Goal: Task Accomplishment & Management: Use online tool/utility

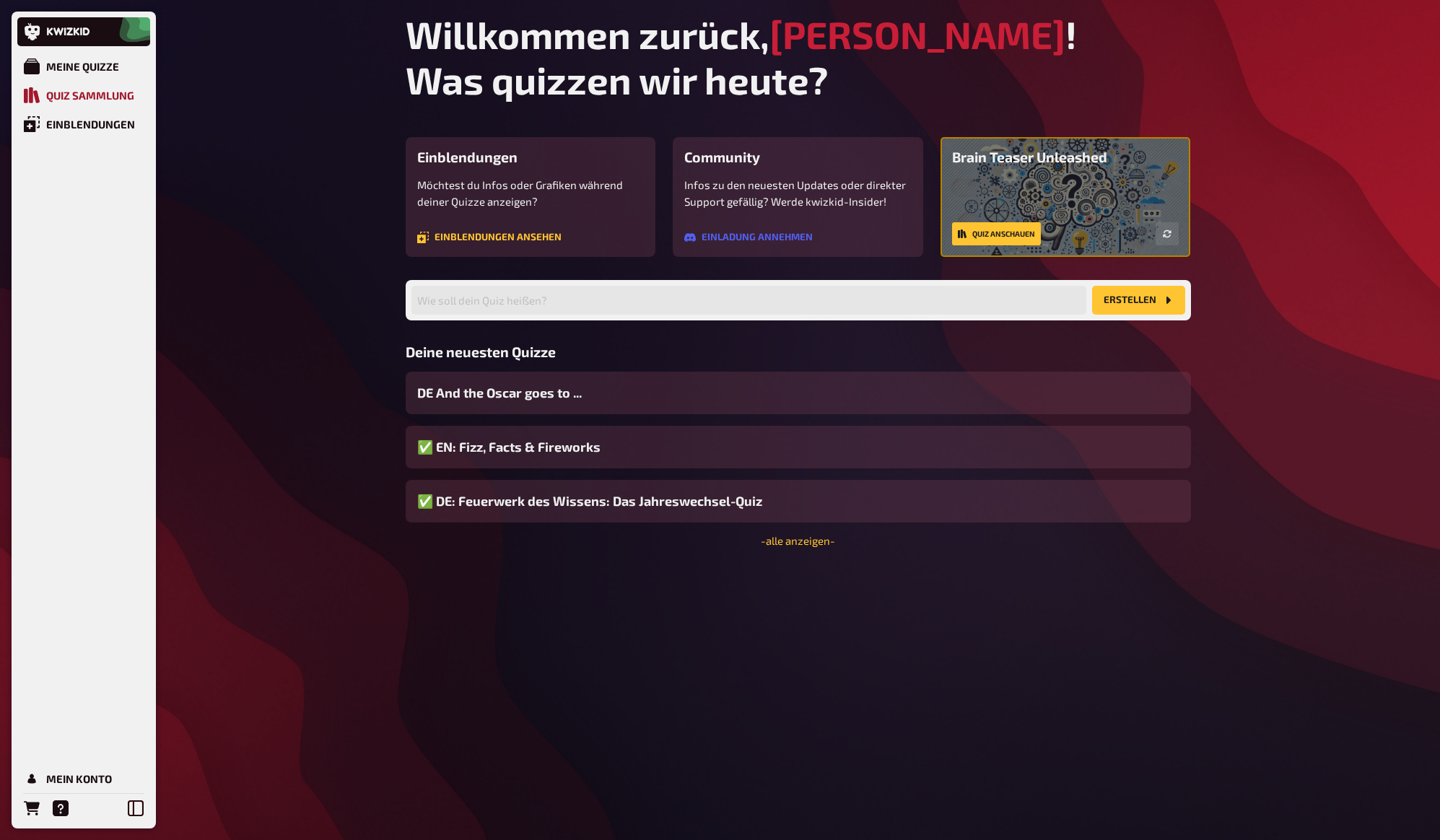
click at [65, 91] on div "Quiz Sammlung" at bounding box center [90, 95] width 88 height 13
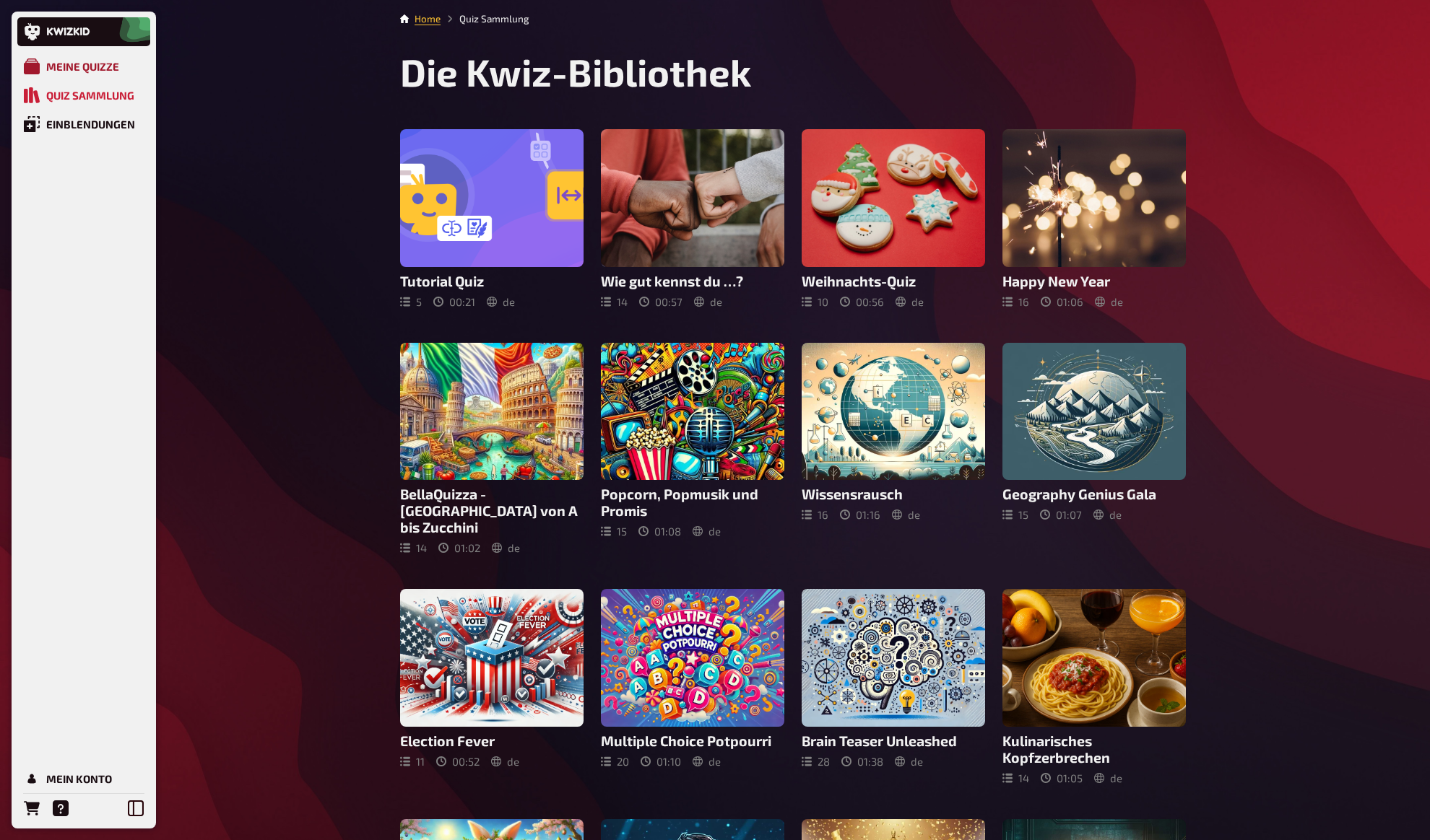
click at [82, 60] on div "Meine Quizze" at bounding box center [82, 66] width 73 height 13
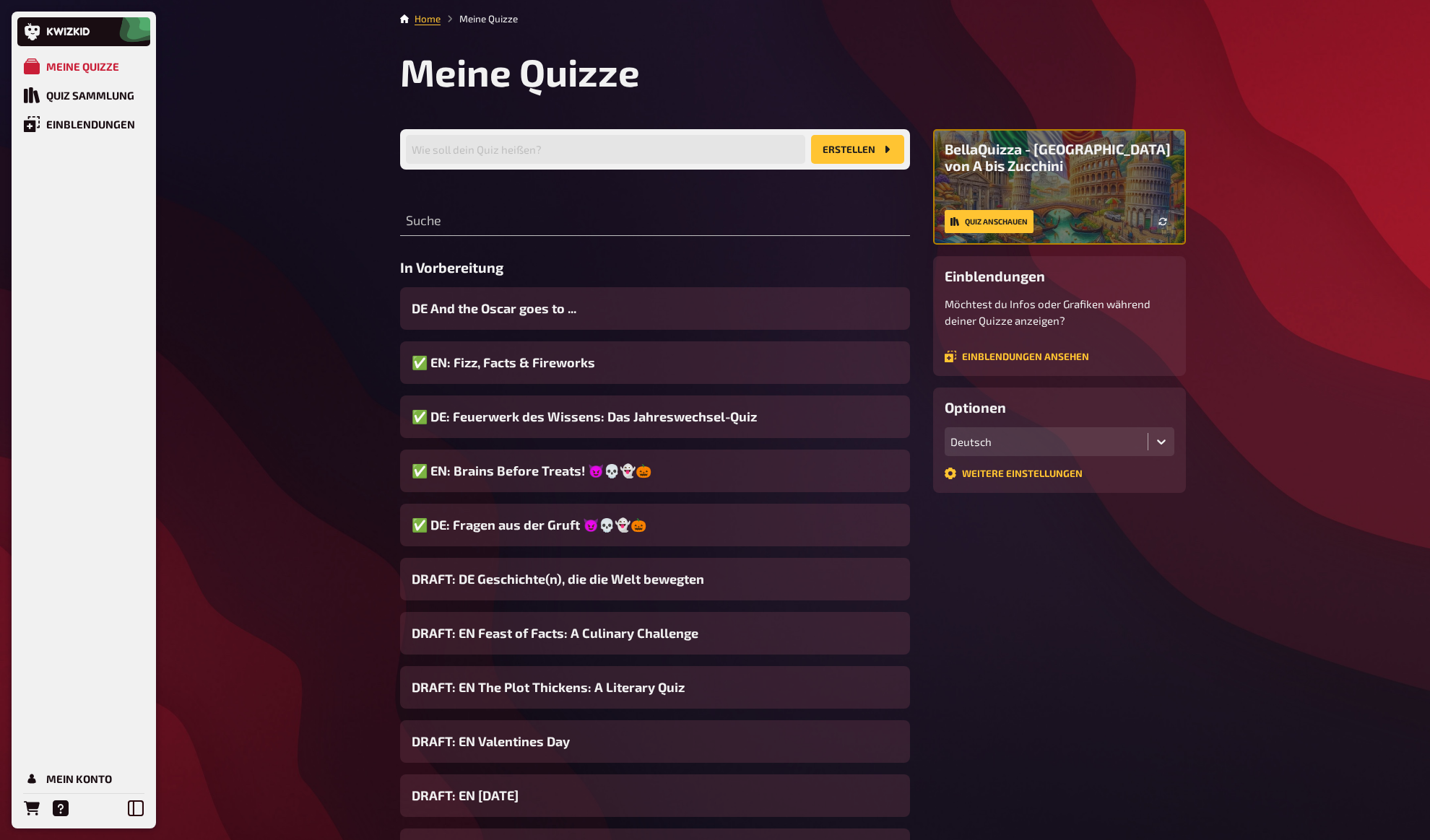
click at [258, 142] on div "Meine Quizze Quiz Sammlung Einblendungen Mein Konto Home Meine Quizze Meine Qui…" at bounding box center [715, 552] width 1430 height 1103
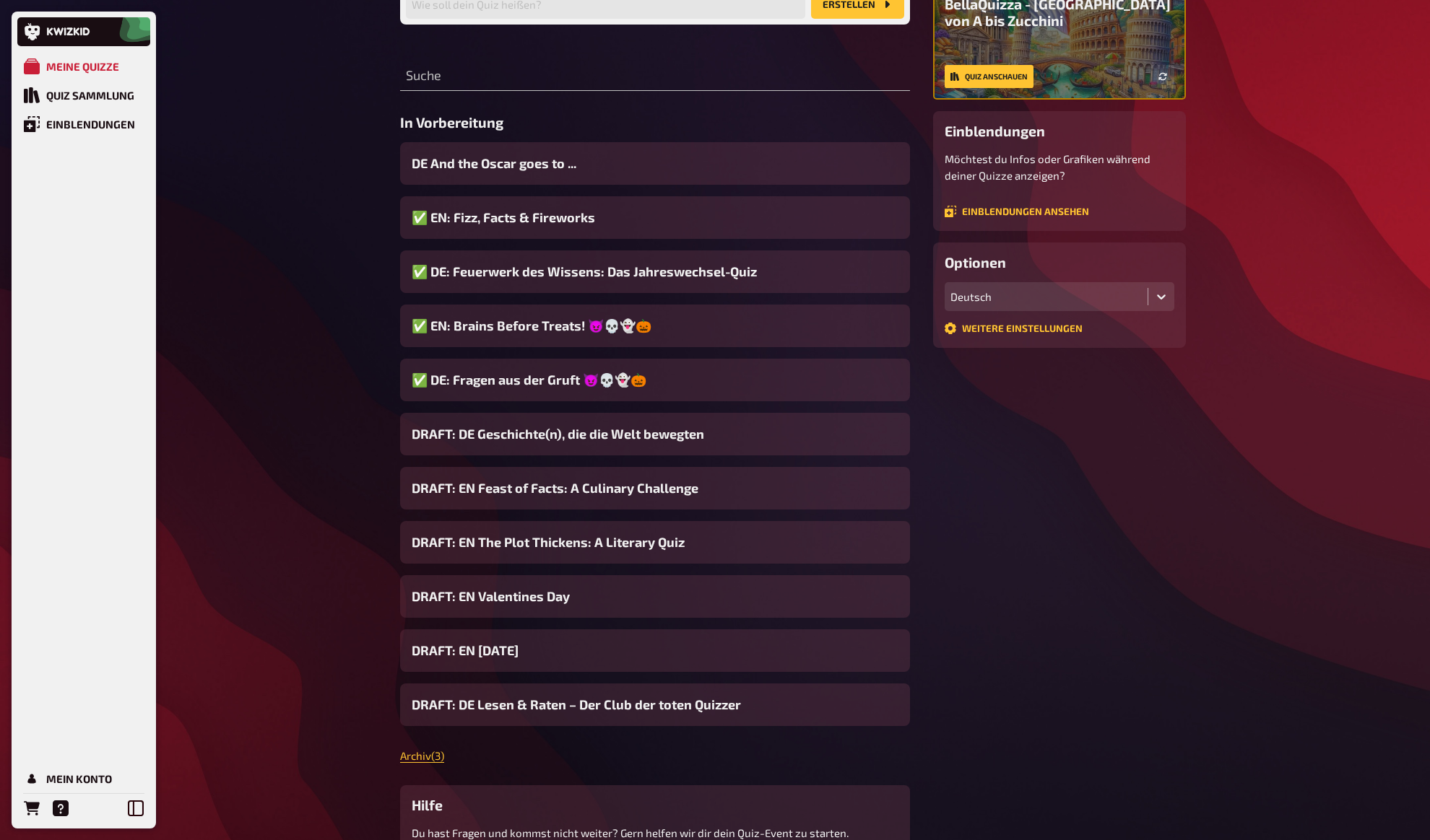
scroll to position [163, 0]
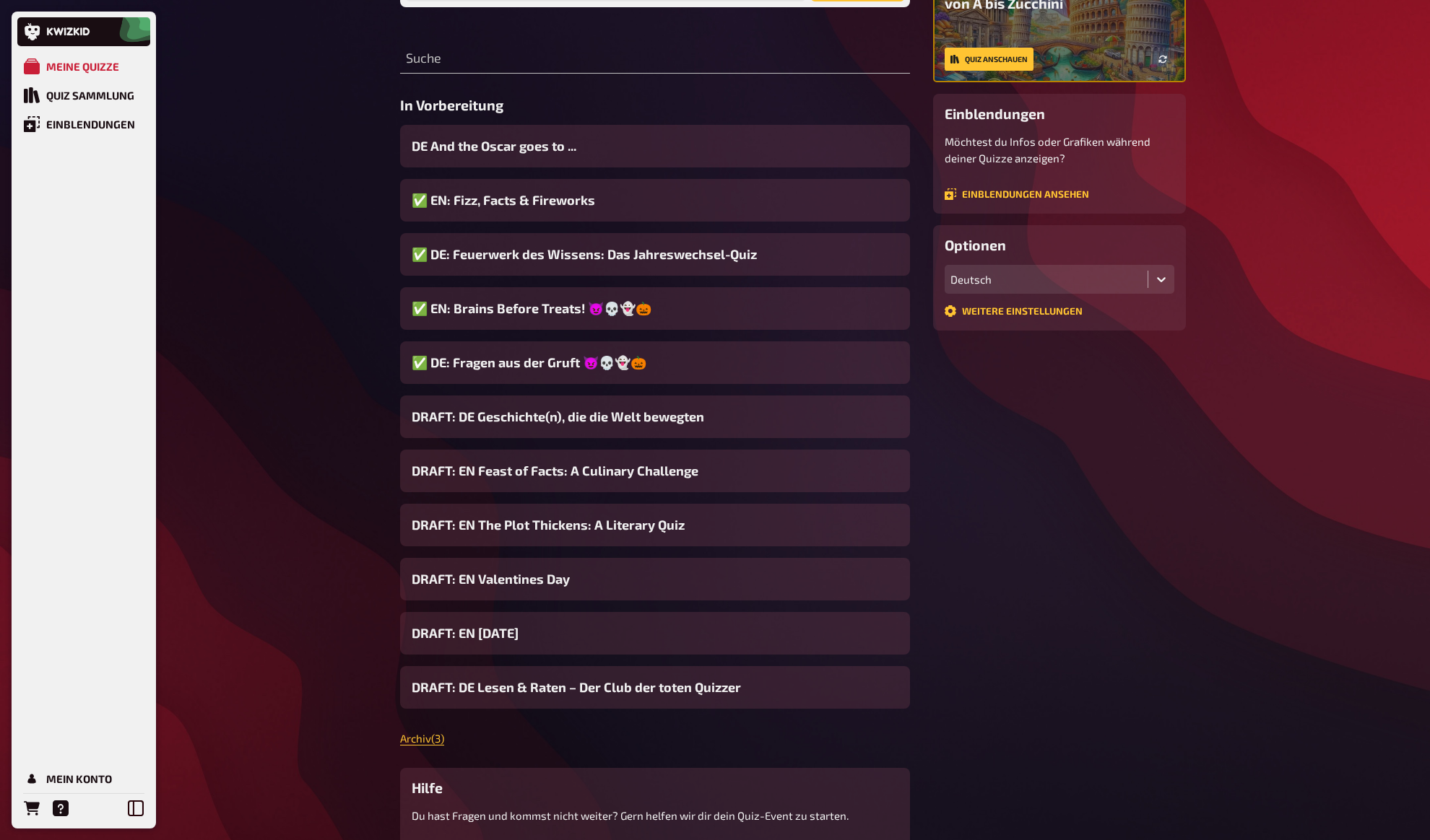
click at [258, 142] on div "Meine Quizze Quiz Sammlung Einblendungen Mein Konto Home Meine Quizze Meine Qui…" at bounding box center [715, 389] width 1430 height 1103
click at [550, 687] on span "DRAFT: DE Lesen & Raten – Der Club der toten Quizzer" at bounding box center [576, 687] width 329 height 20
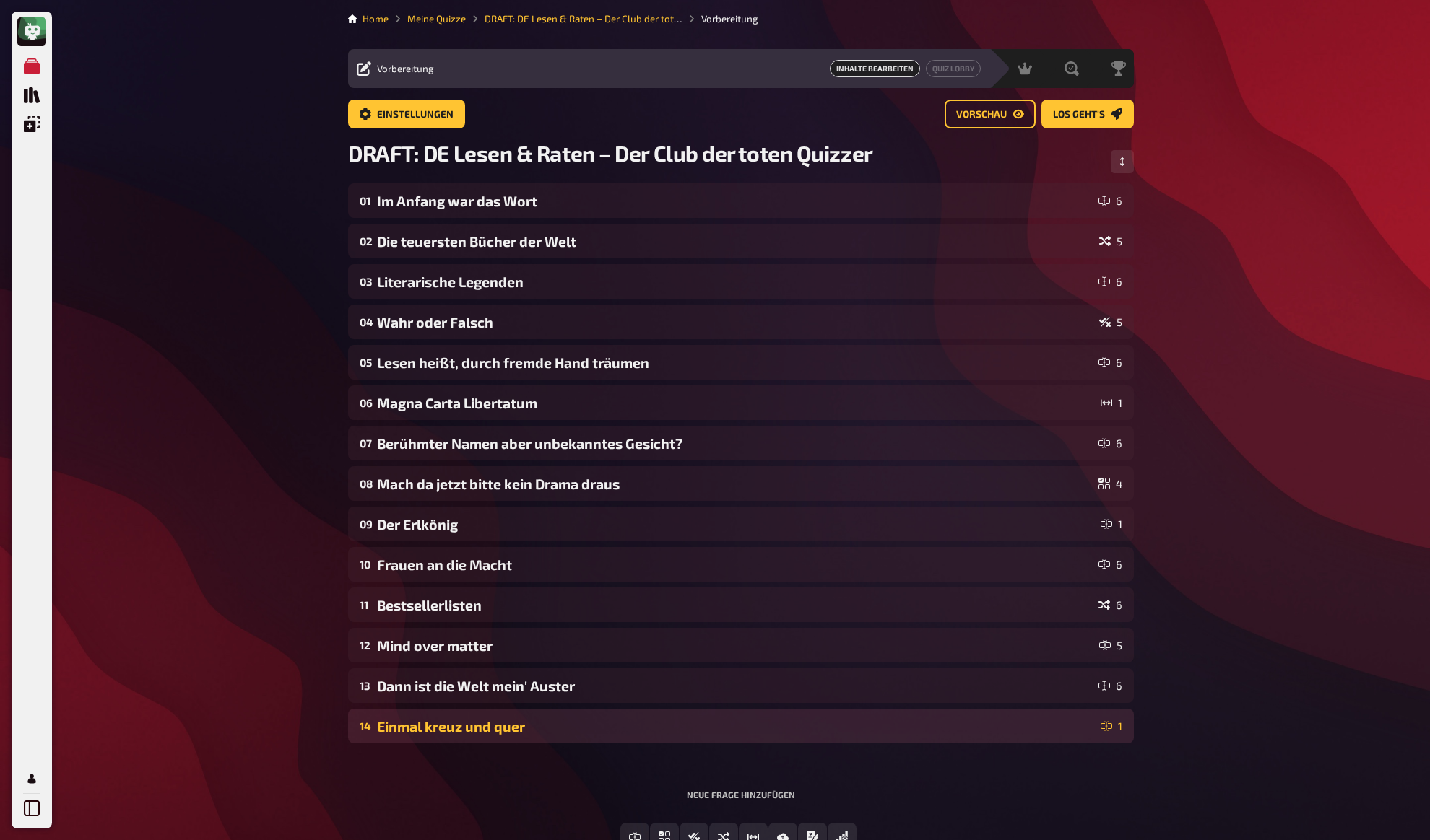
click at [427, 728] on div "Einmal kreuz und quer" at bounding box center [736, 726] width 718 height 17
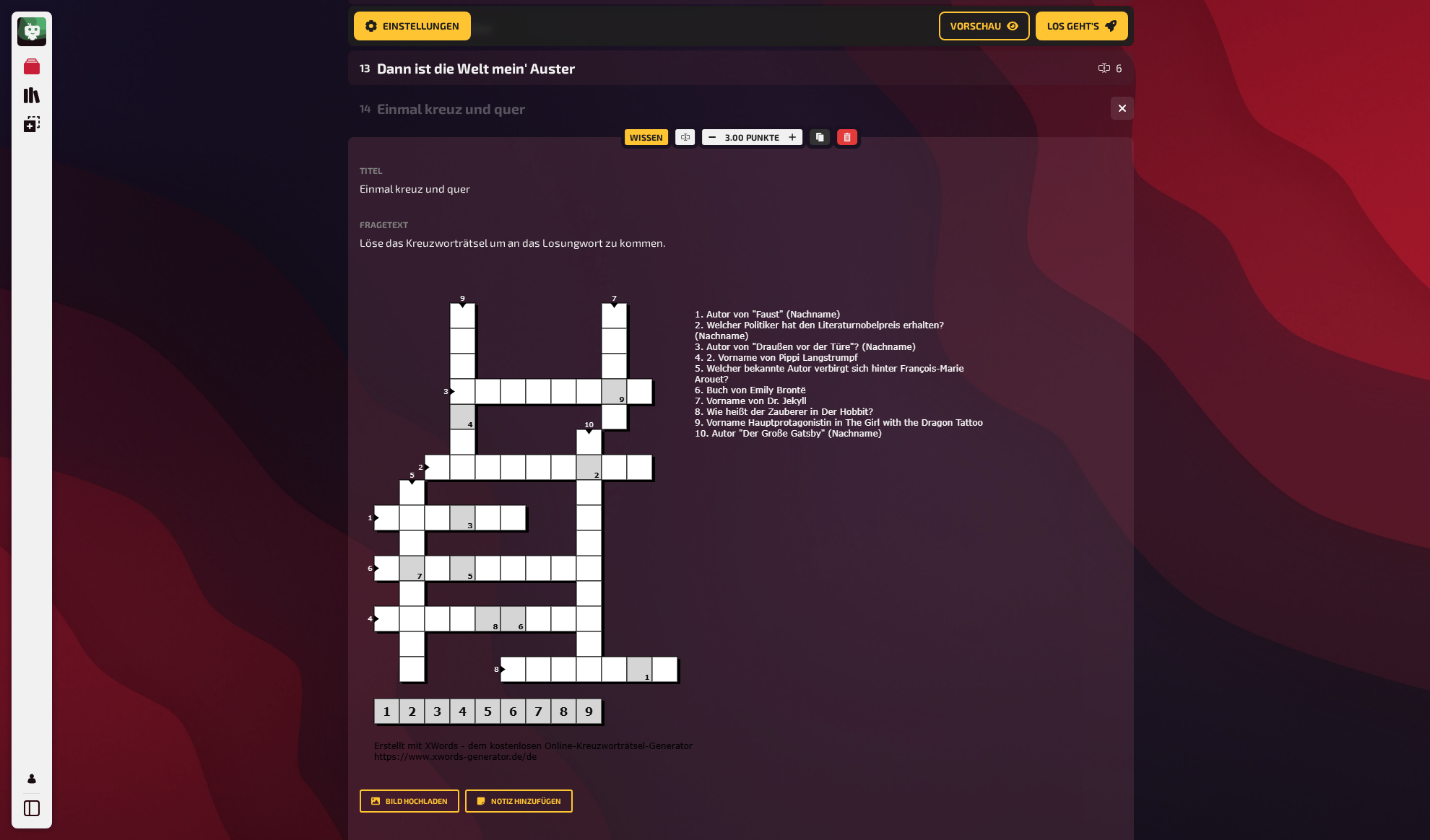
click at [323, 357] on div "Meine Quizze Quiz Sammlung Einblendungen Mein Konto Home Meine Quizze DRAFT: DE…" at bounding box center [715, 278] width 1430 height 1815
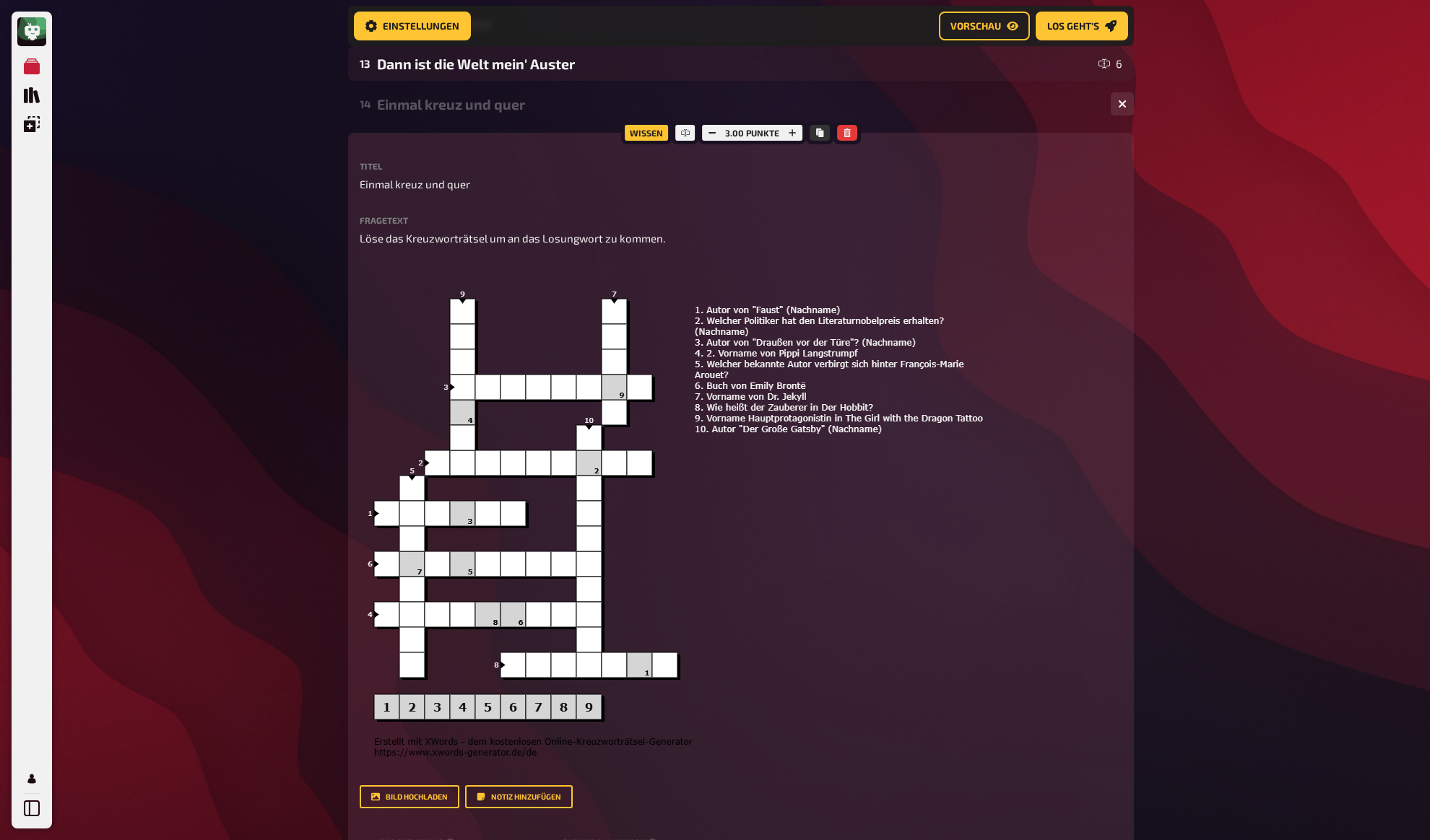
scroll to position [635, 0]
click at [323, 351] on div "Meine Quizze Quiz Sammlung Einblendungen Mein Konto Home Meine Quizze DRAFT: DE…" at bounding box center [715, 272] width 1430 height 1815
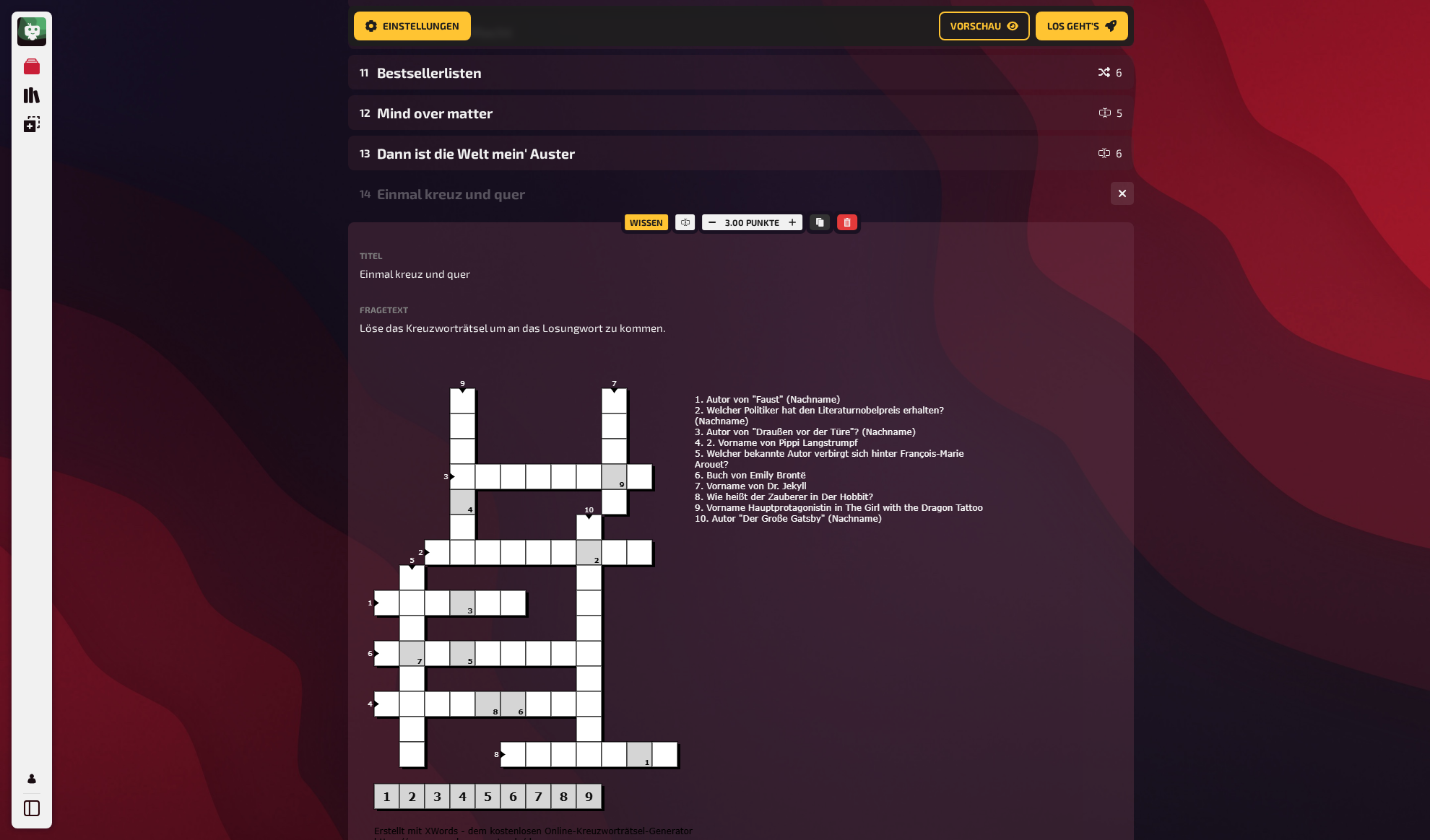
scroll to position [524, 0]
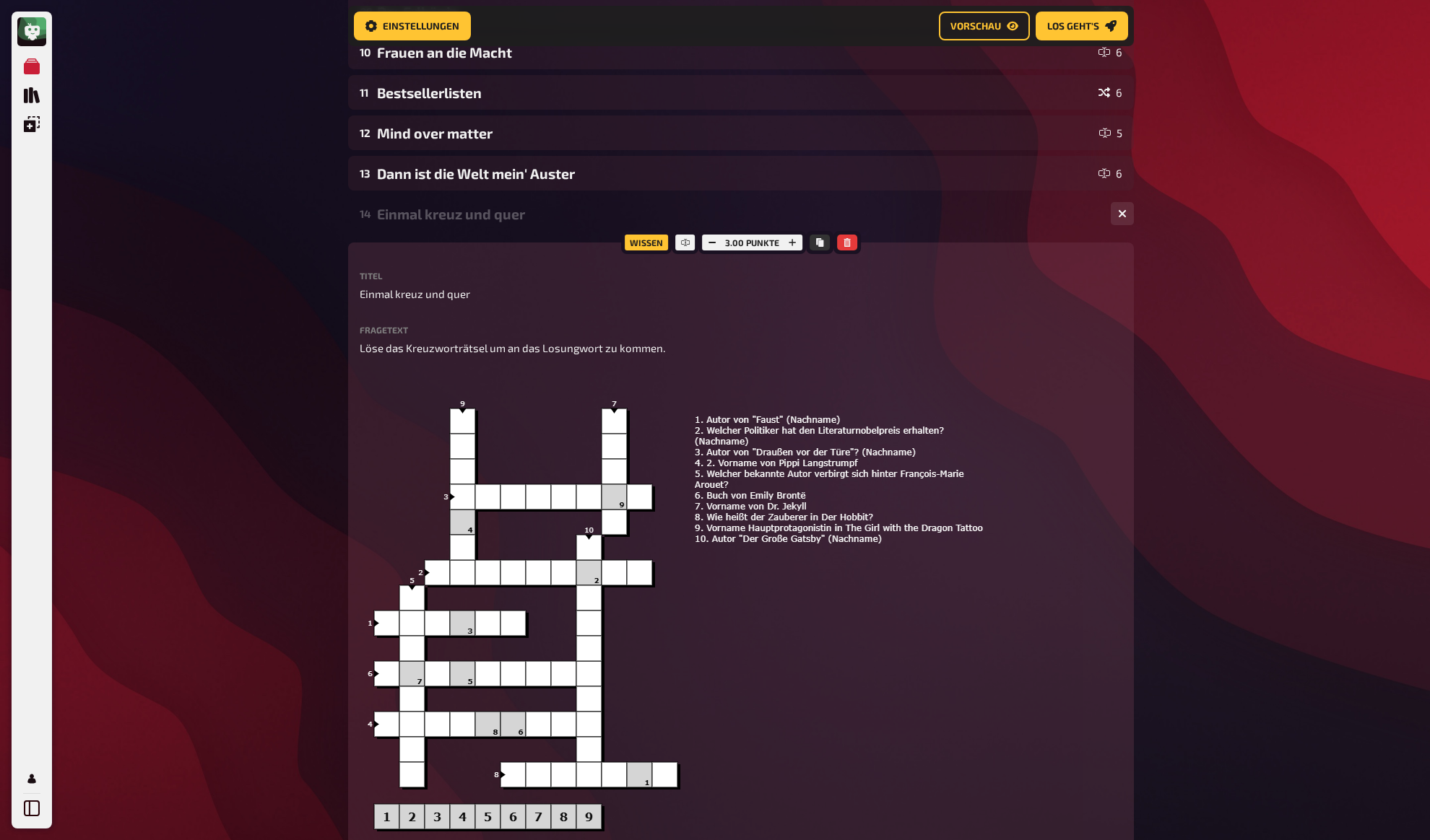
click at [323, 348] on div "Meine Quizze Quiz Sammlung Einblendungen Mein Konto Home Meine Quizze DRAFT: DE…" at bounding box center [715, 383] width 1430 height 1815
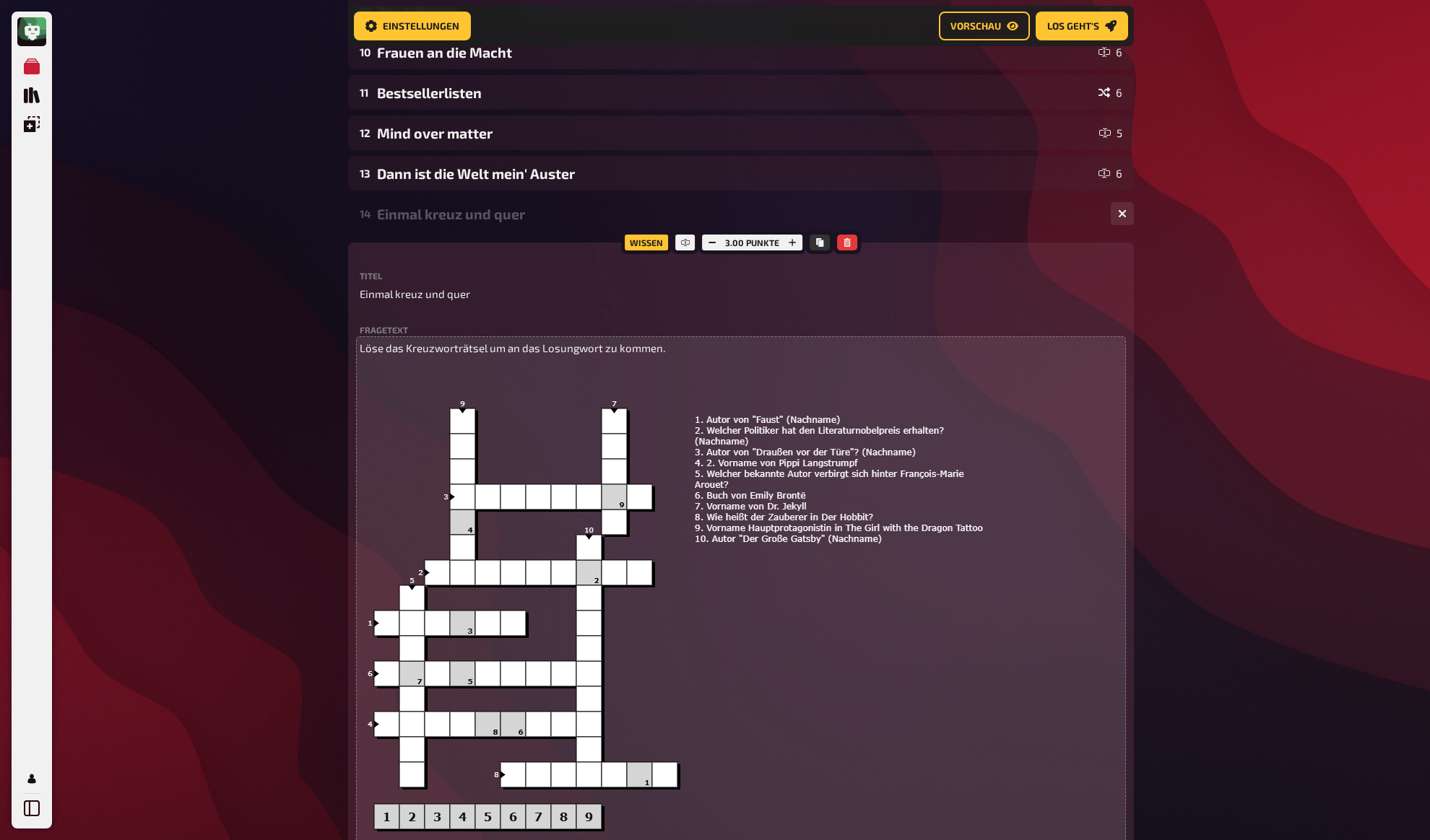
scroll to position [0, 0]
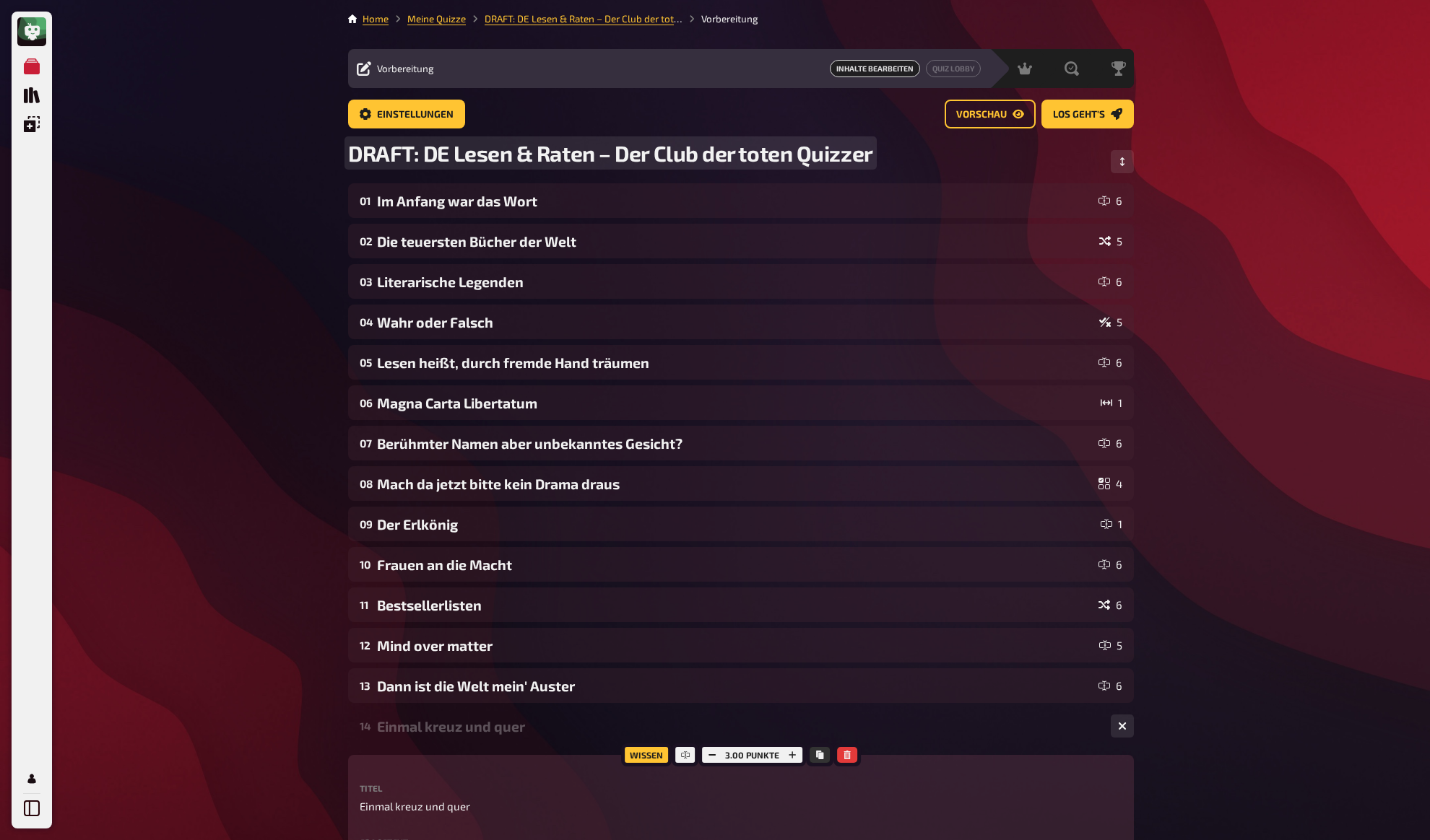
click at [449, 157] on span "DRAFT: DE Lesen & Raten – Der Club der toten Quizzer" at bounding box center [610, 153] width 525 height 26
click at [378, 151] on span "DRAFT: DE Lesen & Raten – Der Club der toten Quizzer" at bounding box center [610, 153] width 525 height 26
click at [420, 153] on span "DRAFT: DE Lesen & Raten – Der Club der toten Quizzer" at bounding box center [610, 153] width 525 height 26
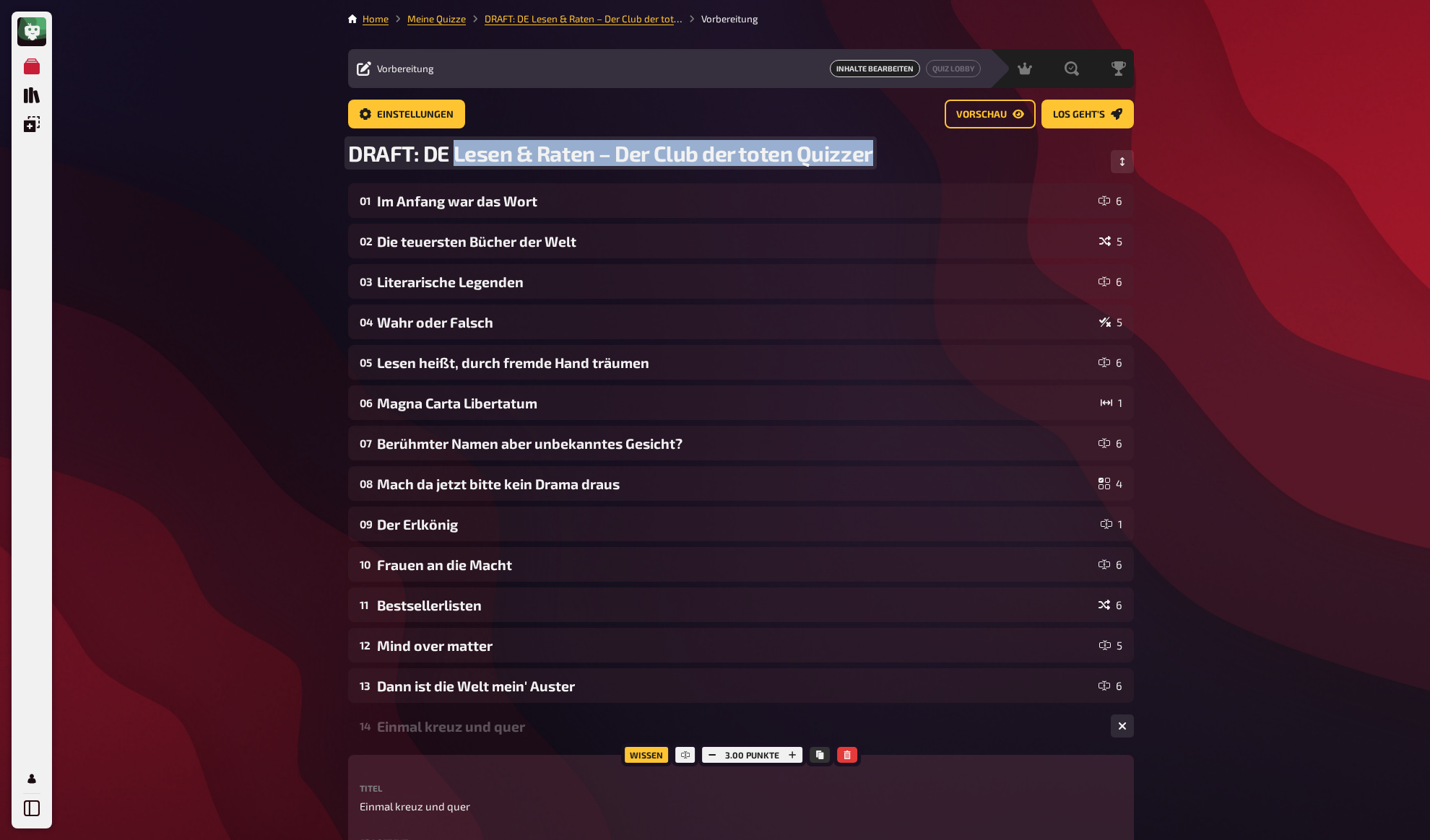
drag, startPoint x: 456, startPoint y: 154, endPoint x: 906, endPoint y: 152, distance: 450.0
click at [906, 152] on div "DRAFT: DE Lesen & Raten – Der Club der toten Quizzer" at bounding box center [740, 162] width 785 height 44
copy span "Lesen & Raten – Der Club der toten Quizzer"
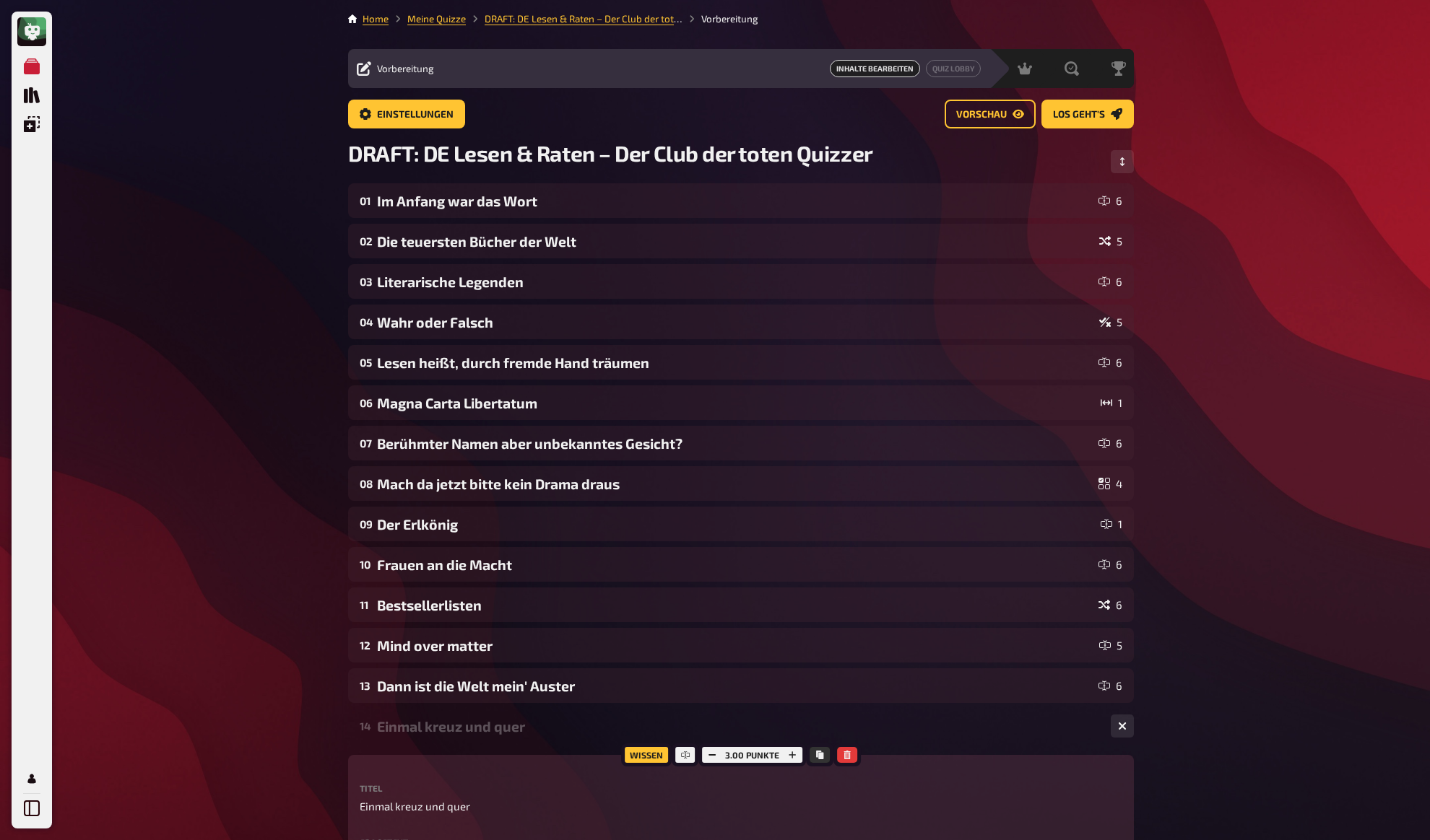
drag, startPoint x: 1266, startPoint y: 360, endPoint x: 1228, endPoint y: 393, distance: 50.3
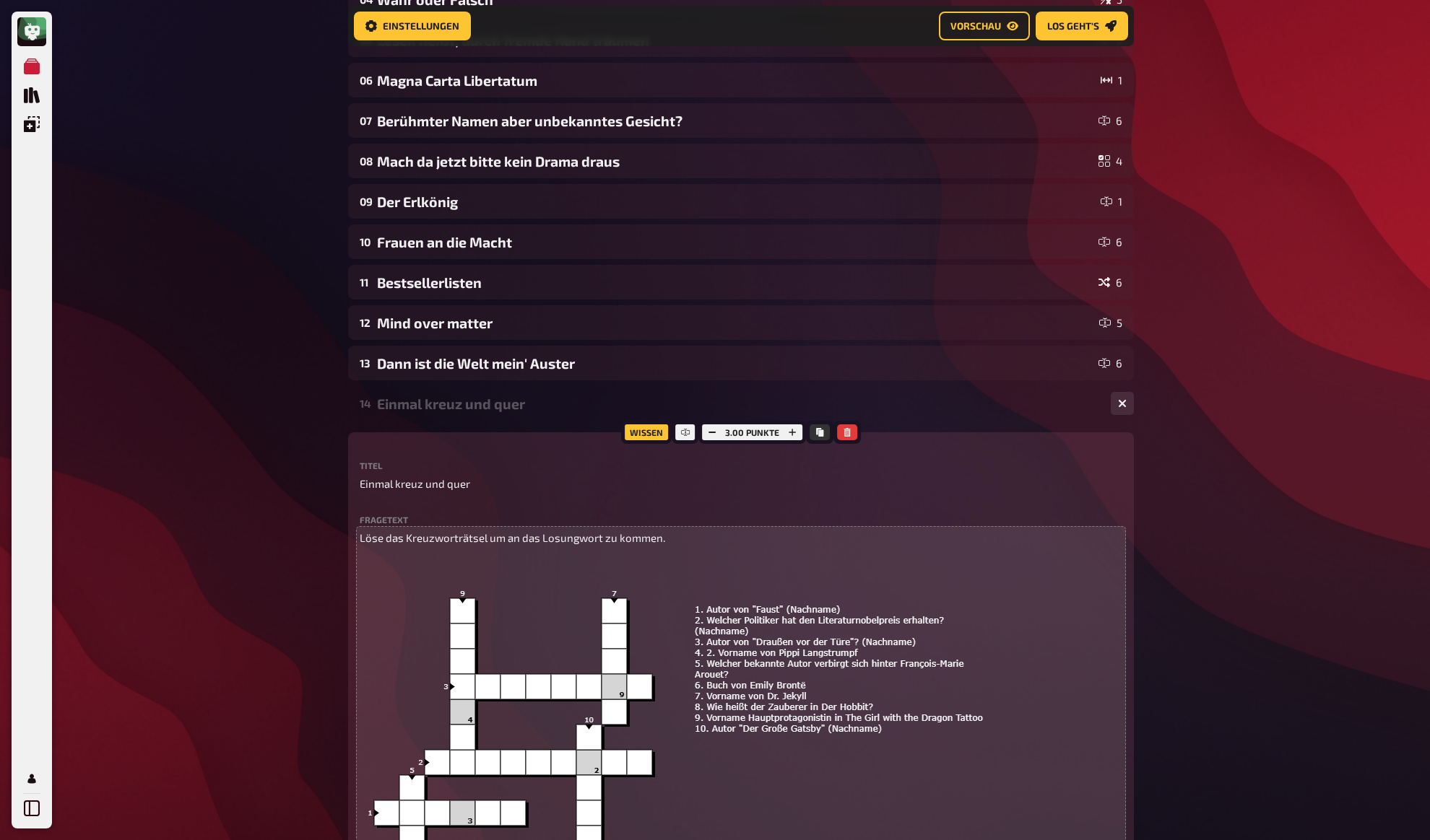
scroll to position [339, 0]
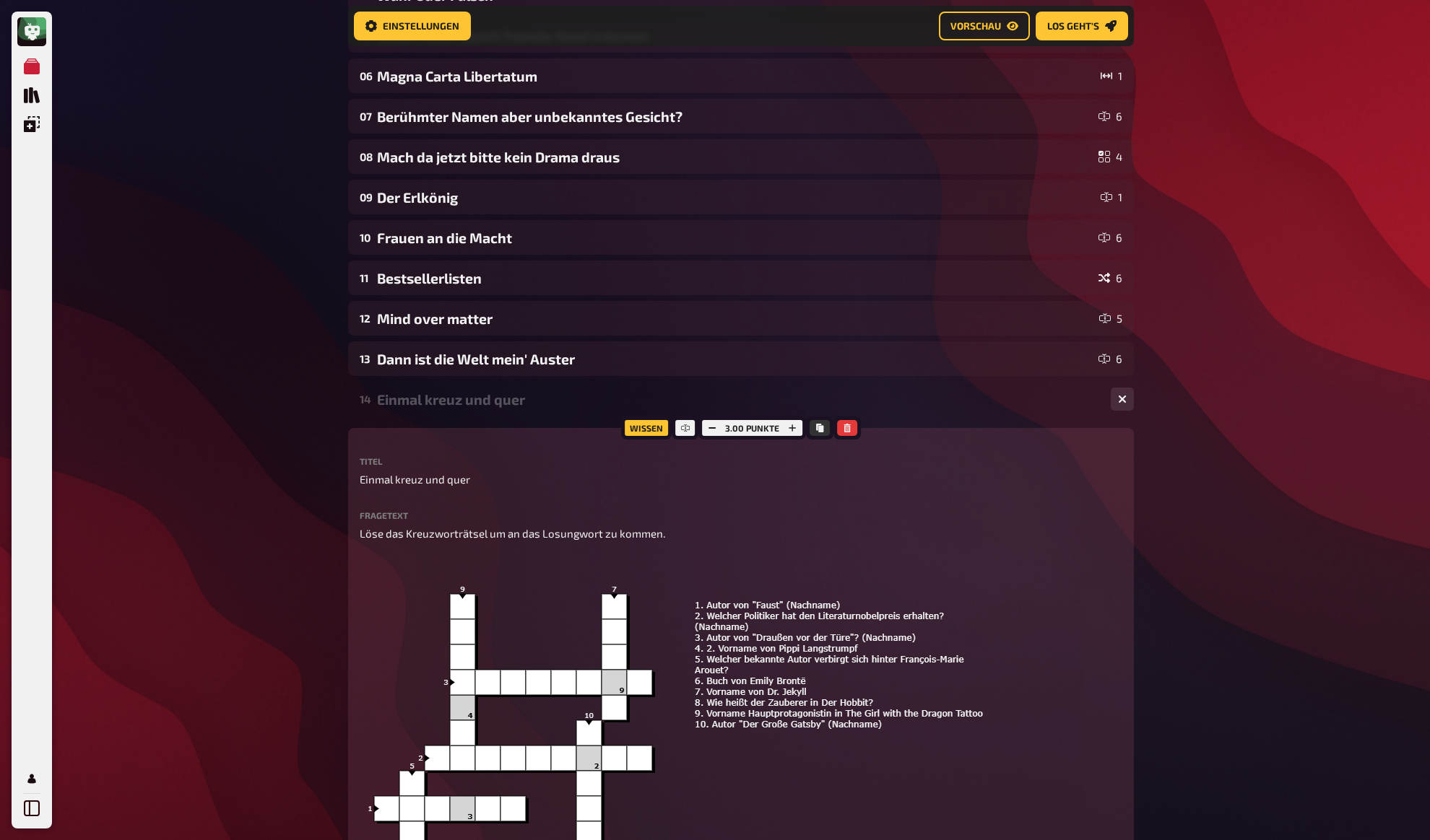
click at [405, 397] on div "Einmal kreuz und quer" at bounding box center [738, 400] width 722 height 17
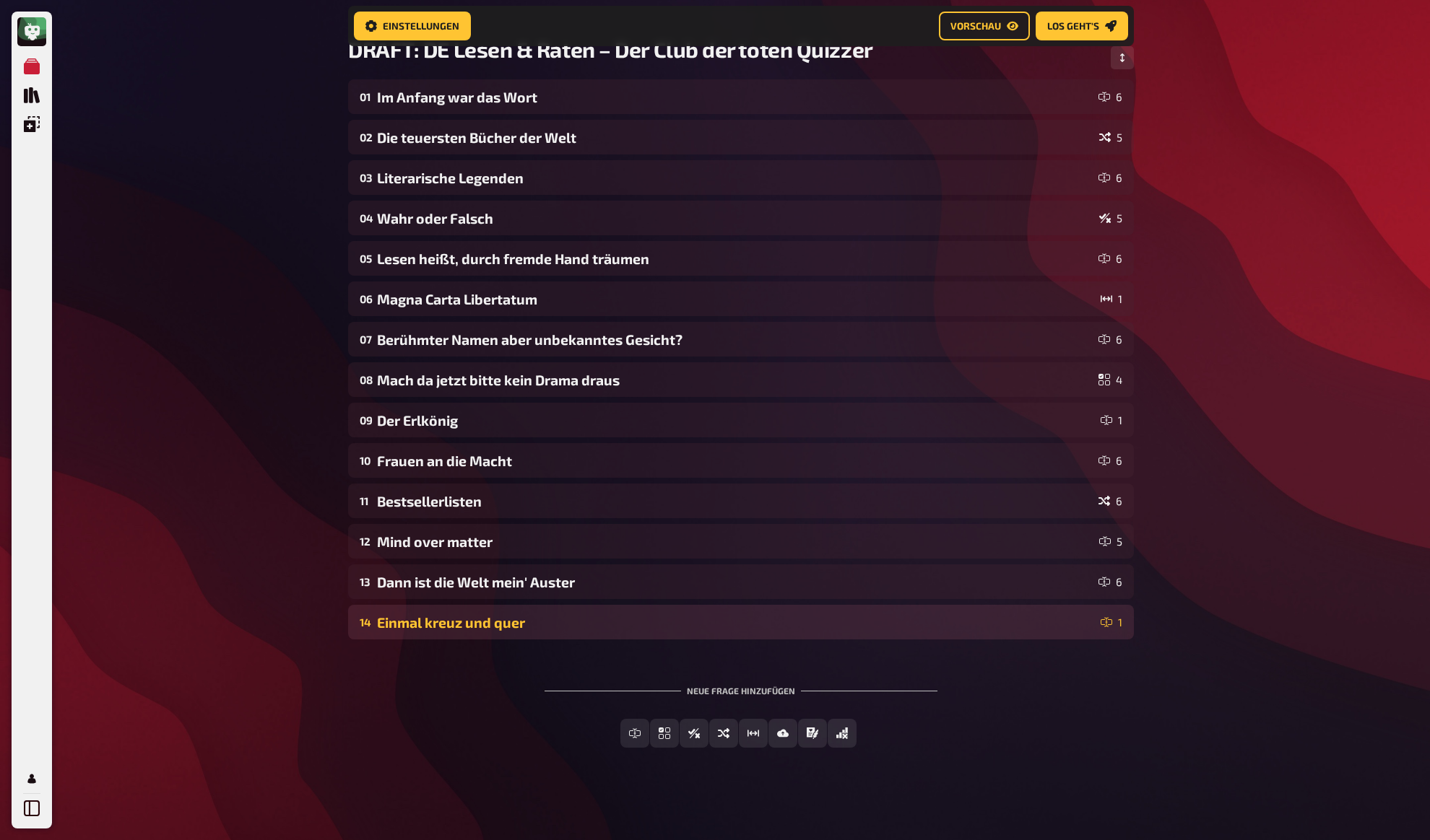
click at [411, 614] on div "Einmal kreuz und quer" at bounding box center [736, 622] width 718 height 17
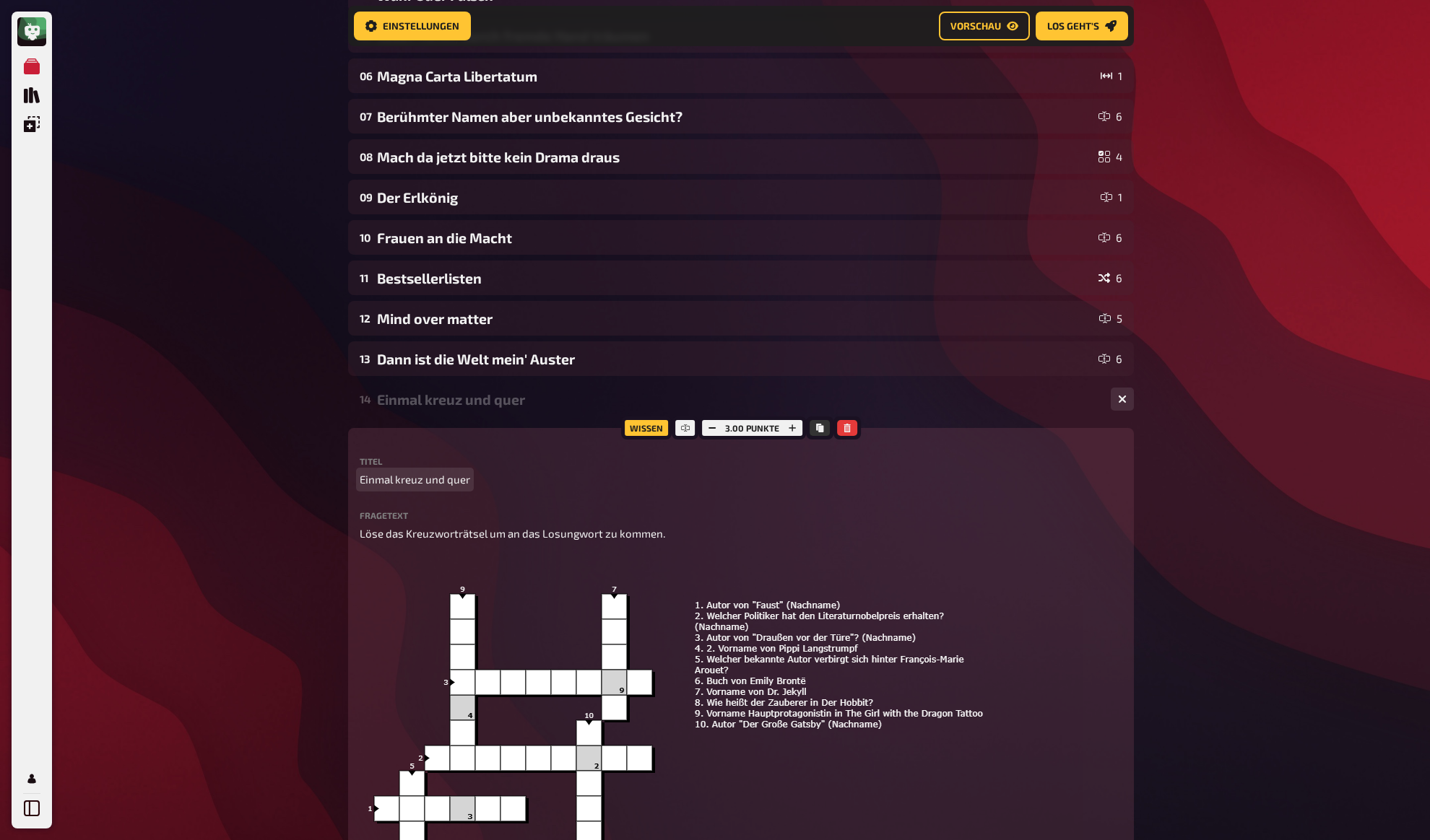
click at [413, 482] on span "Einmal kreuz und quer" at bounding box center [415, 479] width 111 height 17
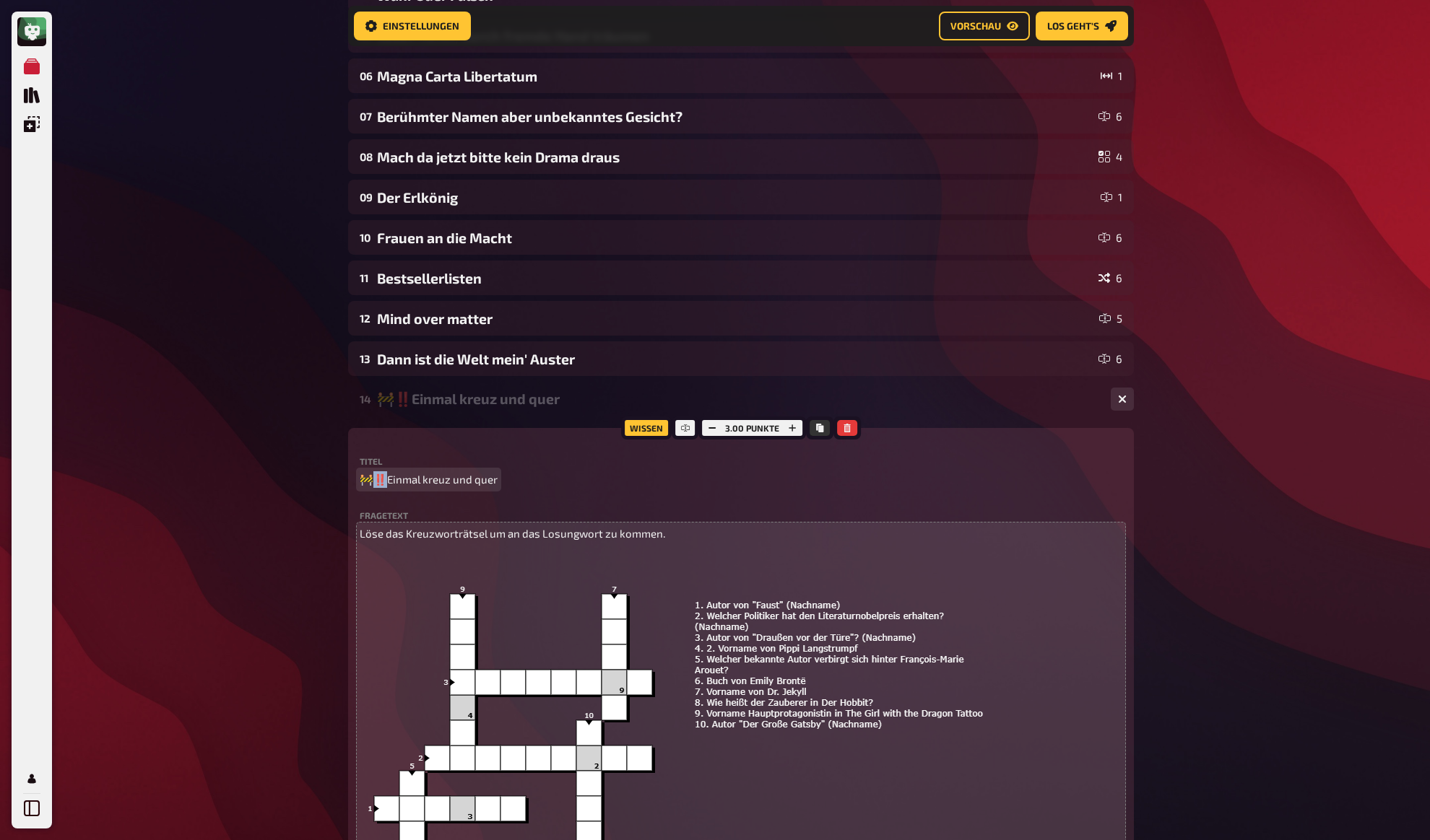
copy span "️E"
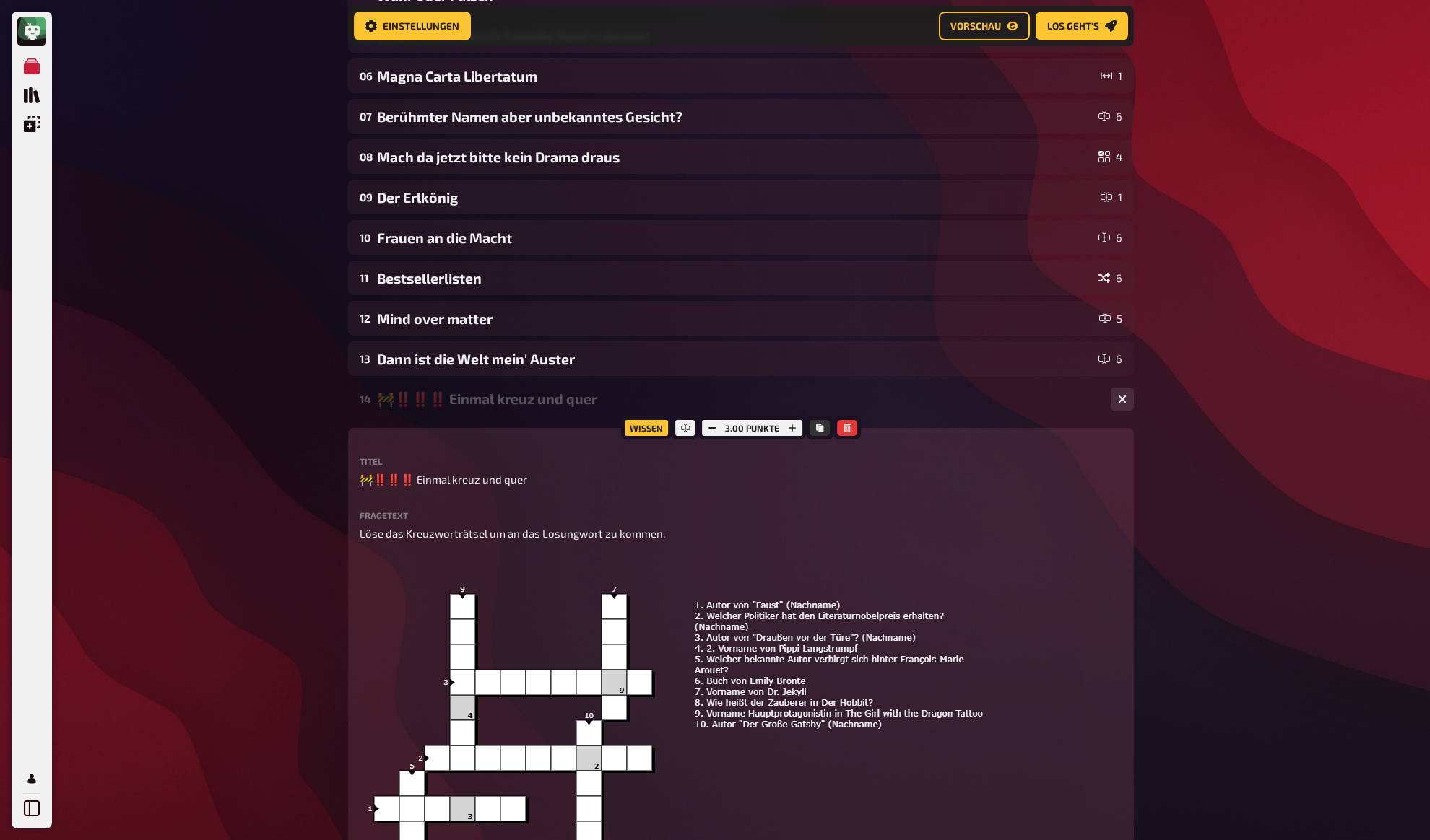
click at [228, 510] on div "Meine Quizze Quiz Sammlung Einblendungen Mein Konto Home Meine Quizze DRAFT: DE…" at bounding box center [715, 568] width 1430 height 1815
click at [253, 498] on div "Meine Quizze Quiz Sammlung Einblendungen Mein Konto Home Meine Quizze DRAFT: DE…" at bounding box center [715, 568] width 1430 height 1815
click at [264, 496] on div "Meine Quizze Quiz Sammlung Einblendungen Mein Konto Home Meine Quizze DRAFT: DE…" at bounding box center [715, 568] width 1430 height 1815
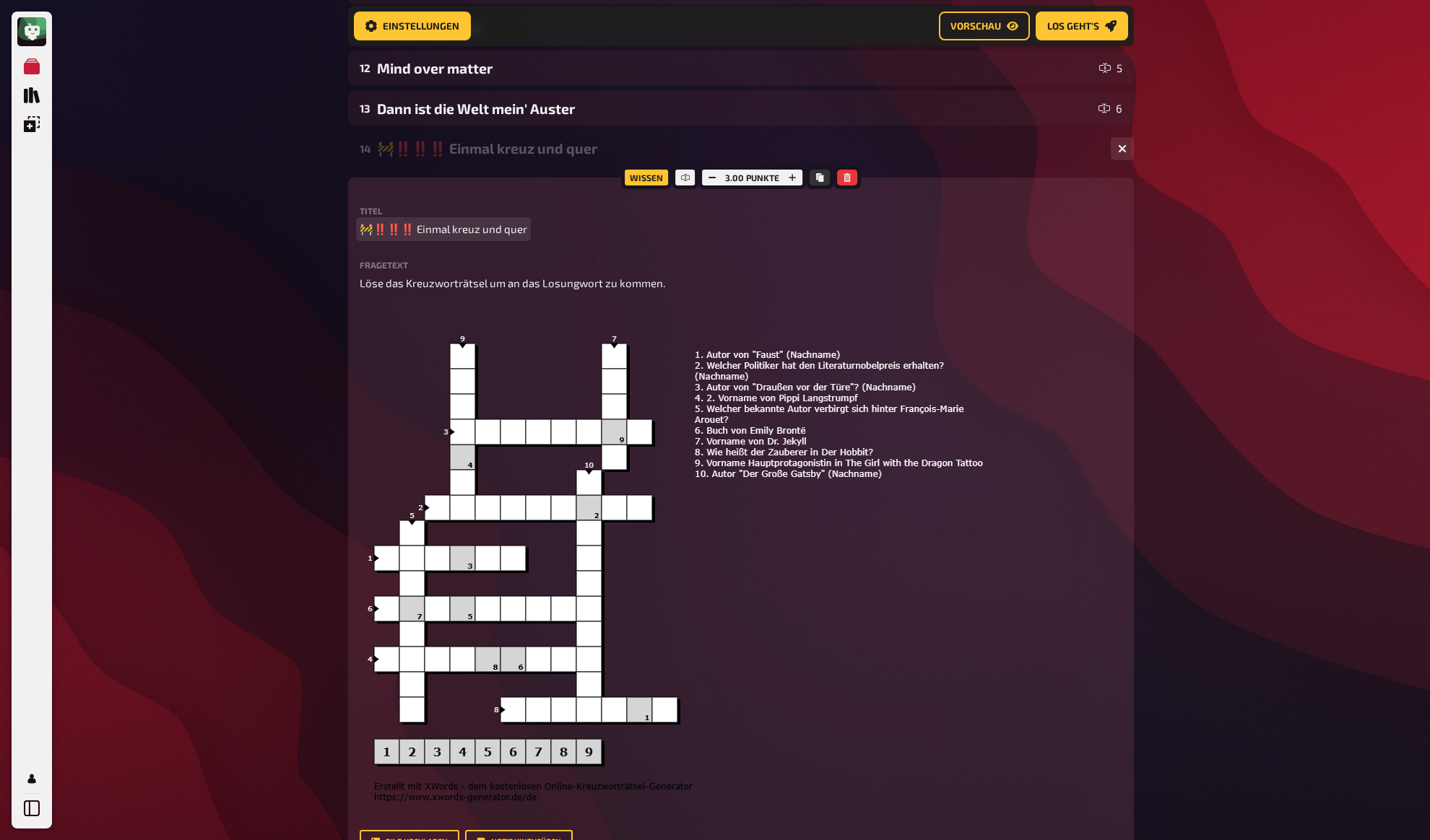
scroll to position [697, 0]
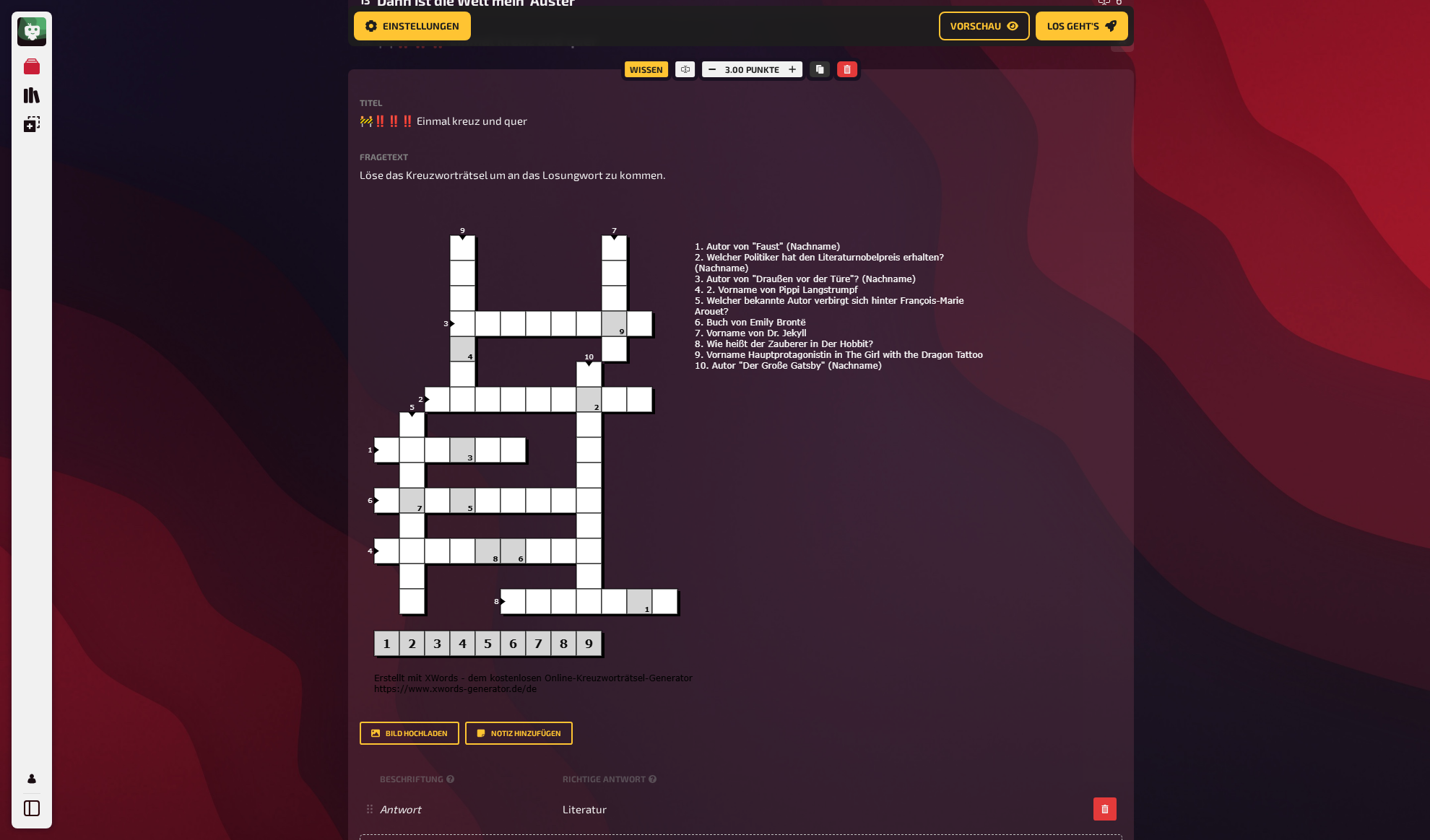
click at [264, 496] on div "Meine Quizze Quiz Sammlung Einblendungen Mein Konto Home Meine Quizze DRAFT: DE…" at bounding box center [715, 210] width 1430 height 1815
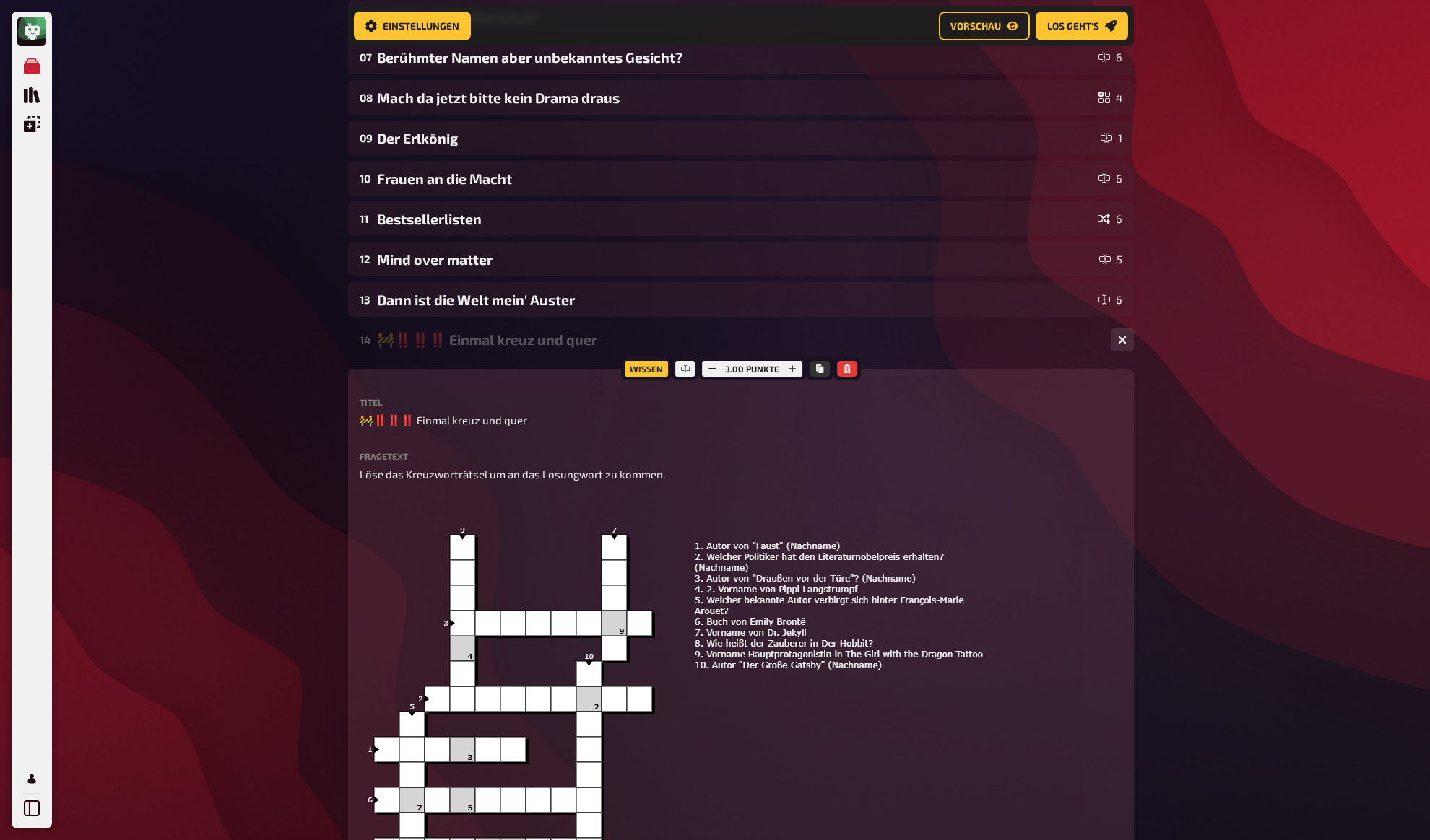
scroll to position [249, 0]
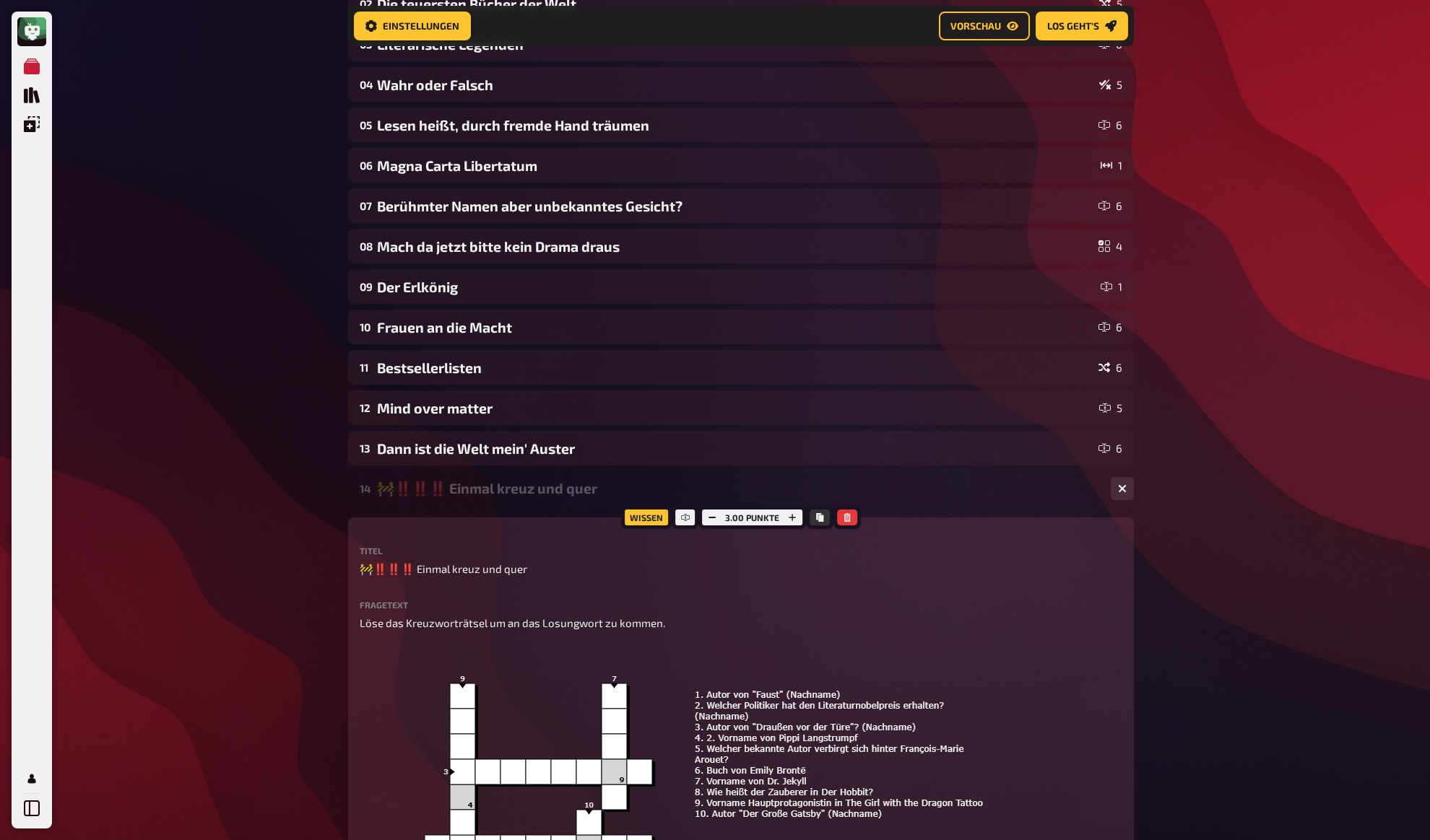
click at [264, 496] on div "Meine Quizze Quiz Sammlung Einblendungen Mein Konto Home Meine Quizze DRAFT: DE…" at bounding box center [715, 658] width 1430 height 1815
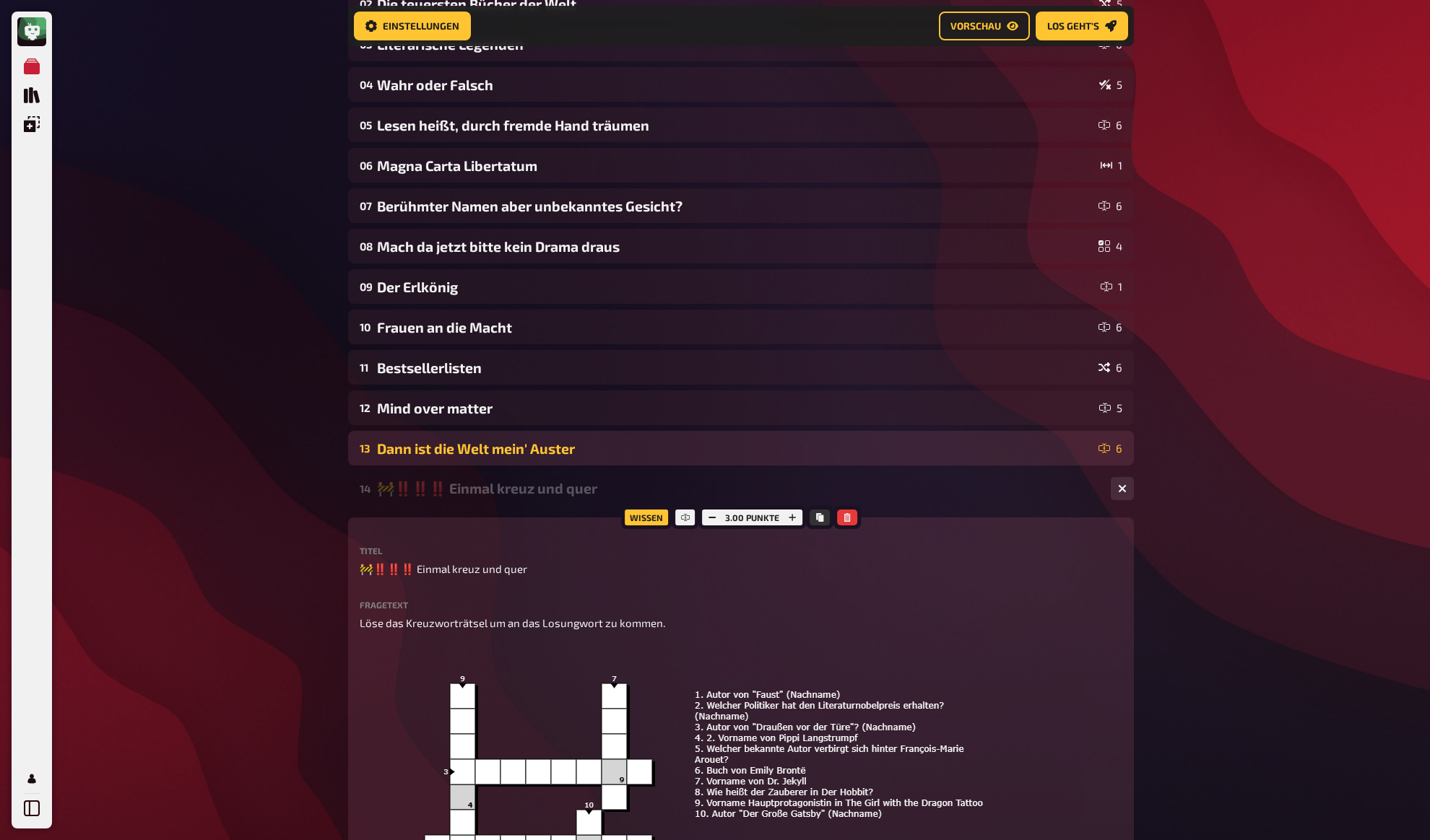
click at [410, 452] on div "Dann ist die Welt mein' Auster" at bounding box center [735, 449] width 715 height 17
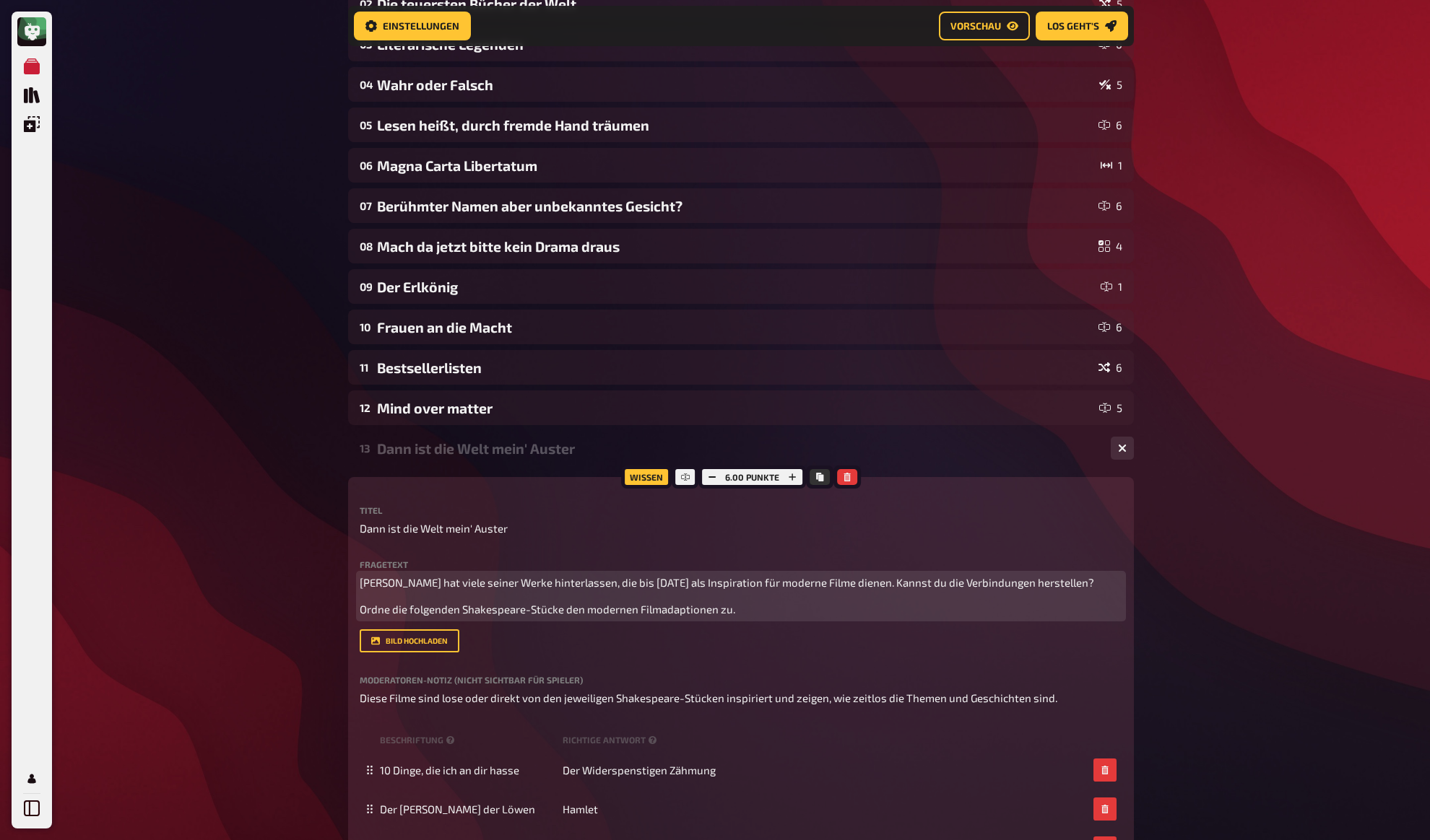
click at [455, 601] on p "Ordne die folgenden Shakespeare-Stücke den modernen Filmadaptionen zu." at bounding box center [741, 610] width 763 height 17
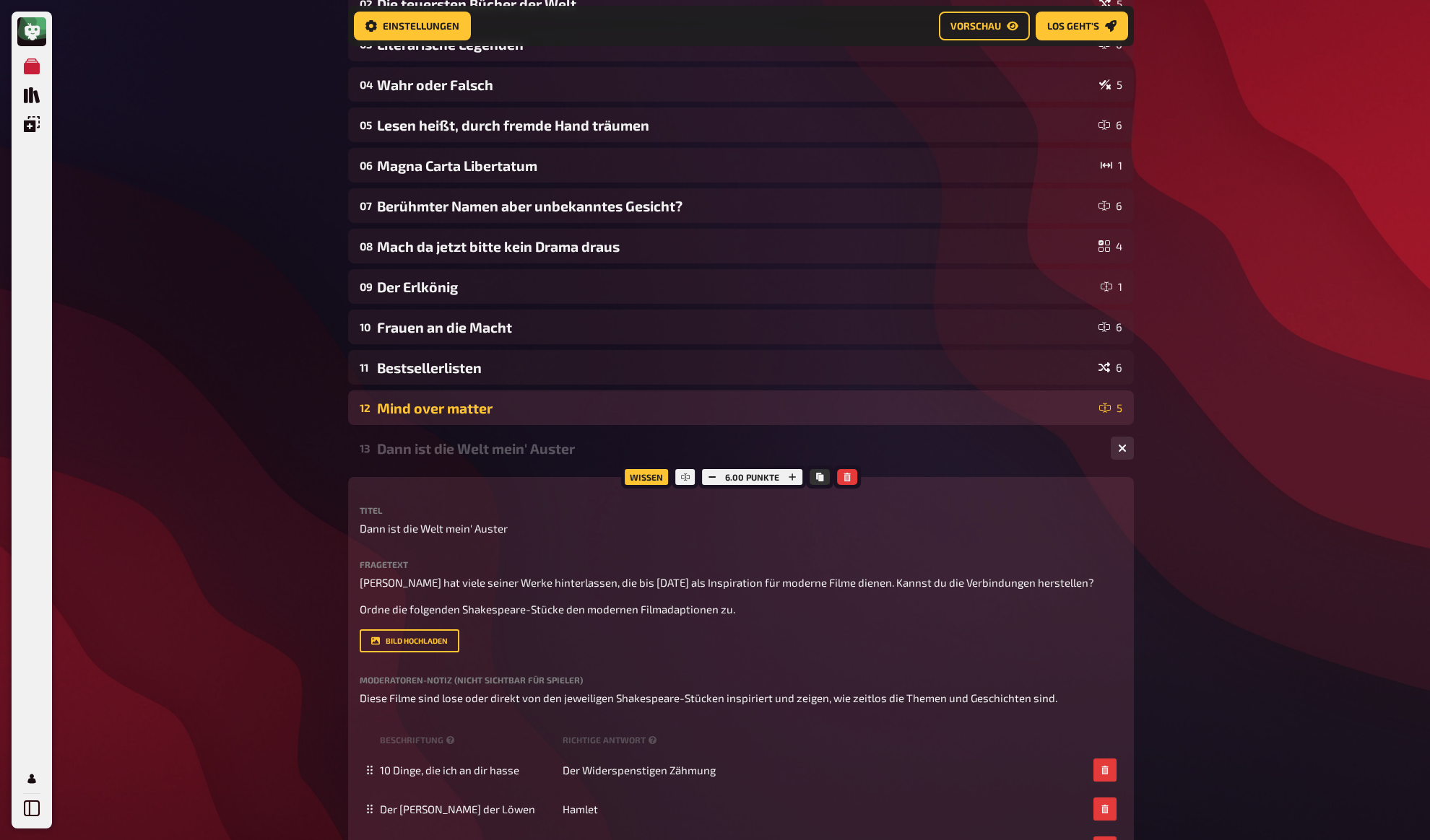
click at [445, 403] on div "Mind over matter" at bounding box center [735, 408] width 716 height 17
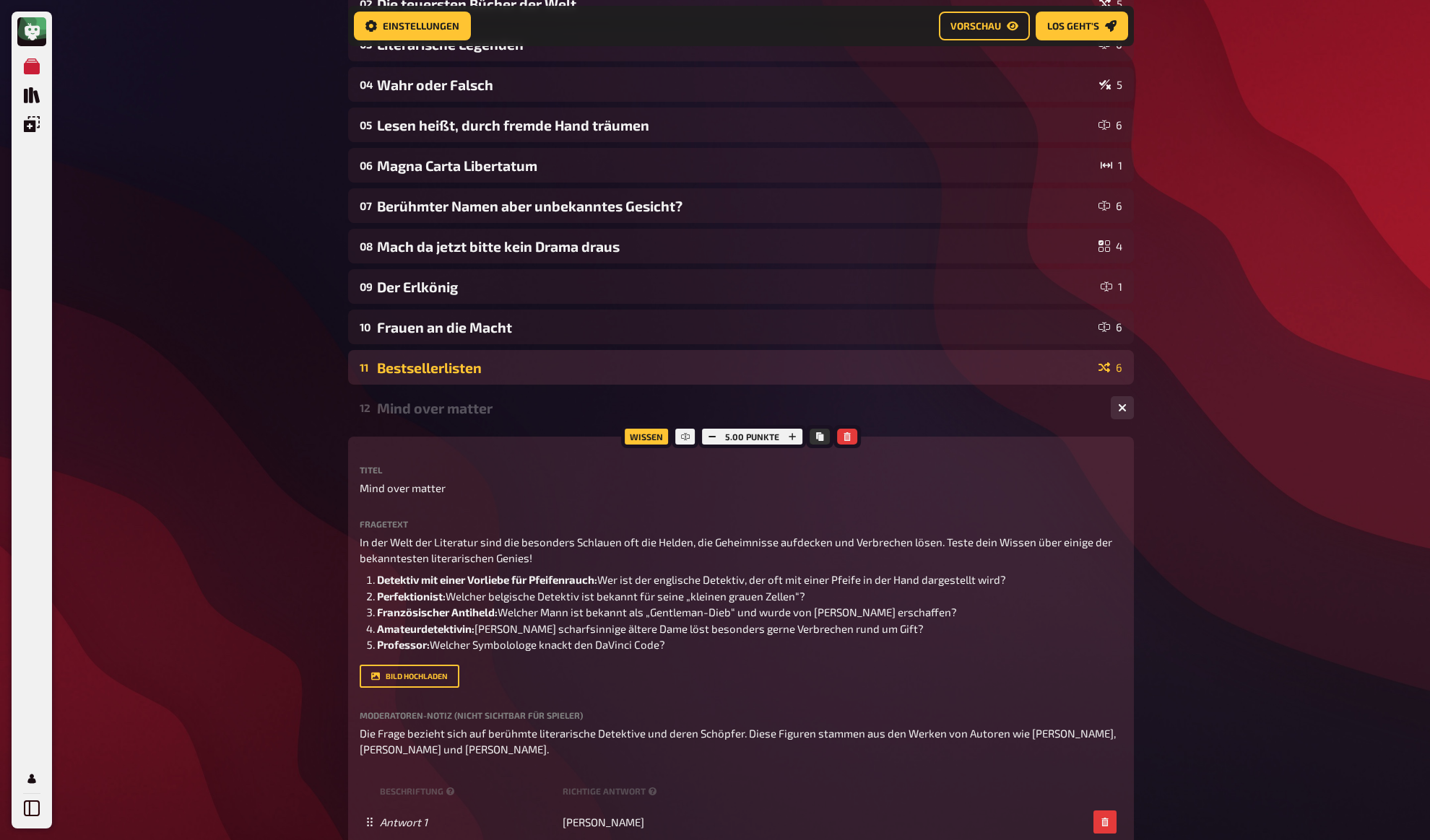
click at [428, 355] on div "11 Bestsellerlisten 6" at bounding box center [740, 367] width 785 height 35
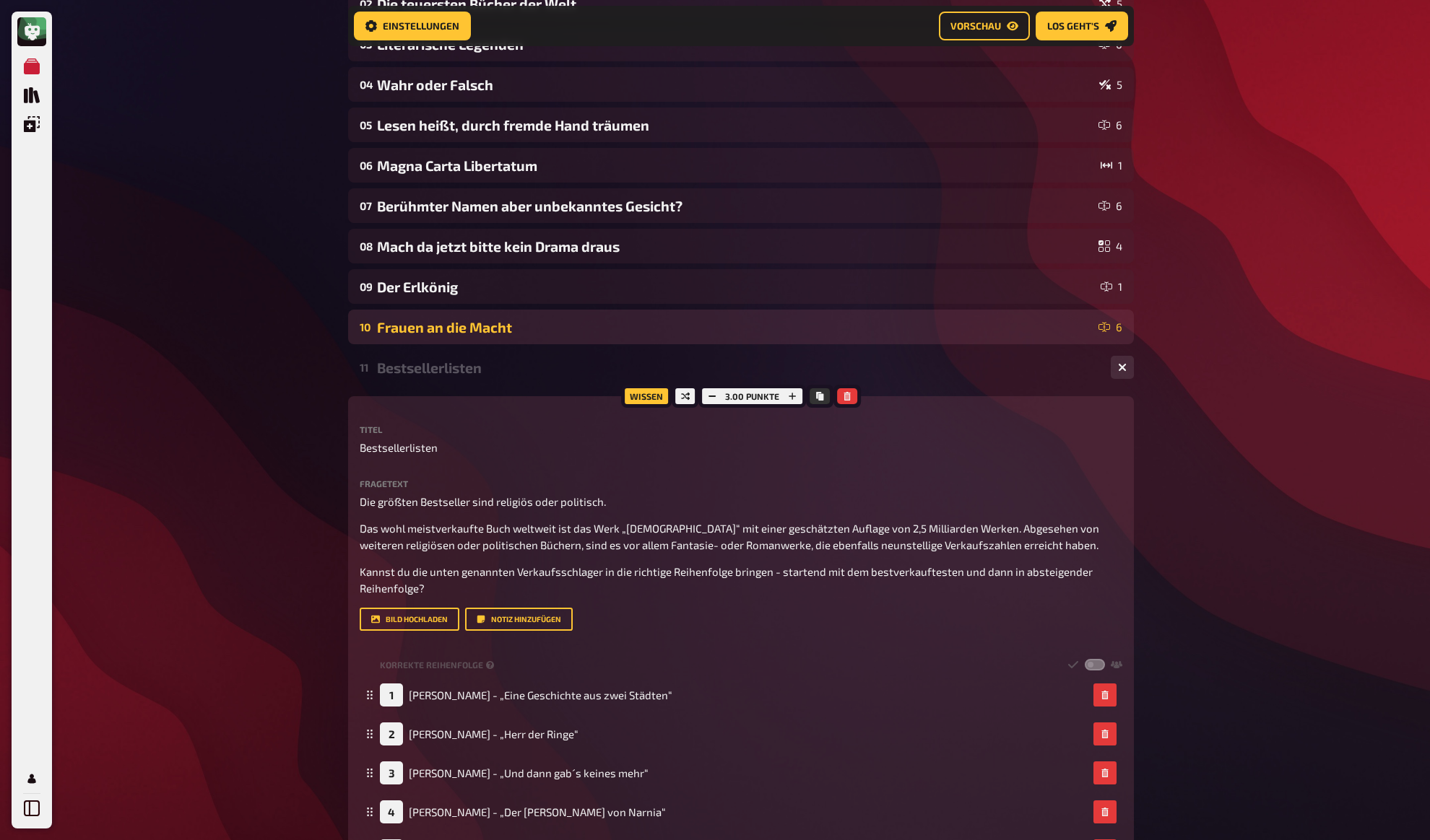
click at [438, 321] on div "Frauen an die Macht" at bounding box center [735, 327] width 715 height 17
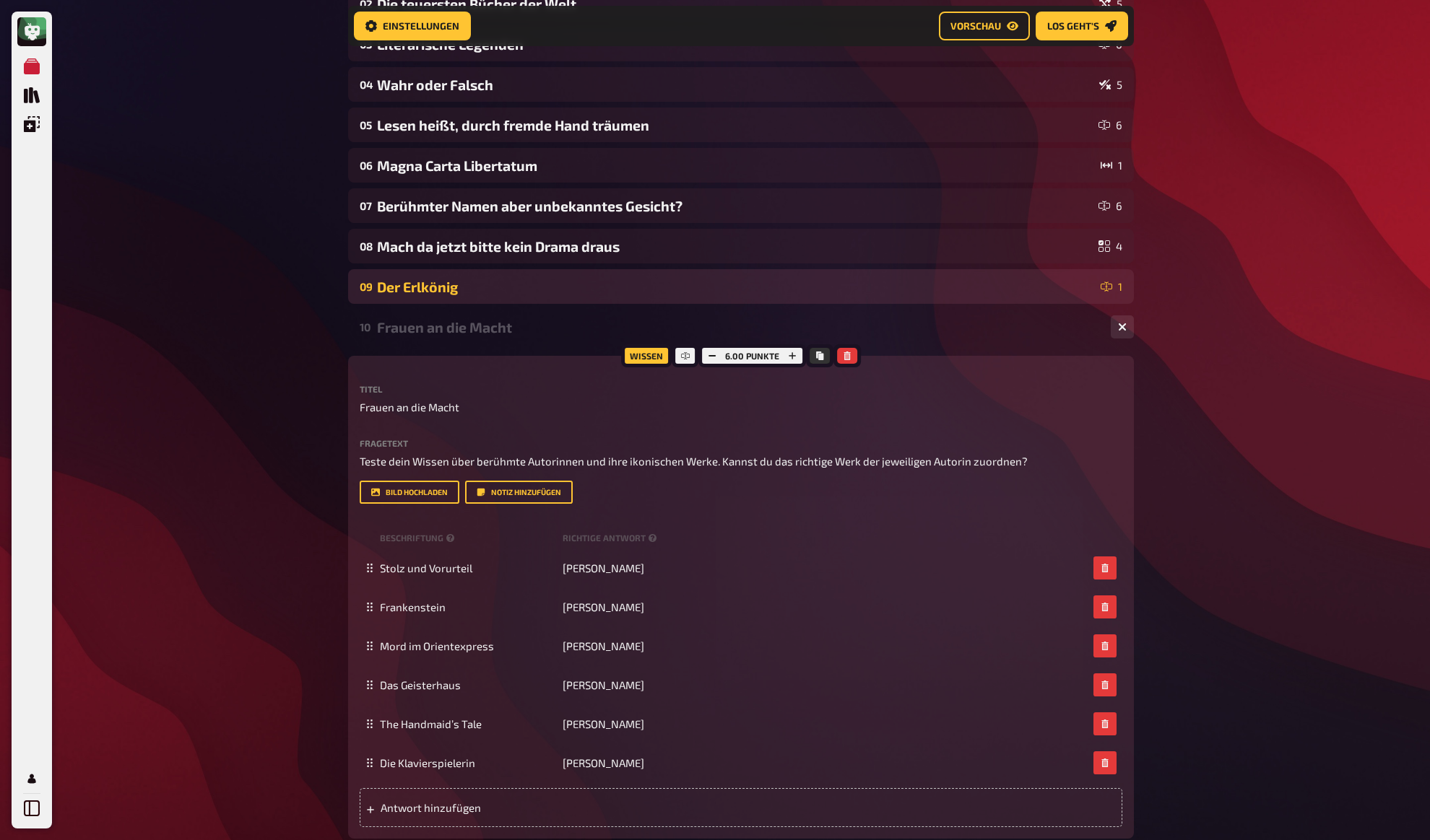
click at [441, 294] on div "Der Erlkönig" at bounding box center [736, 287] width 718 height 17
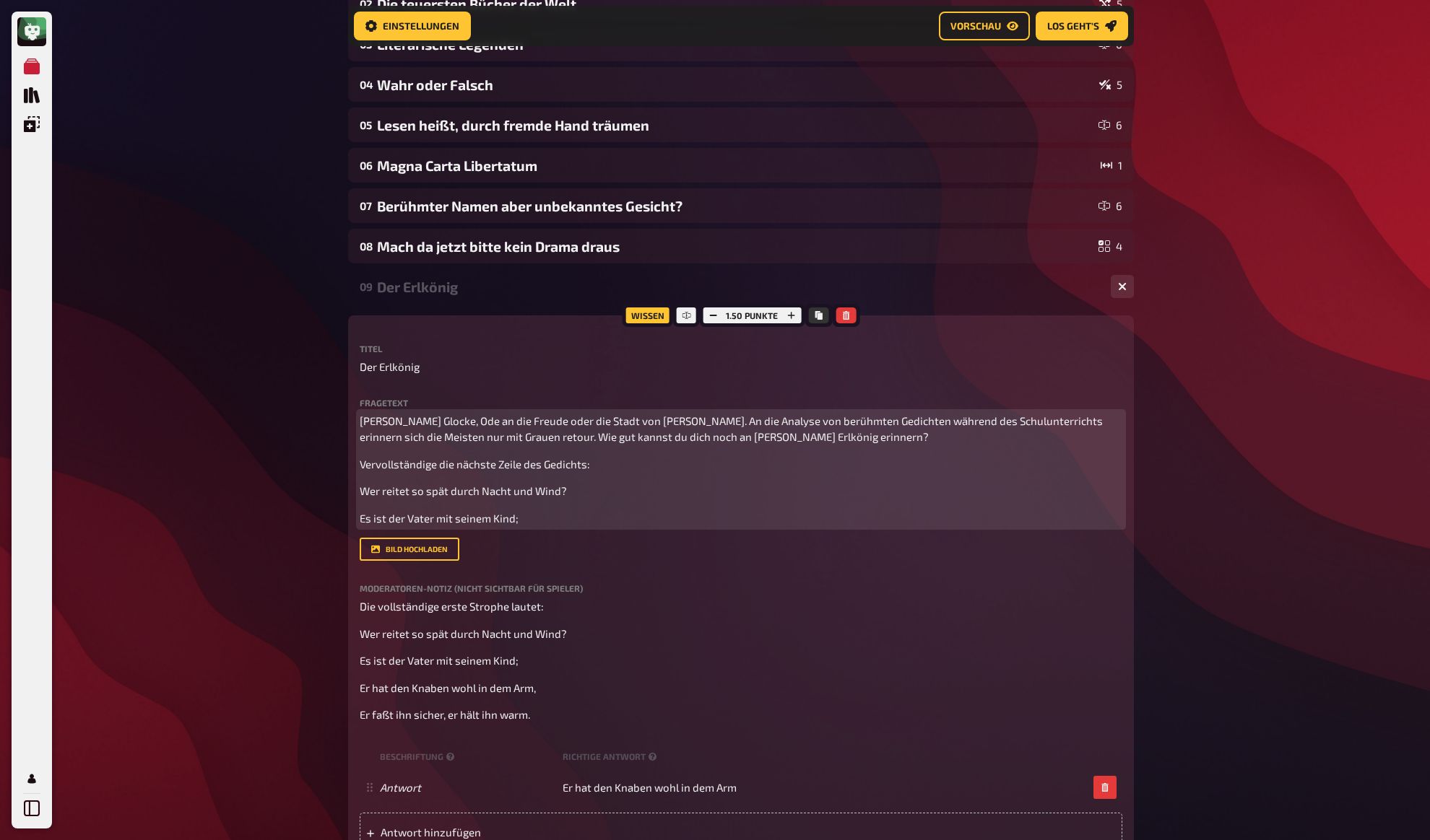
click at [593, 492] on p "Wer reitet so spät durch Nacht und Wind?" at bounding box center [741, 491] width 763 height 17
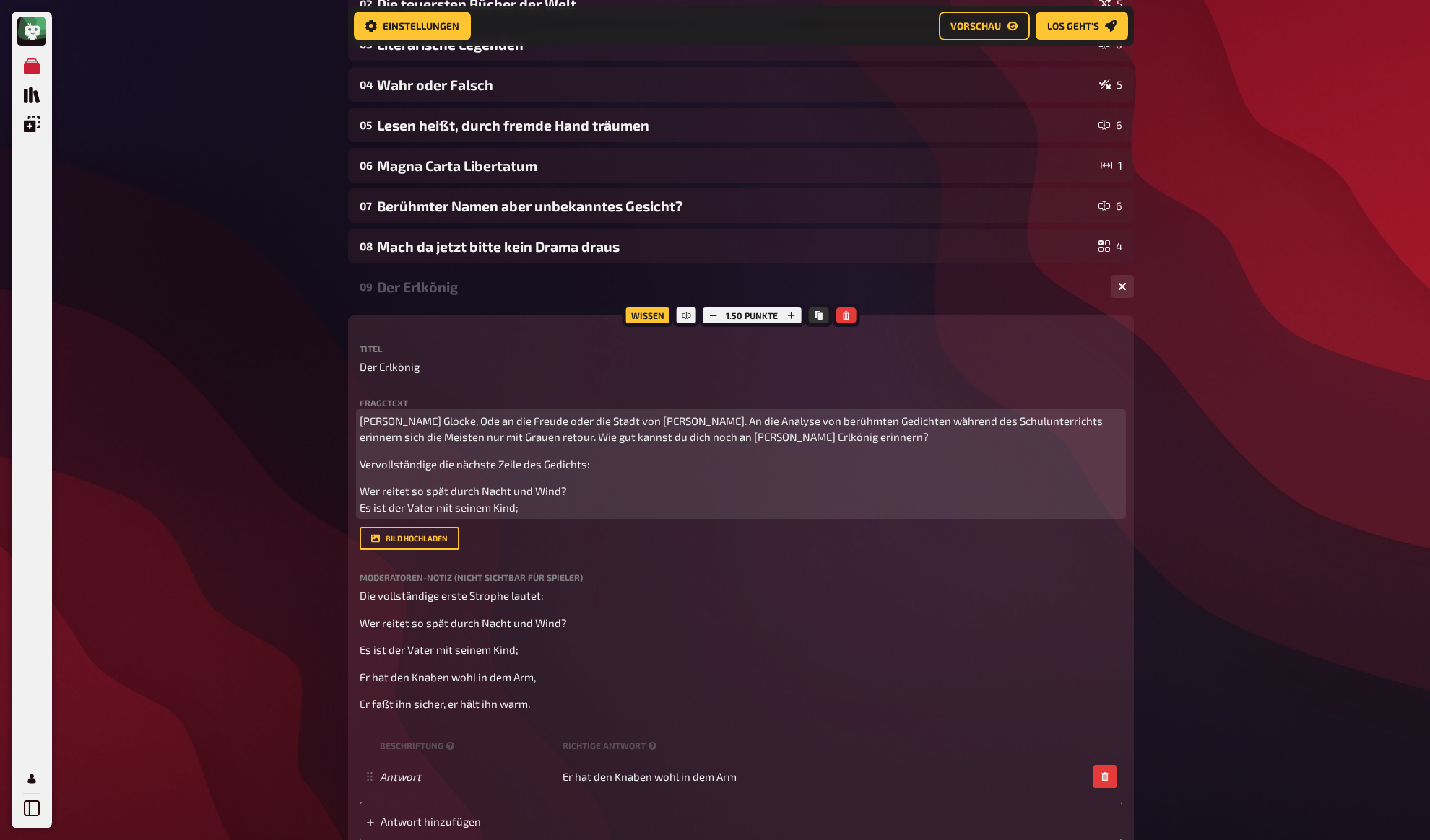
click at [492, 466] on span "Vervollständige die nächste Zeile des Gedichts:" at bounding box center [475, 464] width 230 height 13
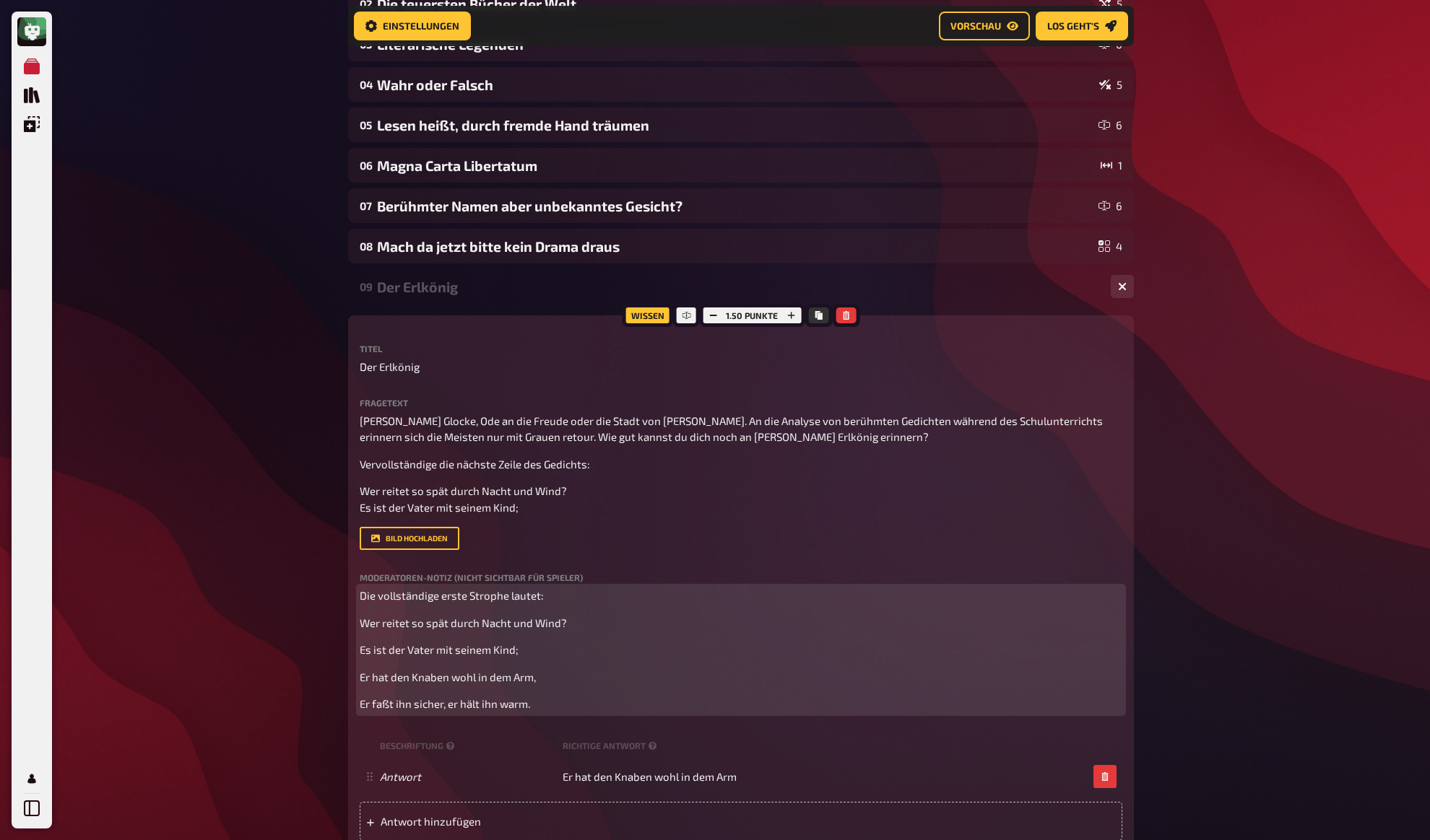
click at [387, 592] on span "Die vollständige erste Strophe lautet:" at bounding box center [452, 595] width 184 height 13
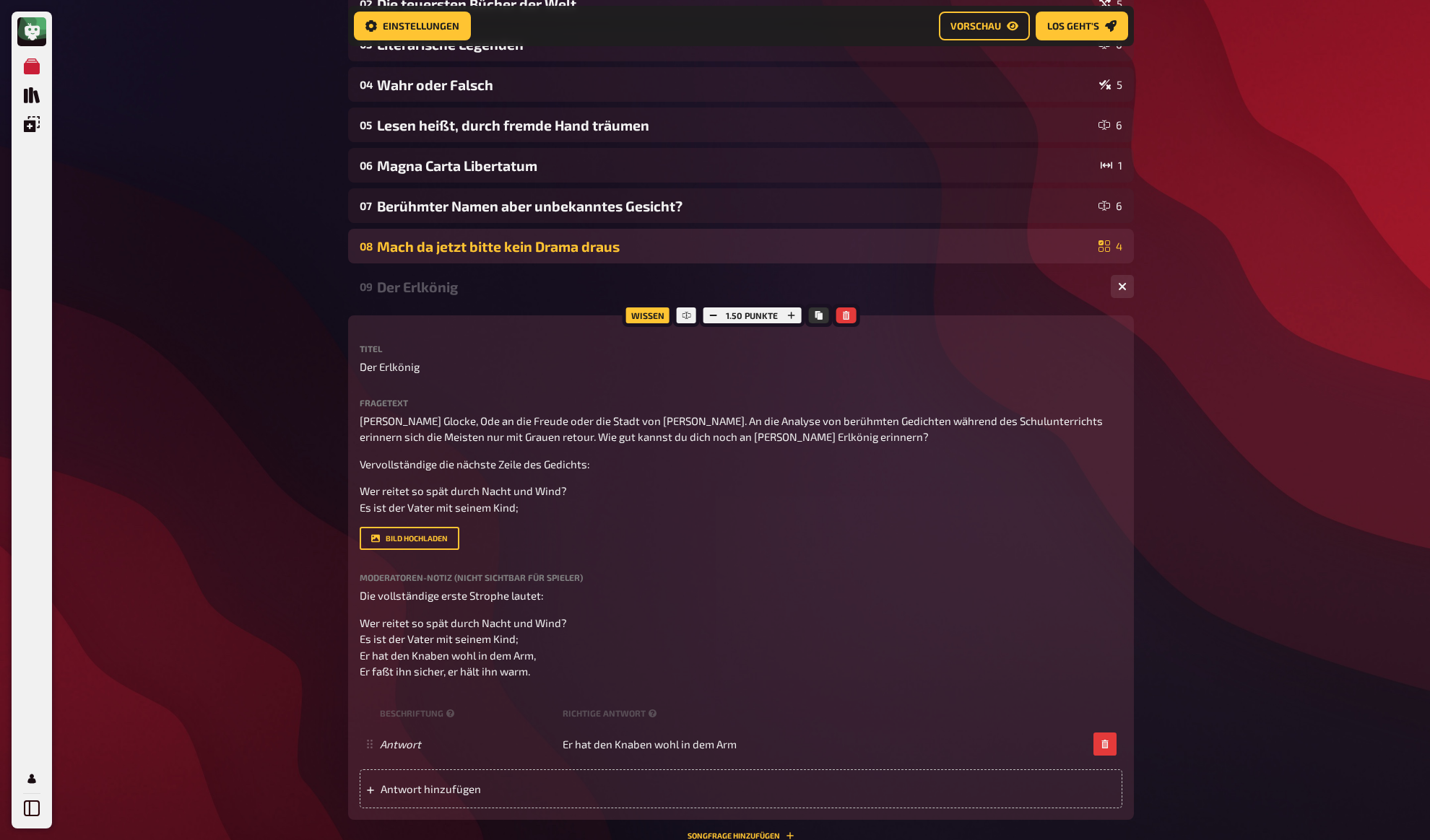
click at [415, 251] on div "Mach da jetzt bitte kein Drama draus" at bounding box center [735, 246] width 715 height 17
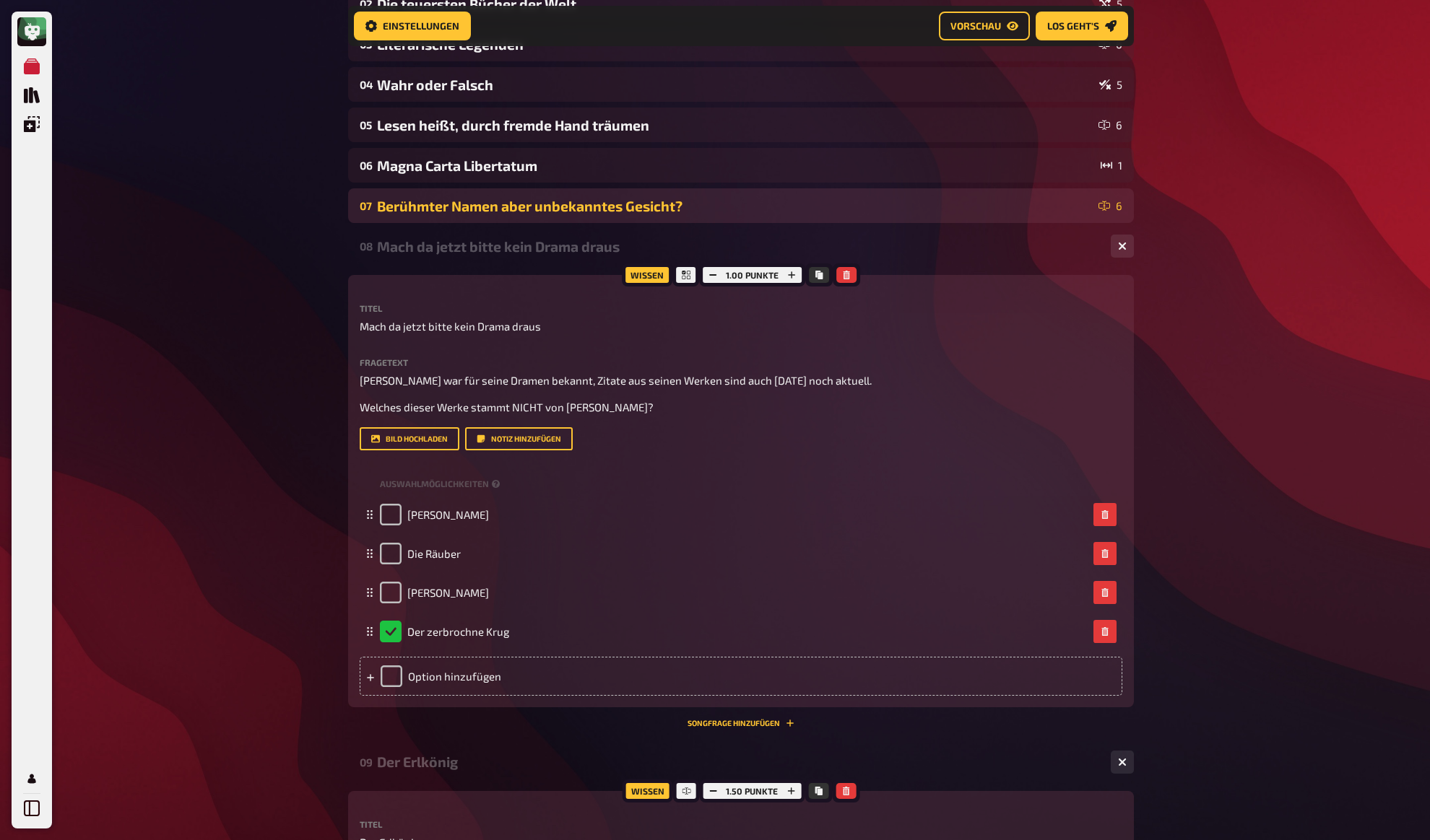
click at [478, 199] on div "Berühmter Namen aber unbekanntes Gesicht?" at bounding box center [735, 206] width 715 height 17
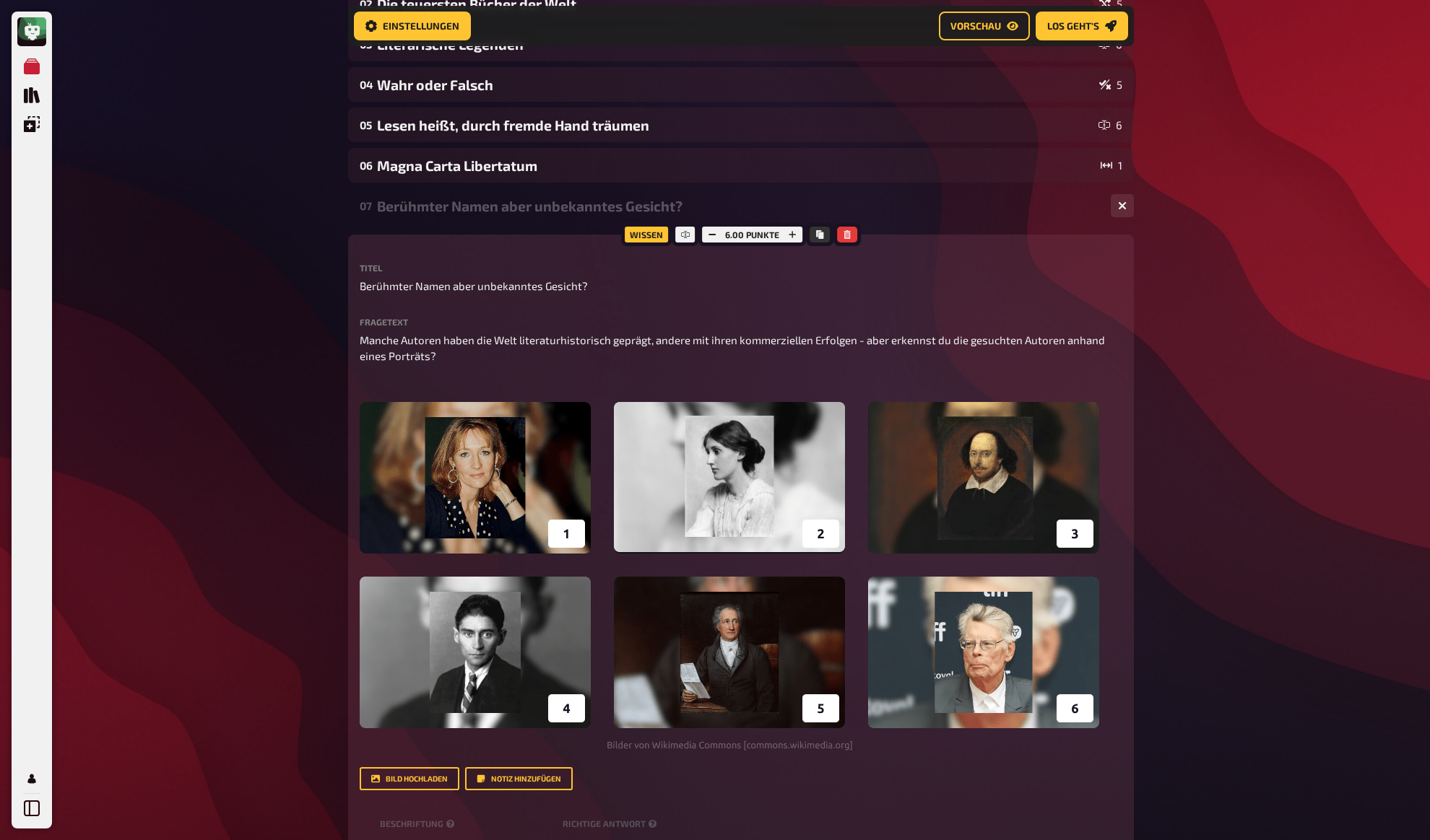
click at [466, 207] on div "Berühmter Namen aber unbekanntes Gesicht?" at bounding box center [738, 206] width 722 height 17
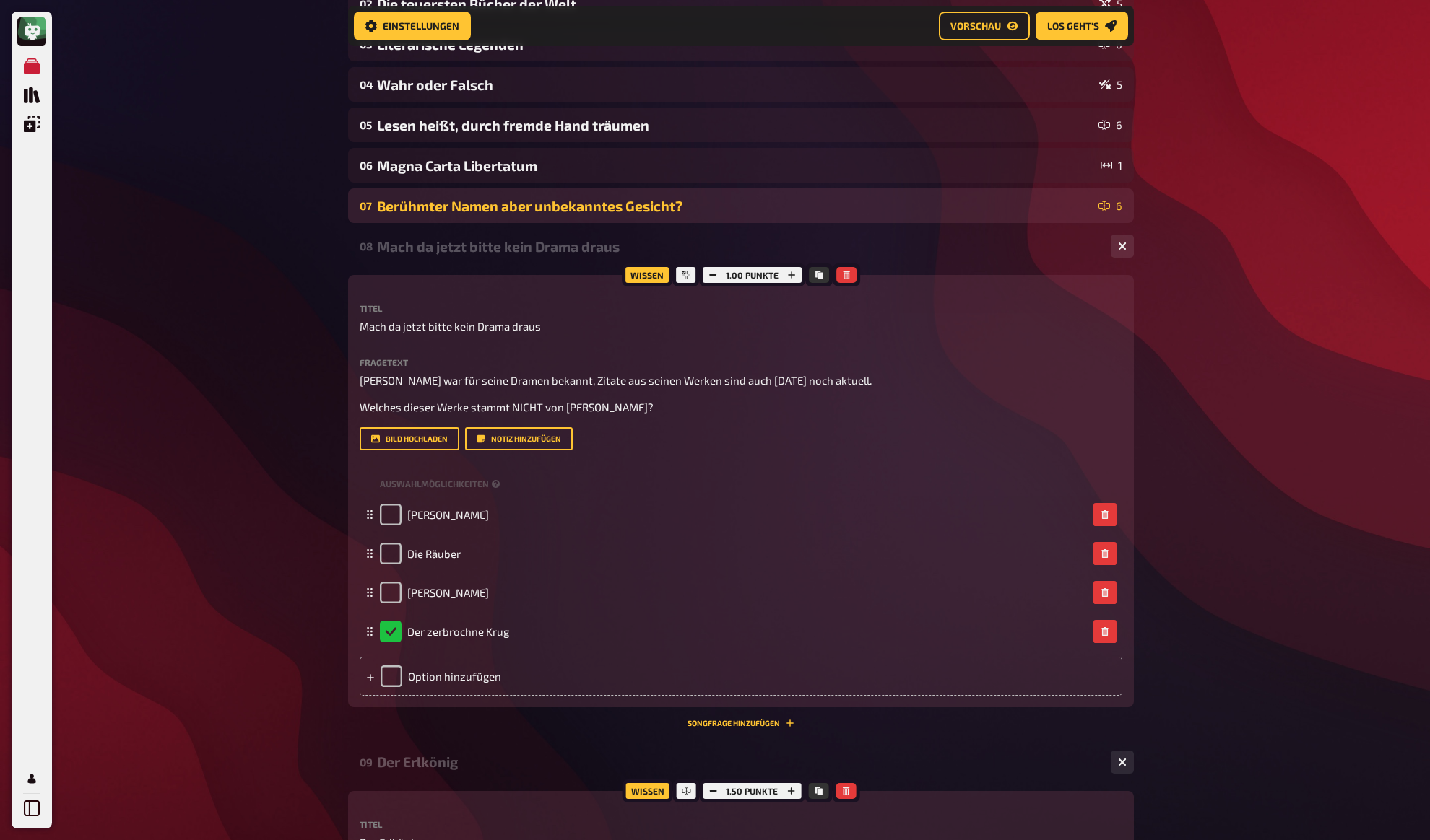
click at [458, 213] on div "Berühmter Namen aber unbekanntes Gesicht?" at bounding box center [735, 206] width 715 height 17
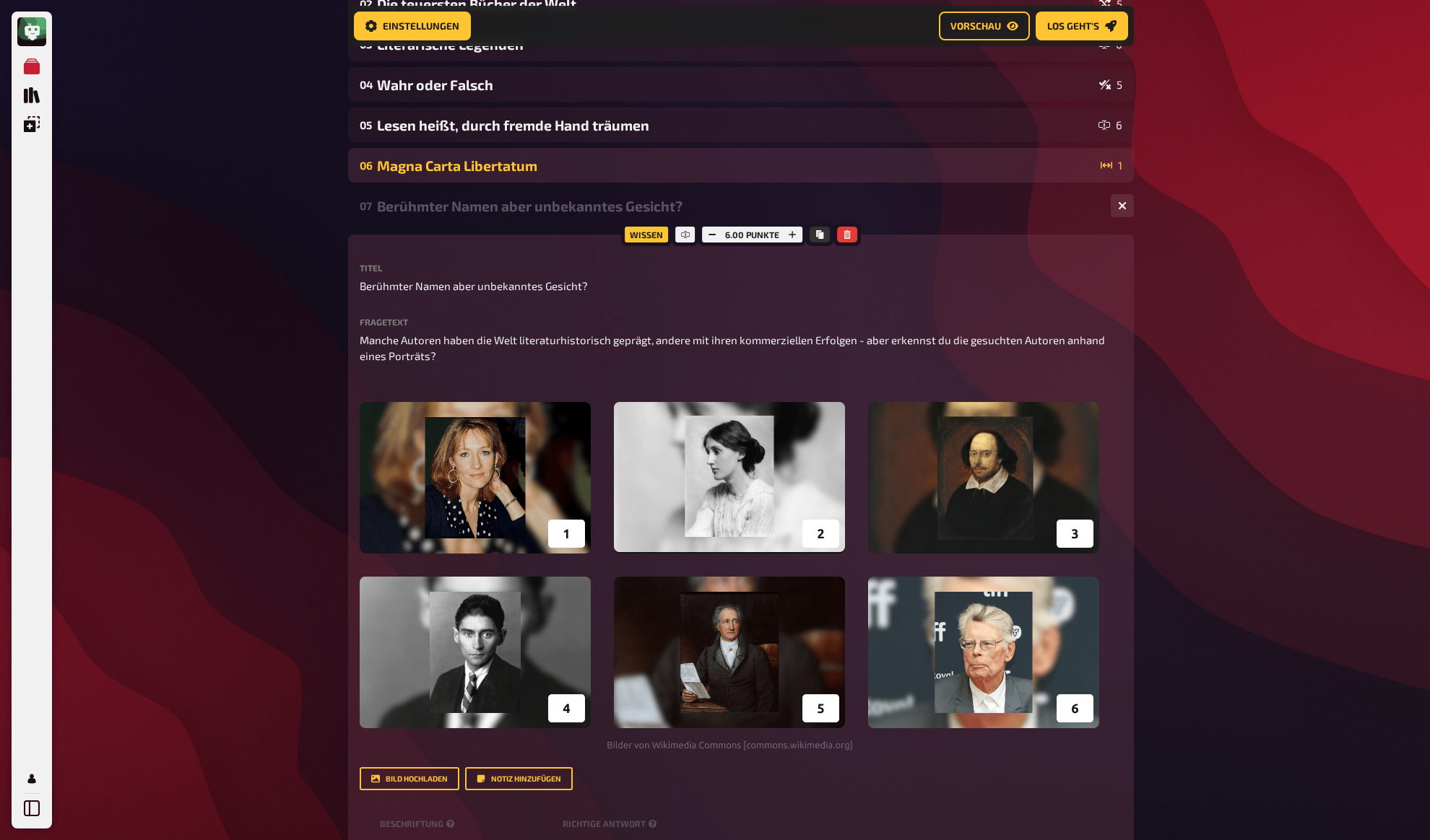
click at [454, 167] on div "Magna Carta Libertatum" at bounding box center [736, 166] width 718 height 17
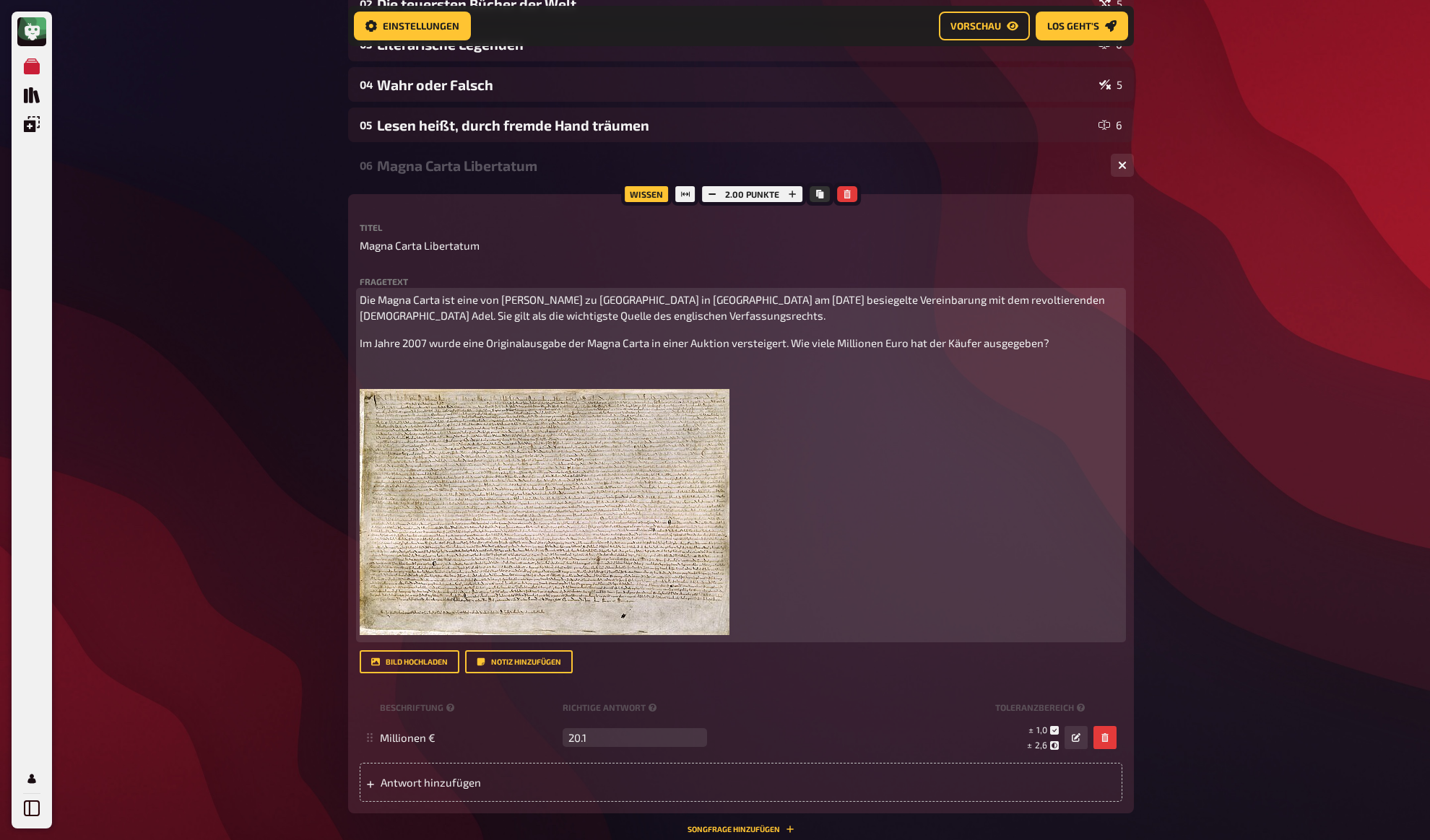
click at [430, 369] on p "﻿" at bounding box center [741, 370] width 763 height 17
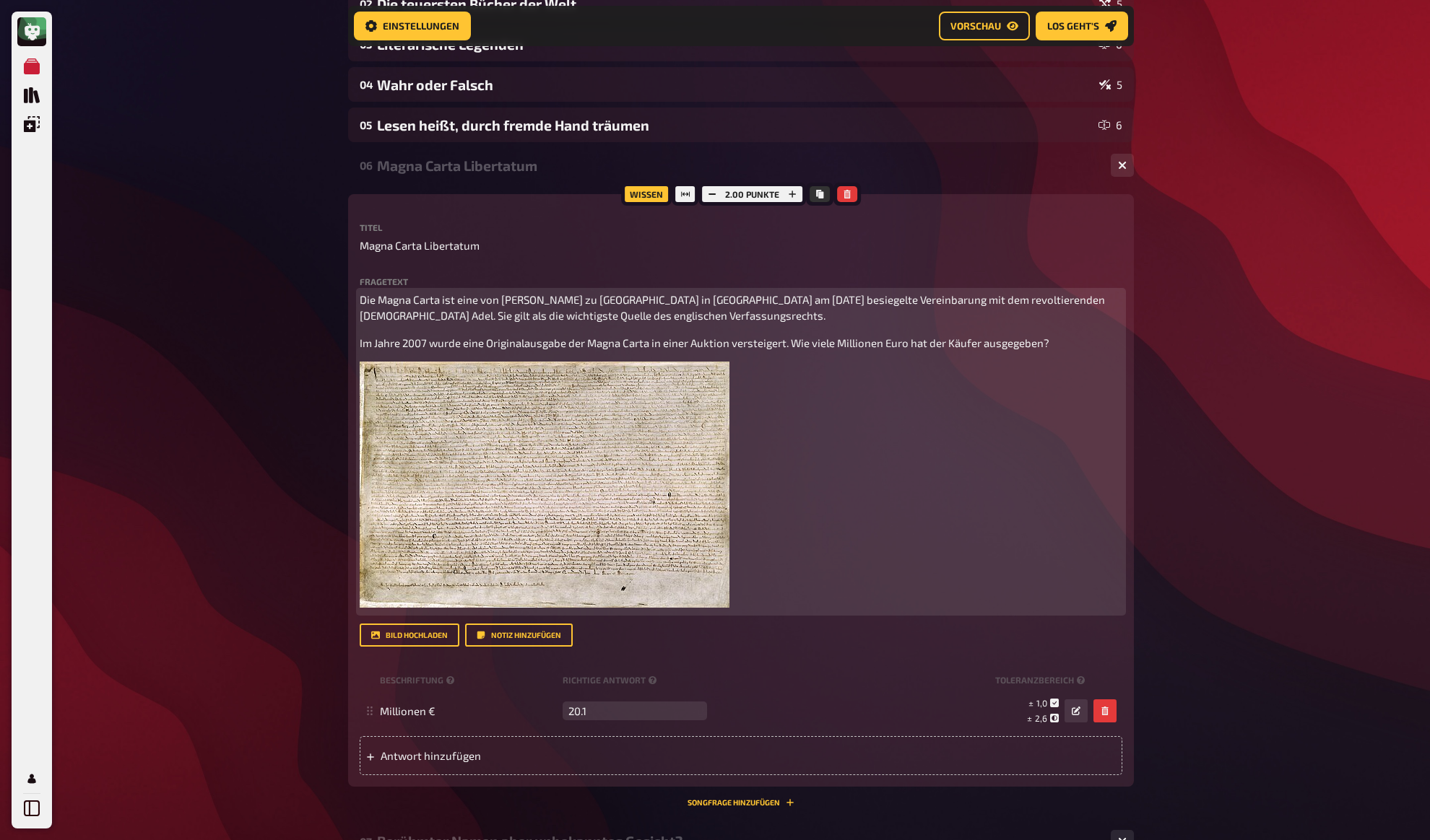
click at [822, 319] on p "Die Magna Carta ist eine von [PERSON_NAME] zu [GEOGRAPHIC_DATA] in [GEOGRAPHIC_…" at bounding box center [741, 307] width 763 height 32
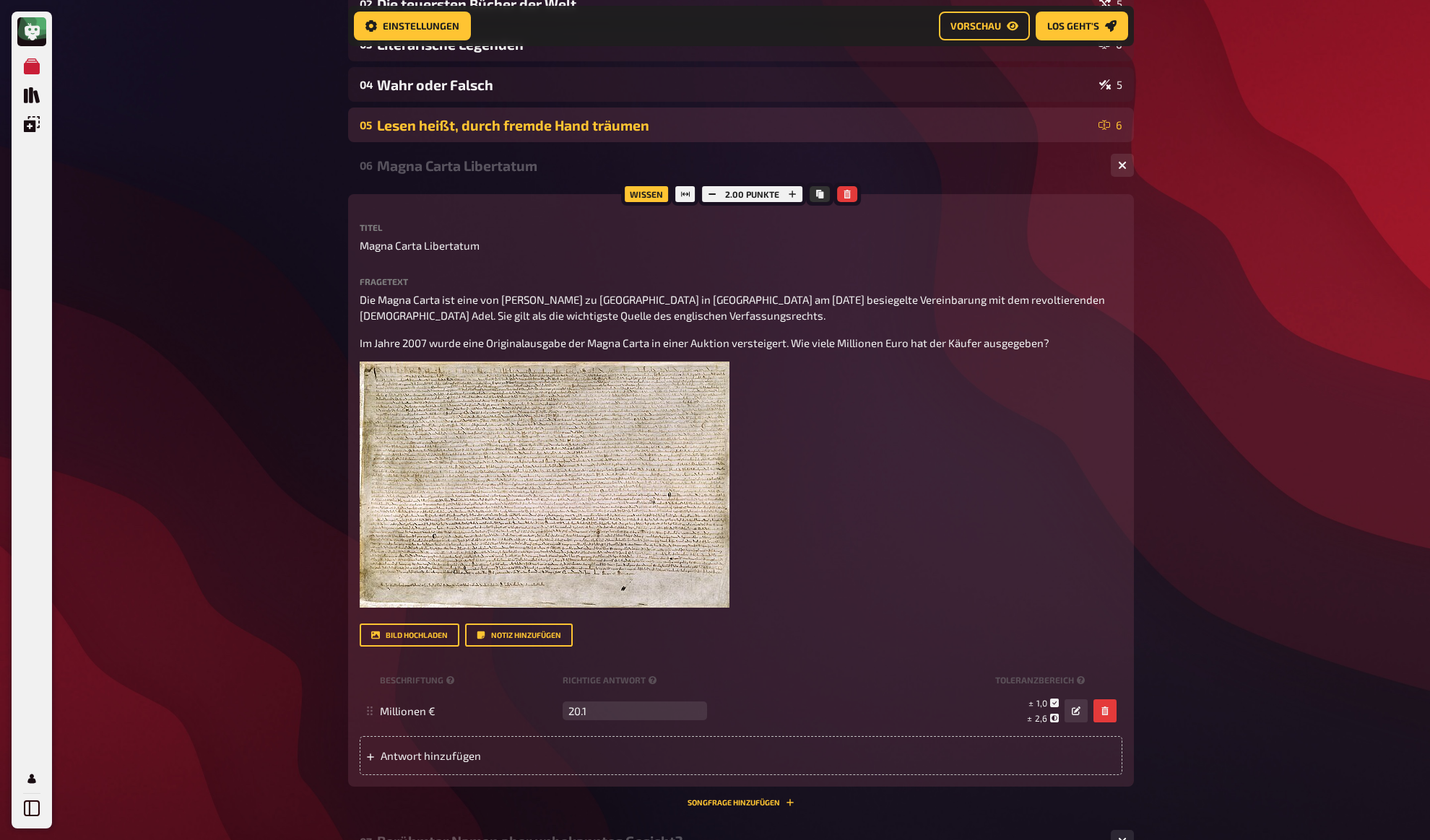
click at [461, 124] on div "Lesen heißt, durch fremde Hand träumen" at bounding box center [735, 125] width 715 height 17
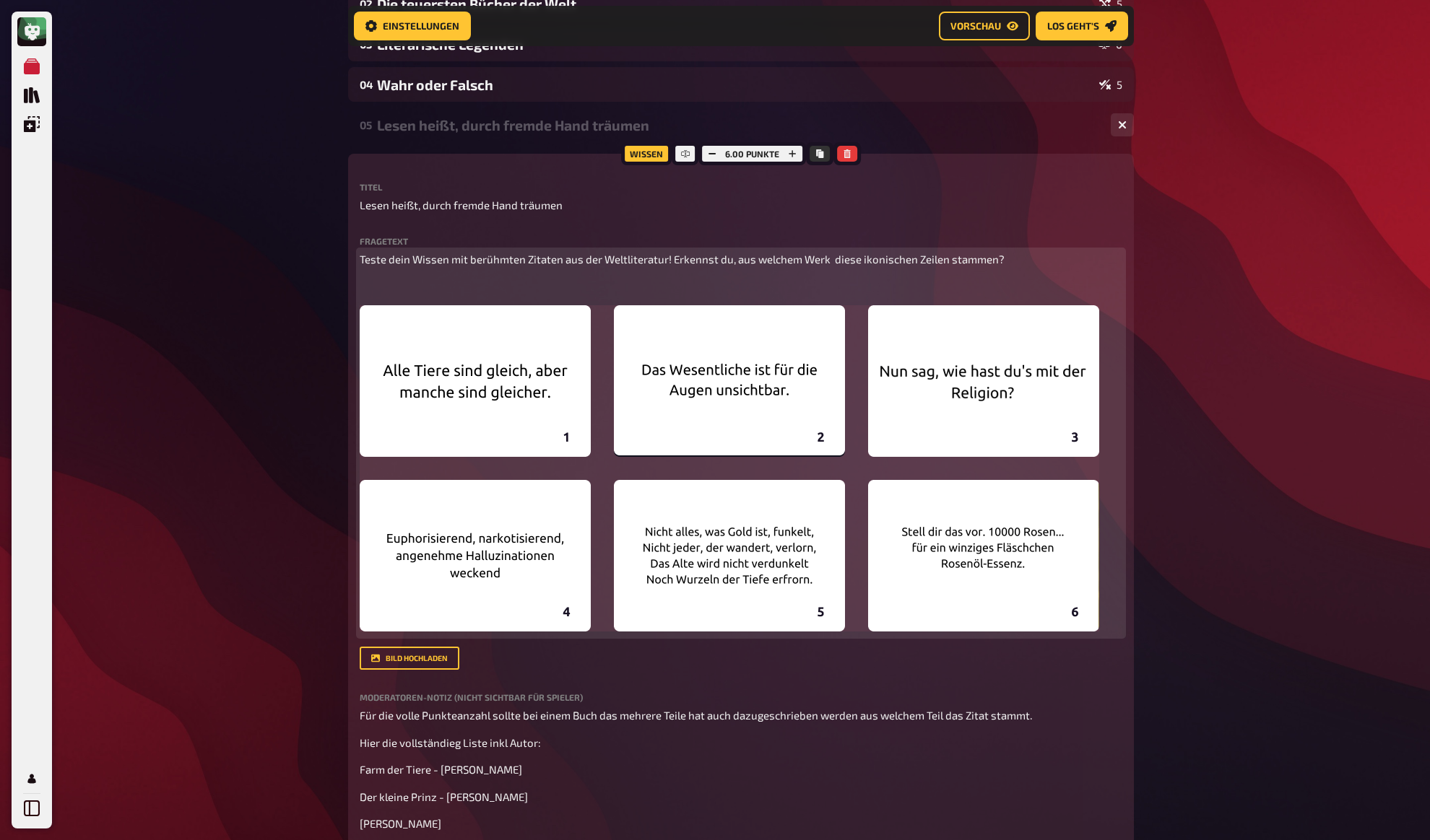
click at [453, 276] on div "Teste dein Wissen mit berühmten Zitaten aus der Weltliteratur! Erkennst du, aus…" at bounding box center [741, 443] width 763 height 385
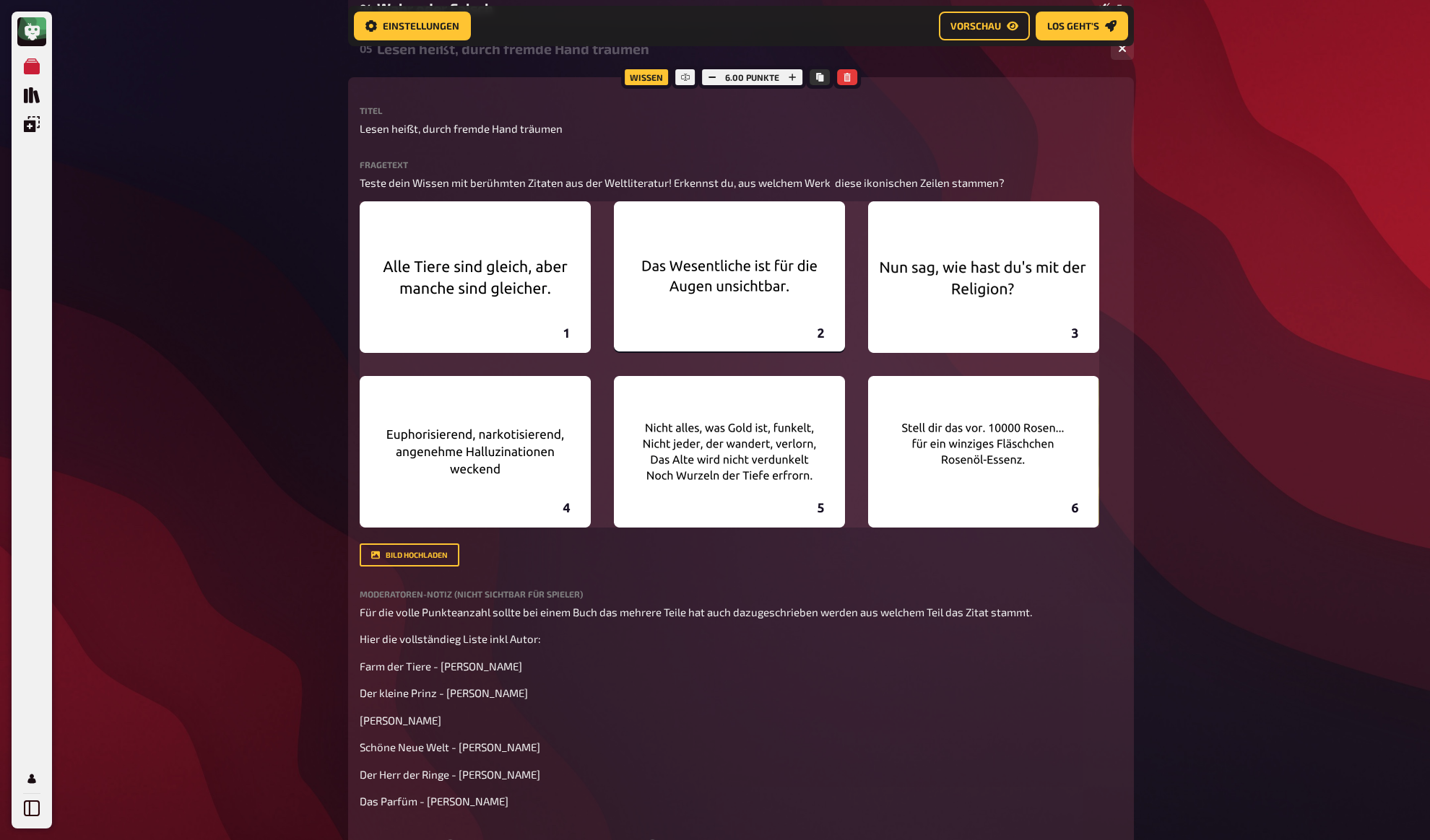
scroll to position [455, 0]
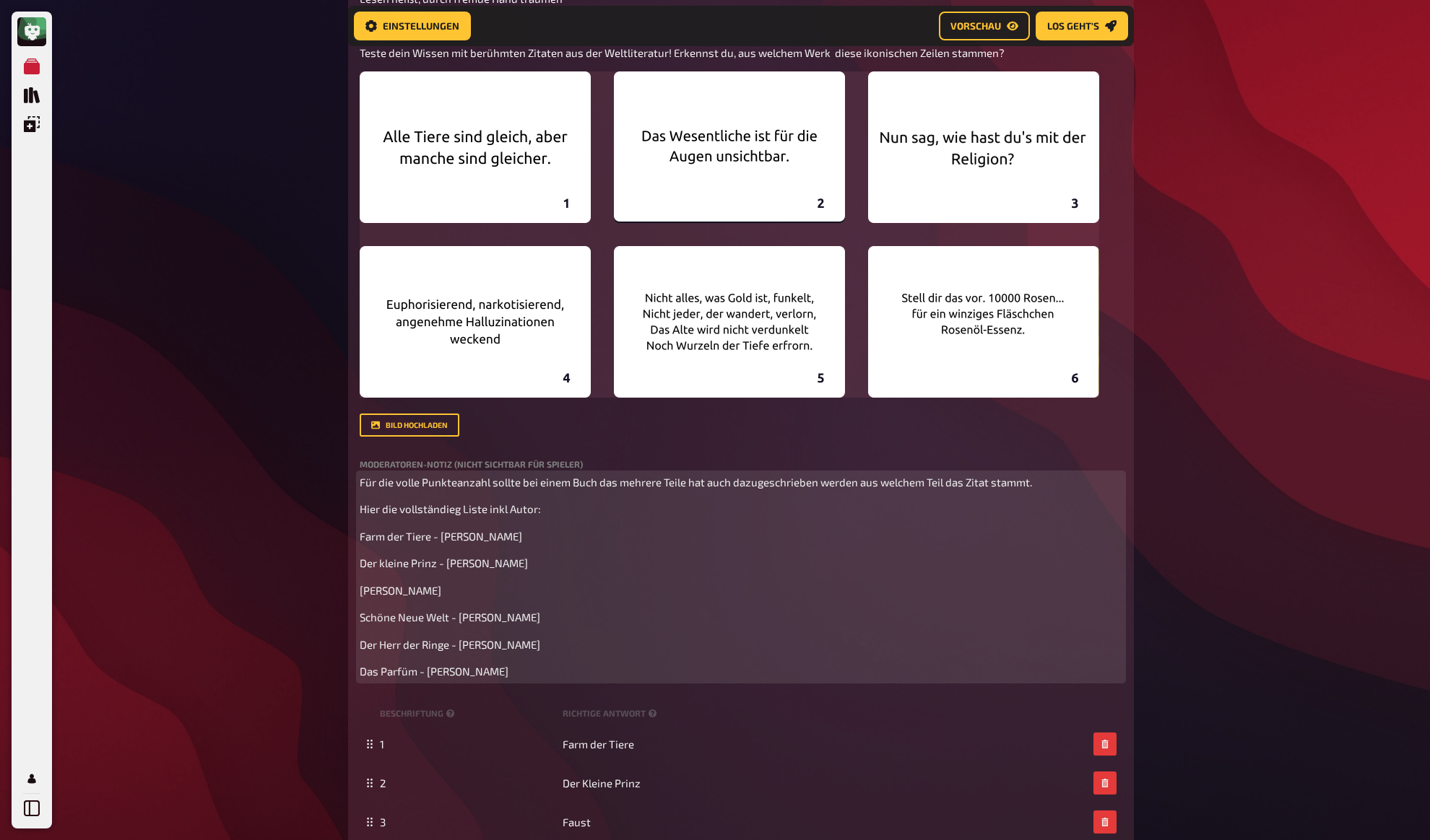
click at [419, 495] on div "Für die volle Punkteanzahl sollte bei einem Buch das mehrere Teile hat auch daz…" at bounding box center [741, 577] width 763 height 205
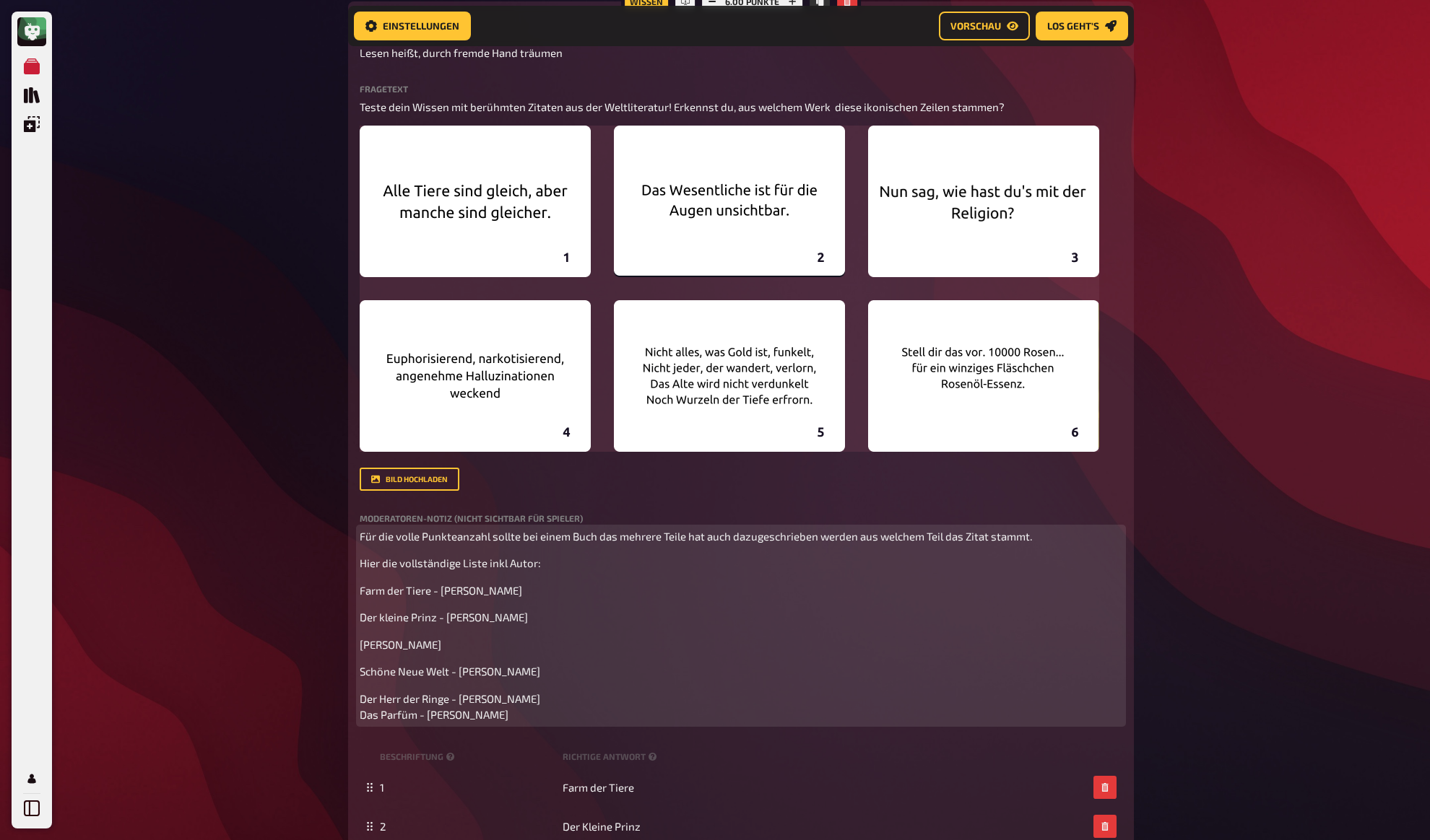
scroll to position [409, 0]
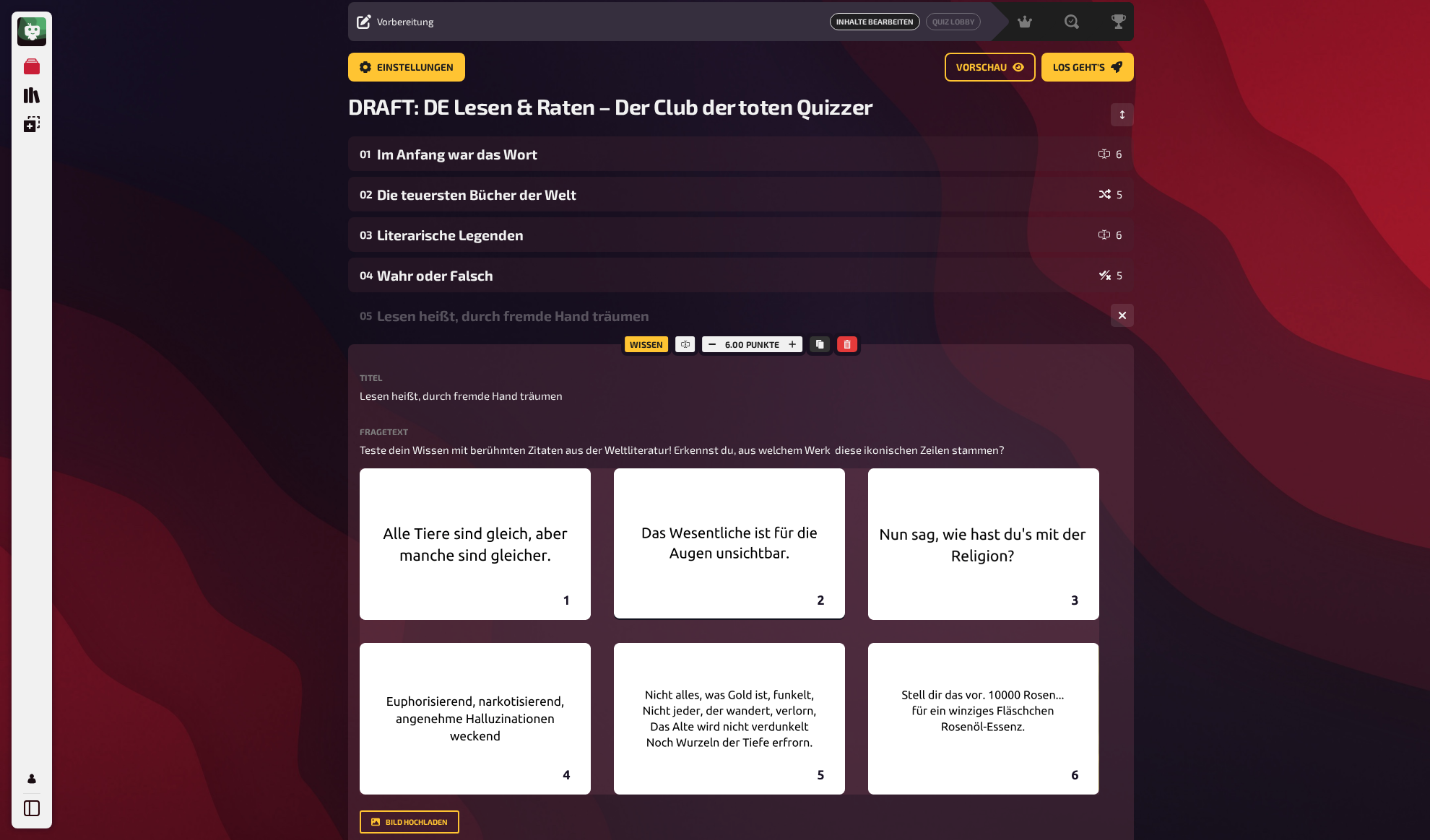
scroll to position [0, 0]
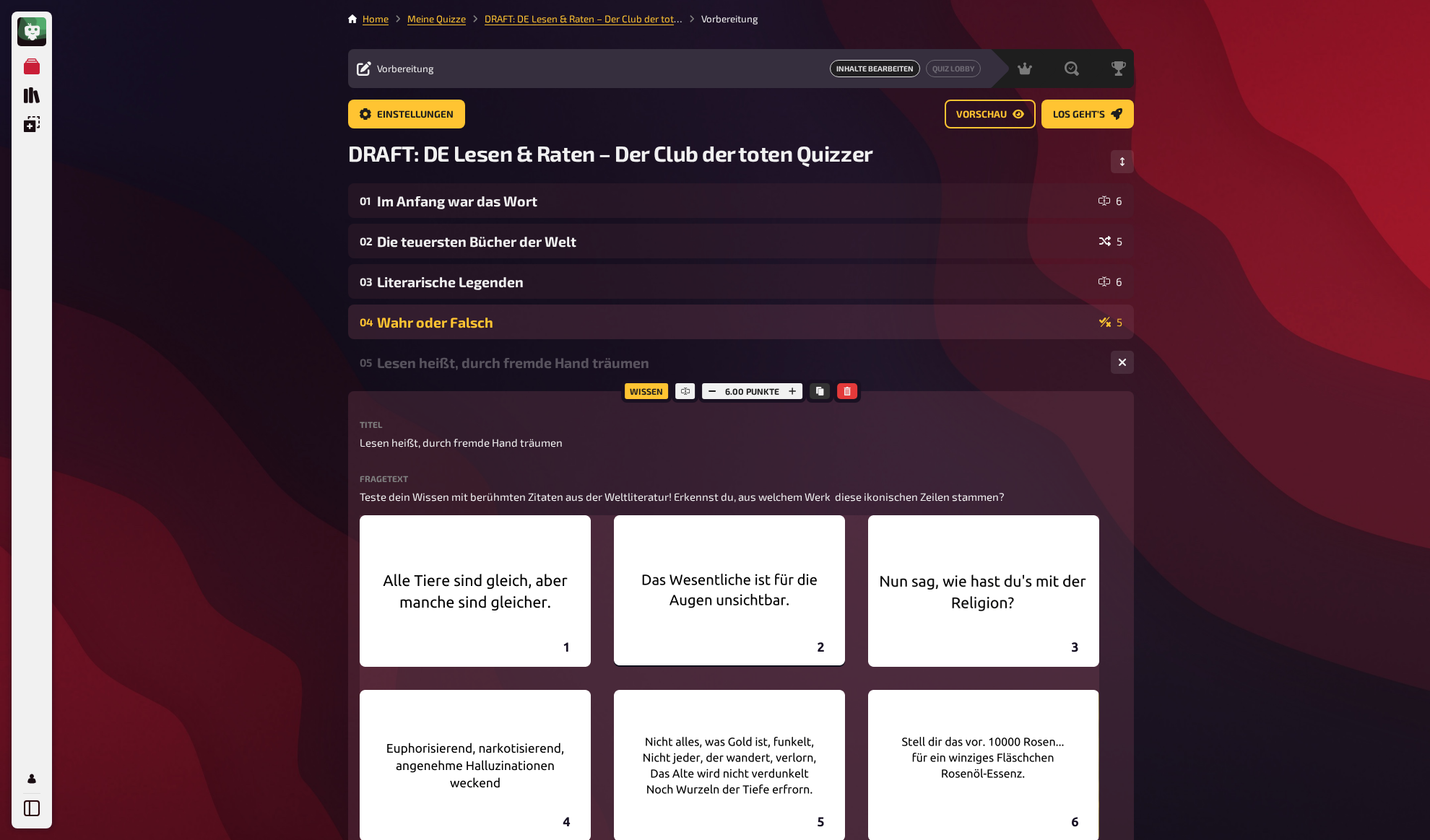
click at [441, 312] on div "04 Wahr oder Falsch 5" at bounding box center [740, 322] width 785 height 35
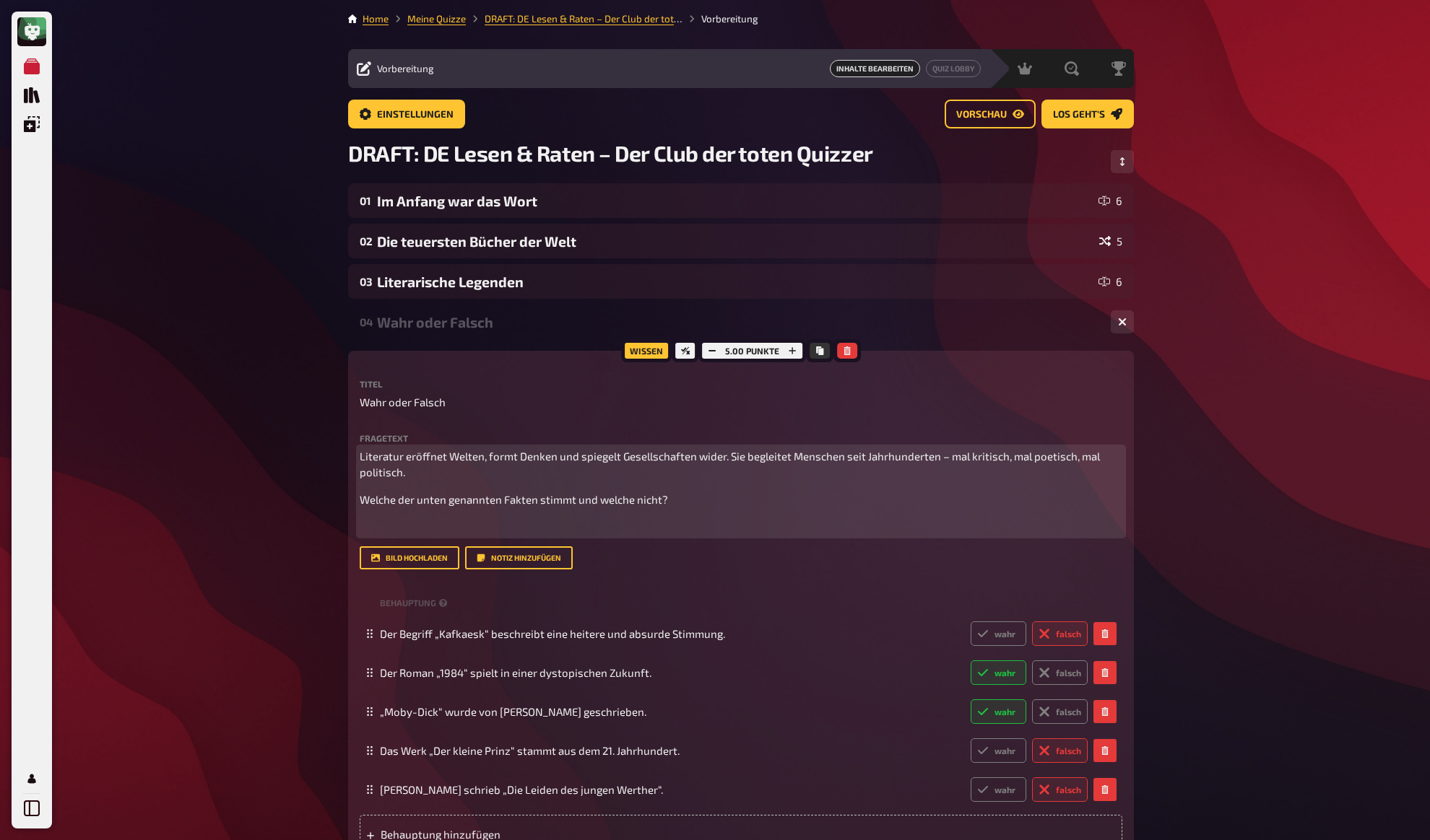
click at [399, 533] on p "﻿" at bounding box center [741, 526] width 763 height 17
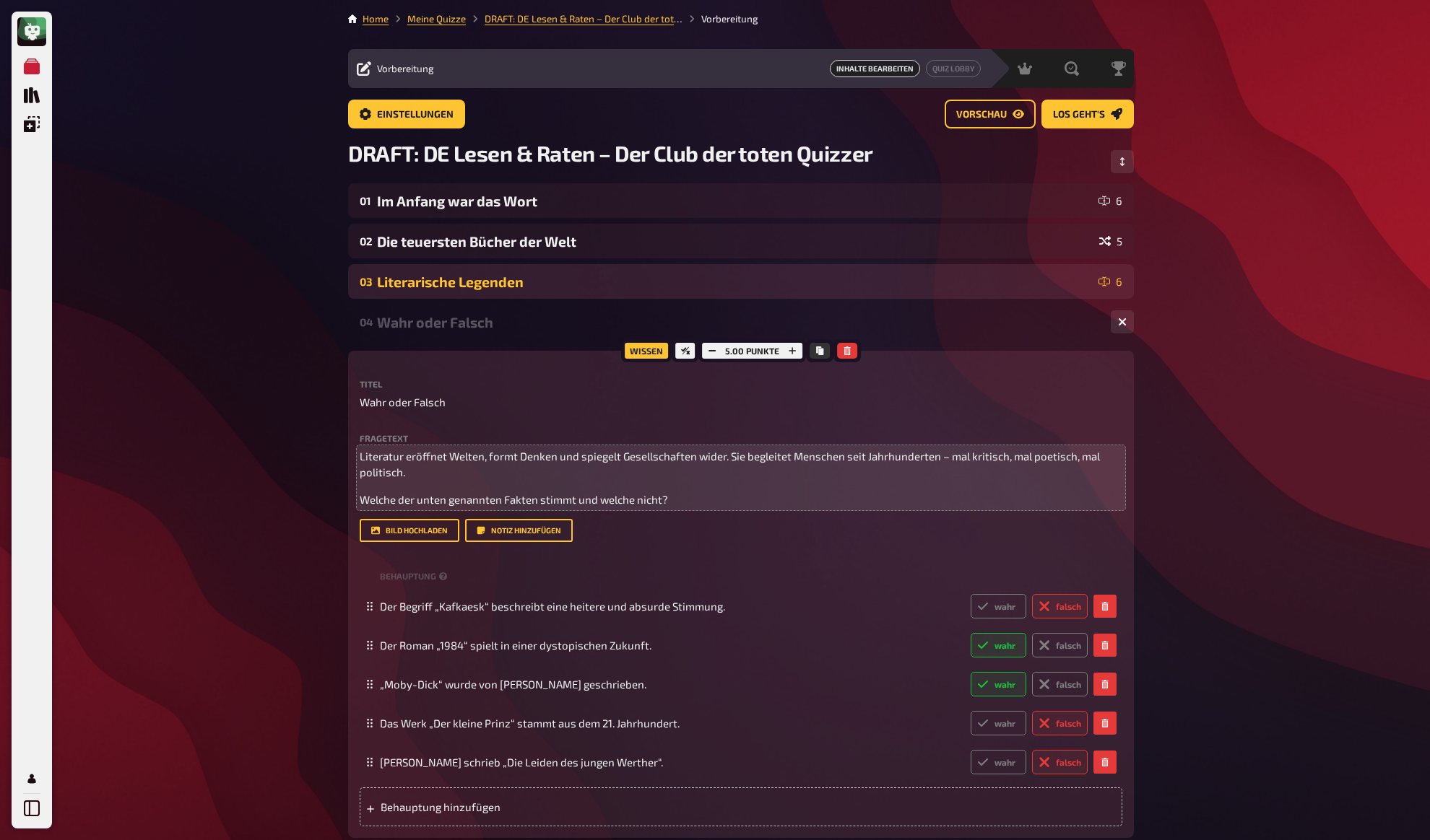
click at [415, 287] on div "Literarische Legenden" at bounding box center [735, 282] width 715 height 17
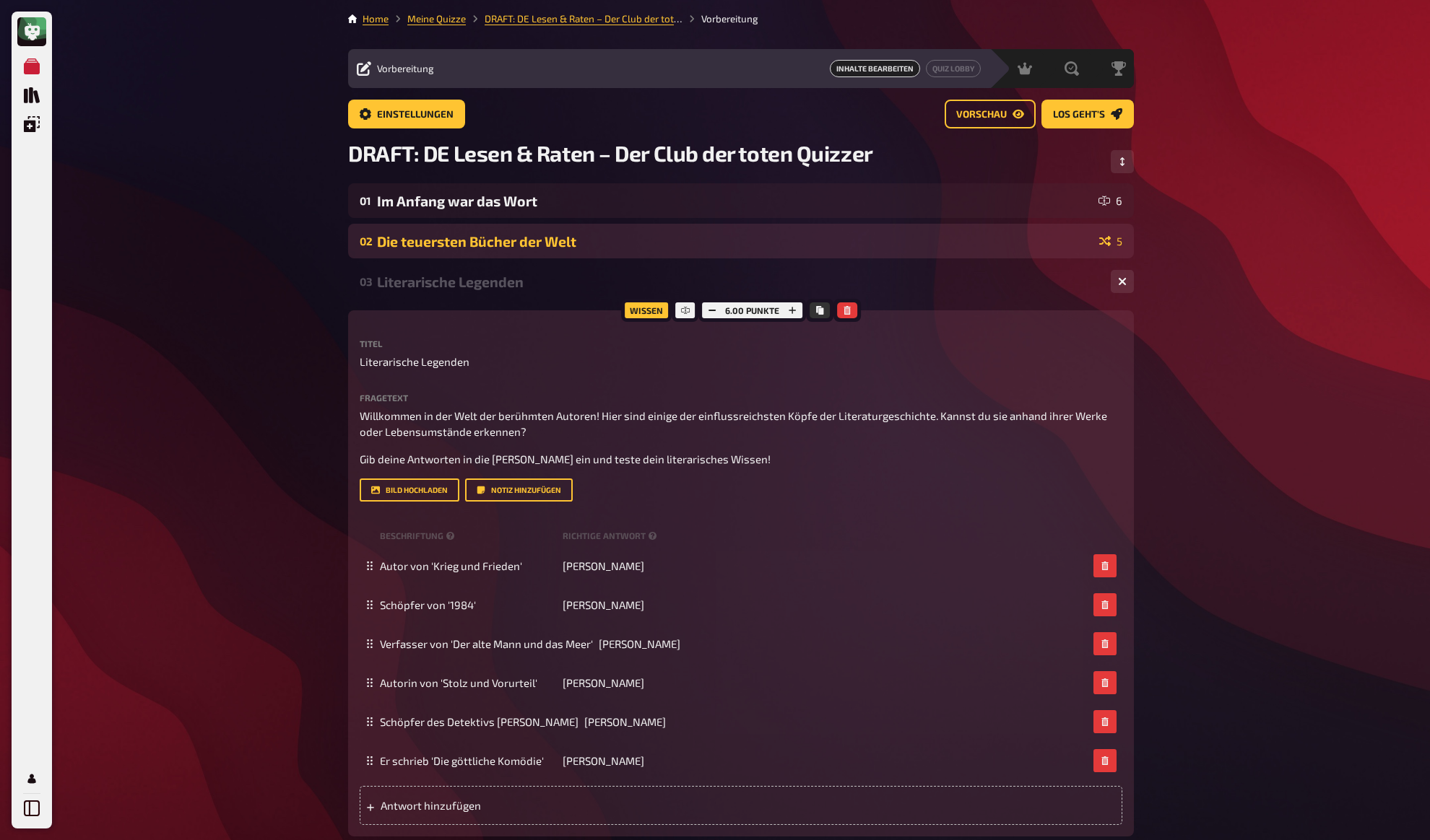
click at [438, 239] on div "Die teuersten Bücher der Welt" at bounding box center [735, 242] width 716 height 17
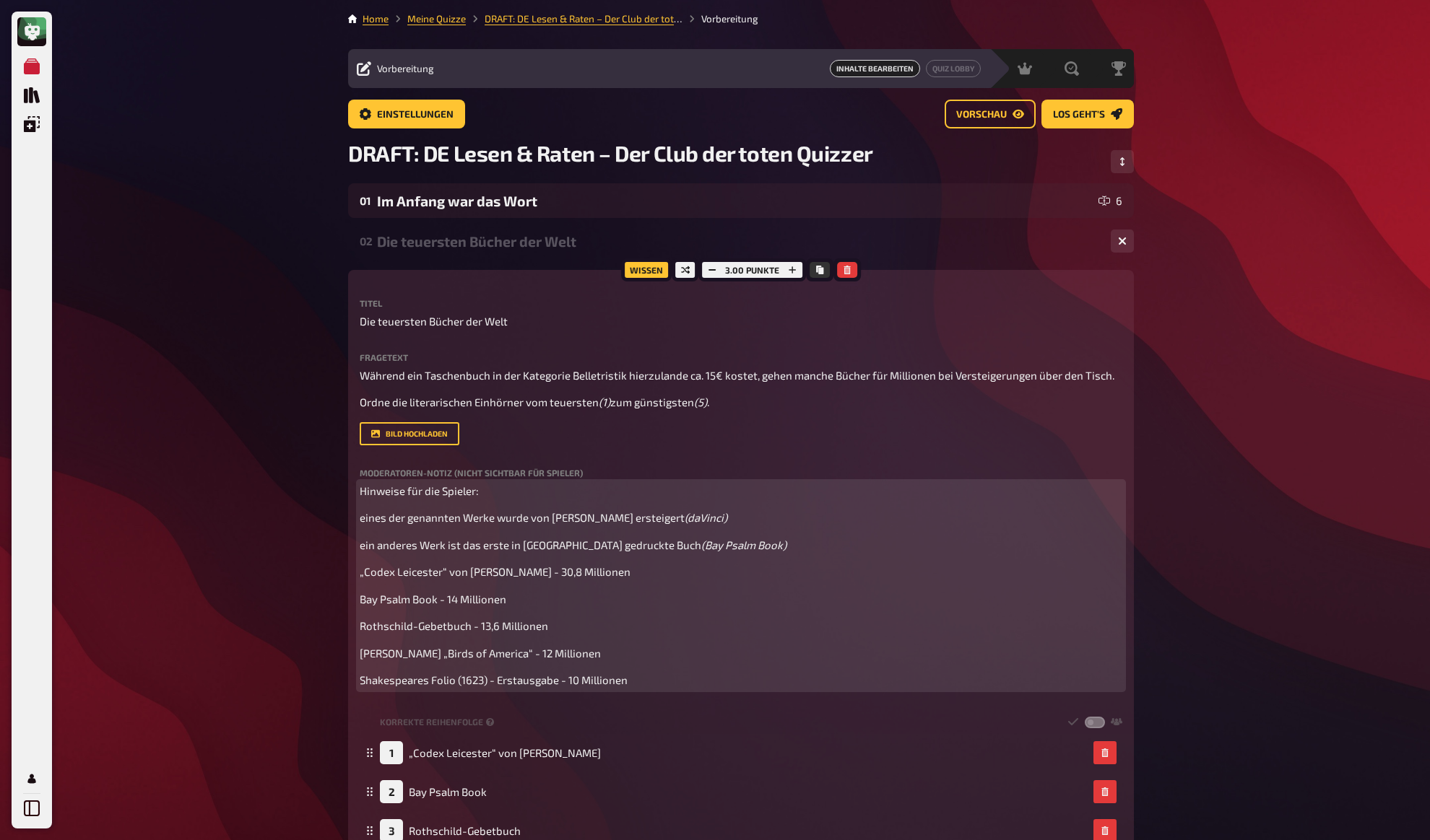
click at [443, 531] on div "Hinweise für die Spieler: eines der genannten Werke wurde von [PERSON_NAME] ers…" at bounding box center [741, 585] width 763 height 205
click at [386, 676] on span "Shakespeares Folio (1623) - Erstausgabe - 10 Millionen" at bounding box center [494, 680] width 268 height 13
click at [476, 504] on div "Hinweise für die Spieler: eines der genannten Werke wurde von [PERSON_NAME] ers…" at bounding box center [741, 585] width 763 height 205
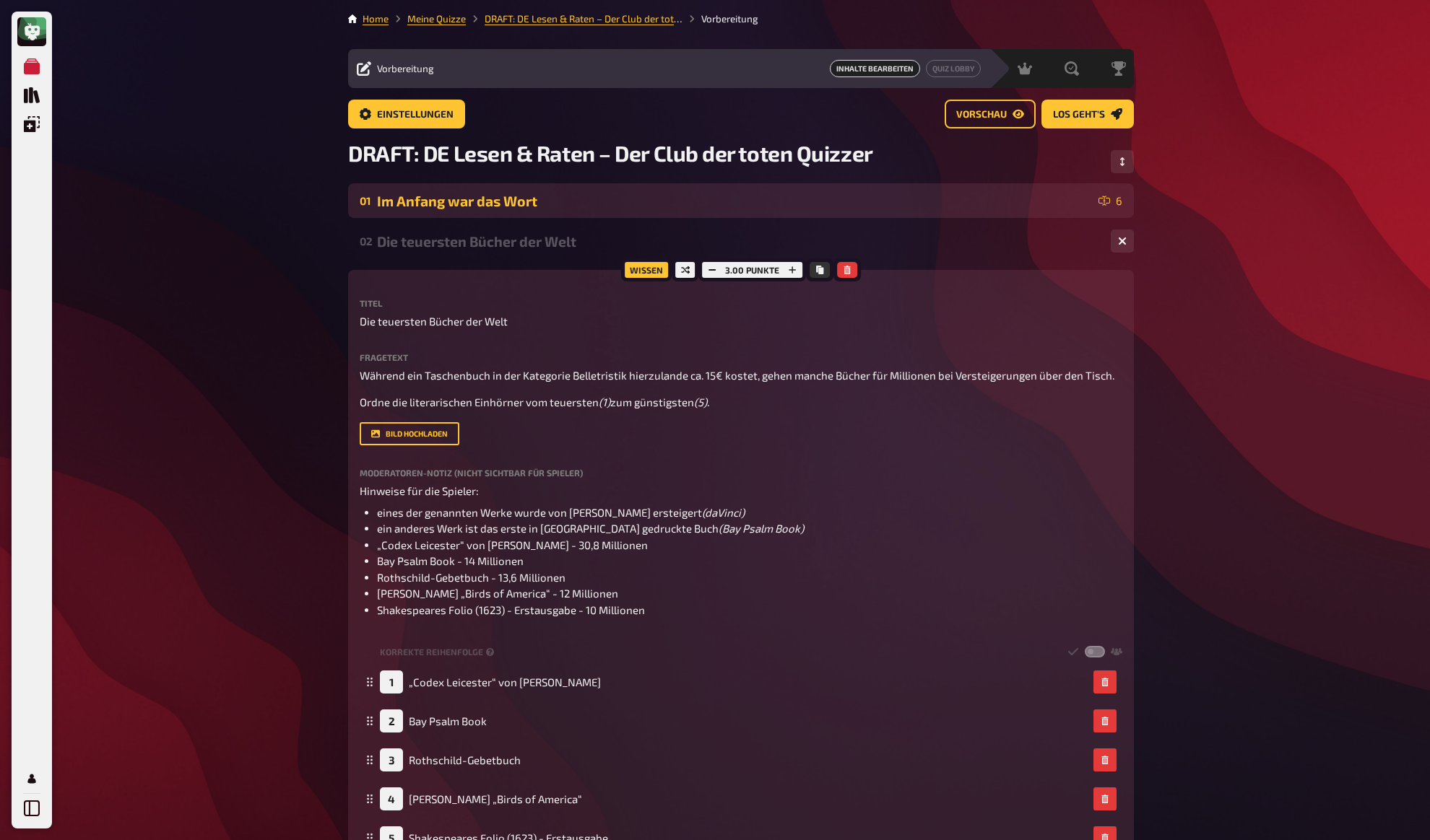
click at [439, 209] on div "01 Im Anfang war das Wort 6" at bounding box center [740, 201] width 785 height 35
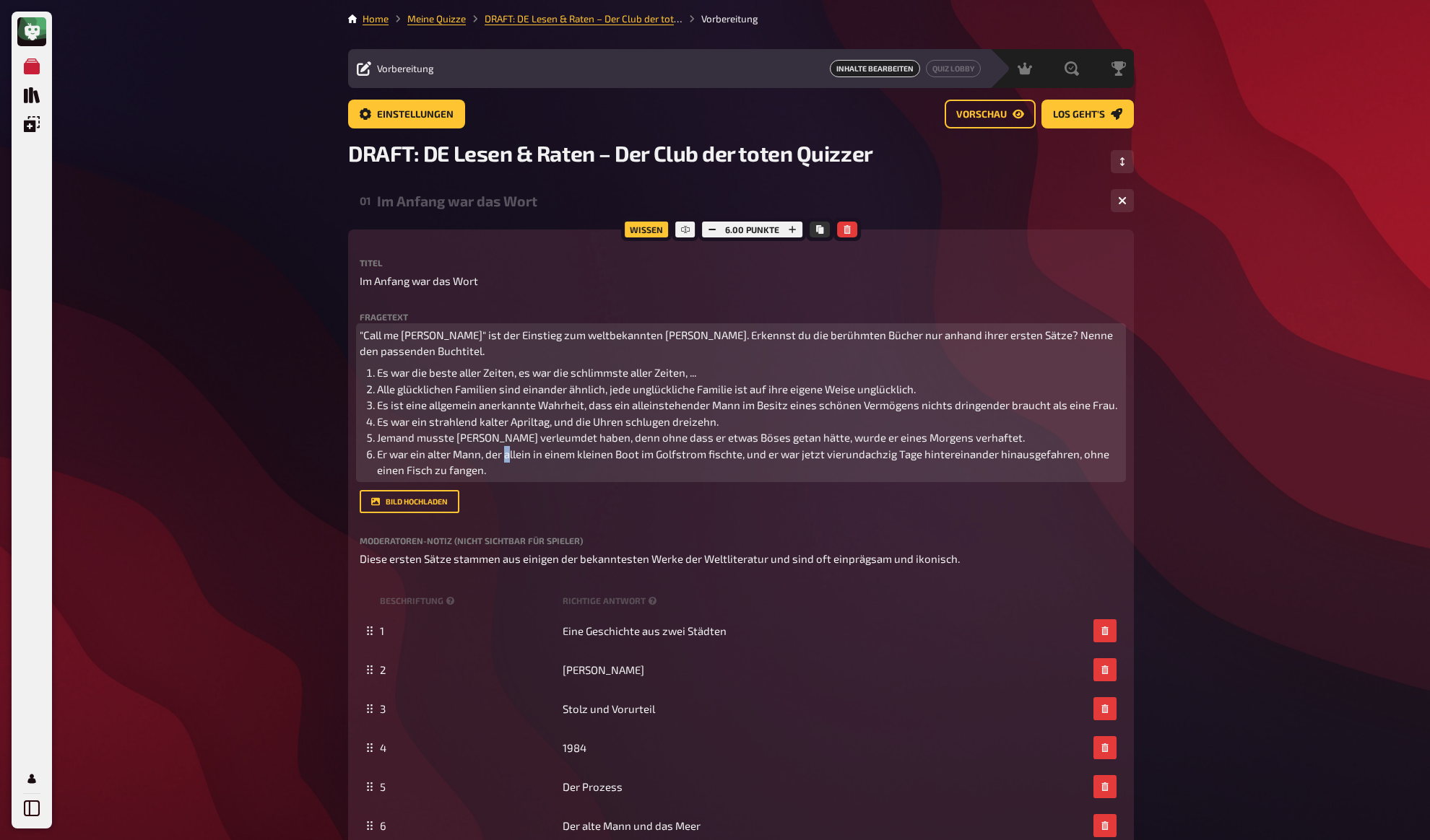
click at [510, 460] on span "Er war ein alter Mann, der allein in einem kleinen Boot im Golfstrom fischte, u…" at bounding box center [744, 462] width 734 height 29
click at [517, 467] on li "Er war ein alter Mann, der allein in einem kleinen Boot im Golfstrom fischte, u…" at bounding box center [750, 462] width 745 height 32
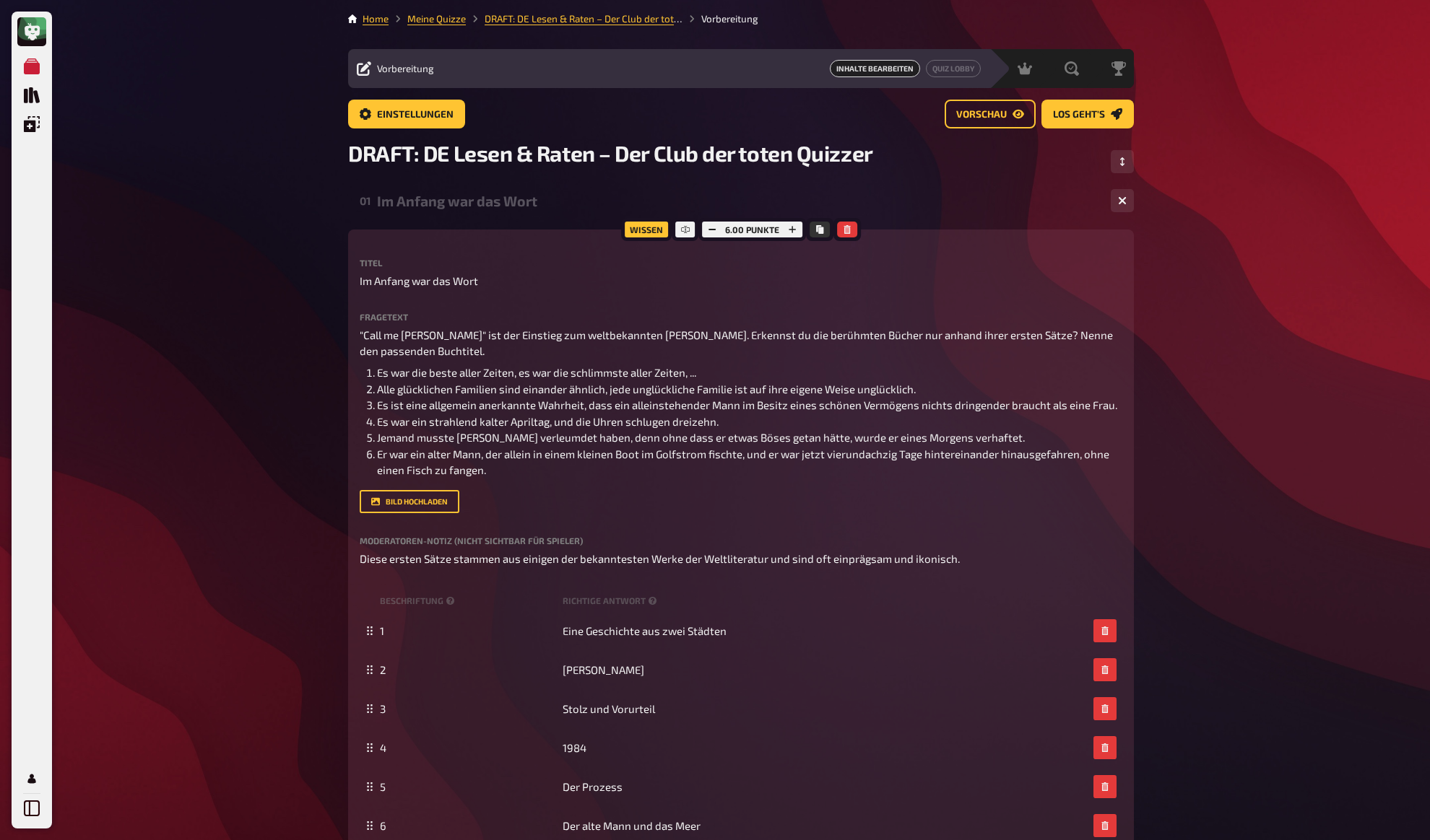
click at [395, 157] on span "DRAFT: DE Lesen & Raten – Der Club der toten Quizzer" at bounding box center [610, 153] width 525 height 26
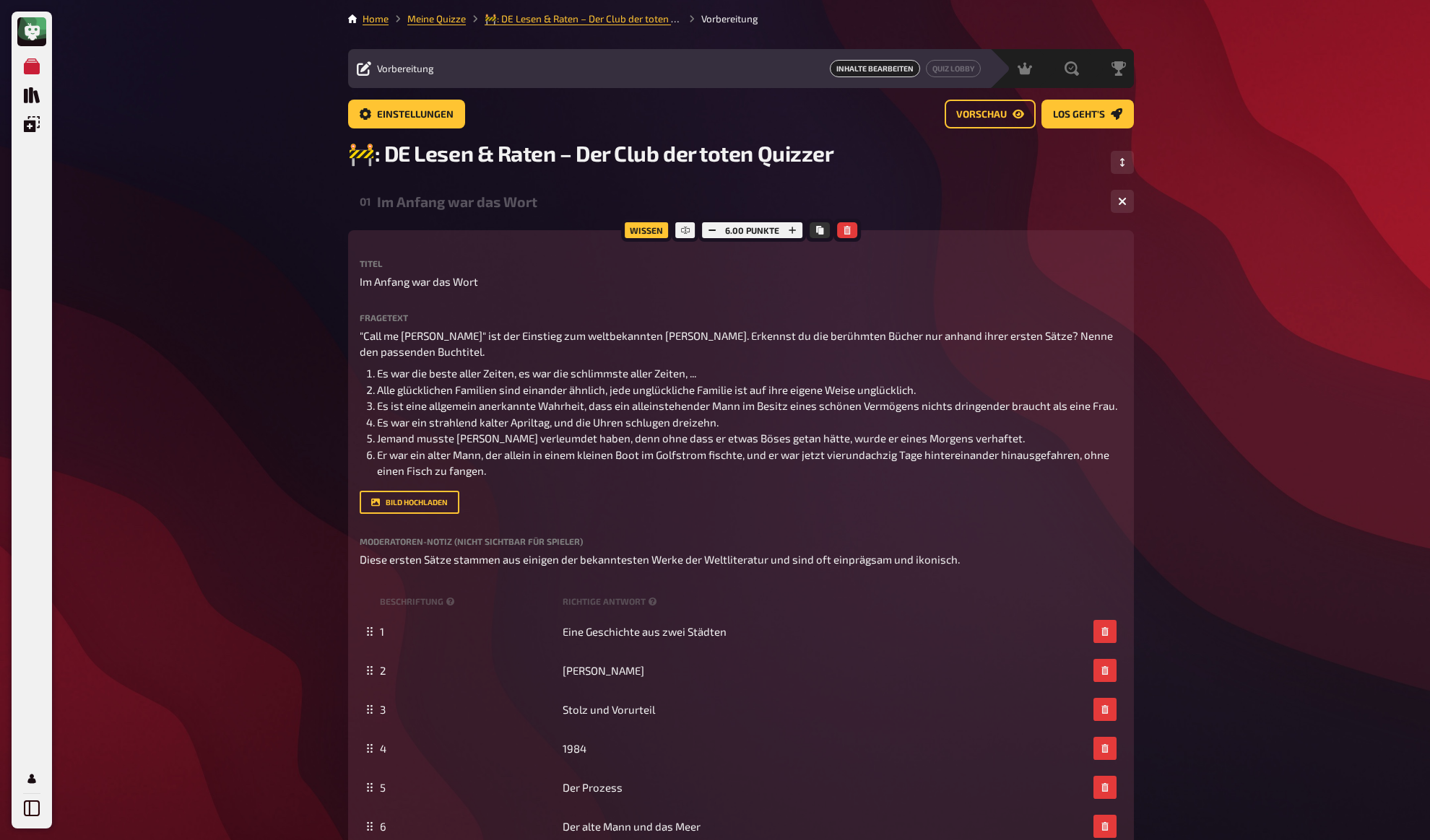
click at [428, 23] on link "Meine Quizze" at bounding box center [437, 18] width 59 height 11
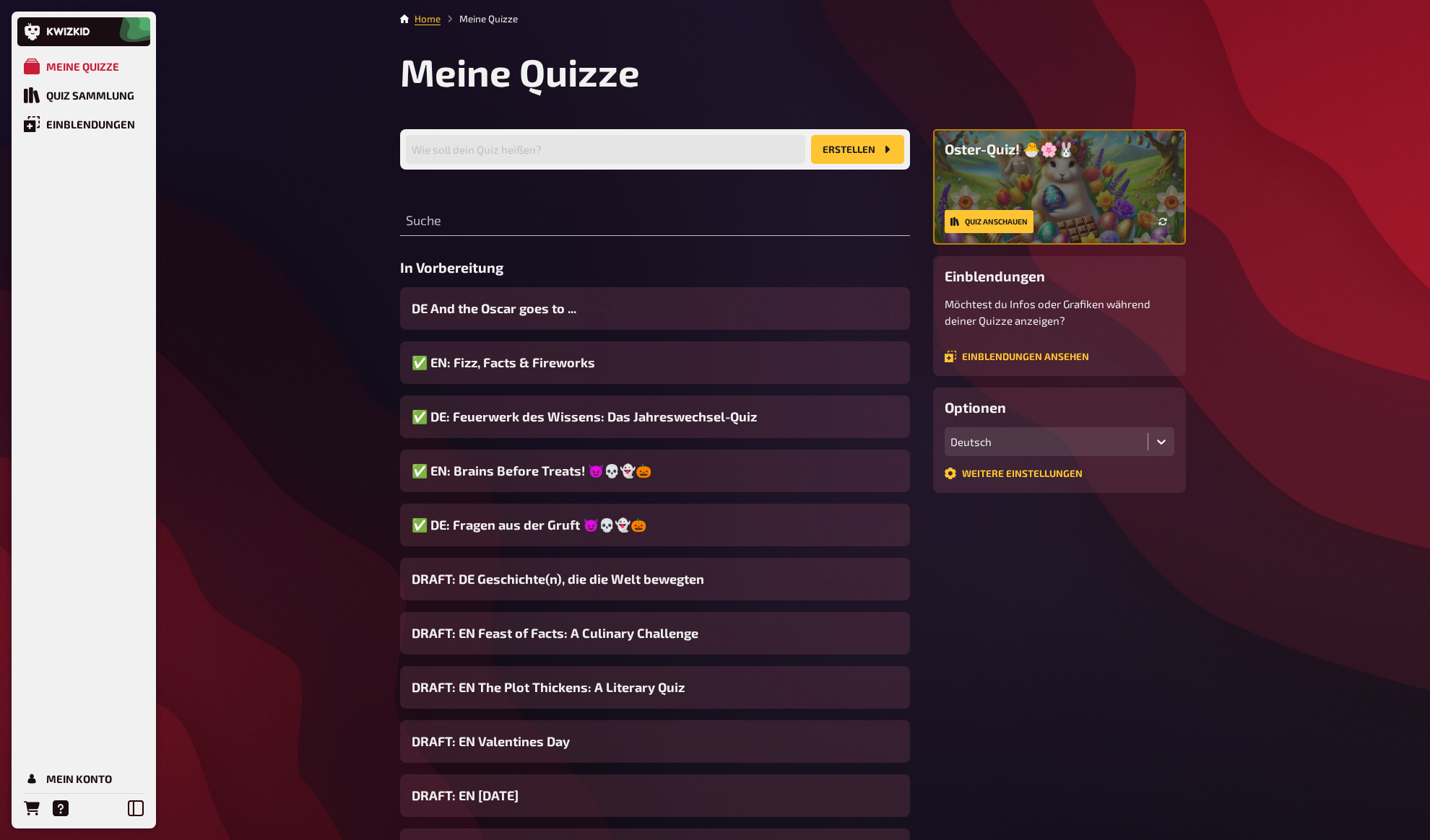
click at [329, 285] on div "Meine Quizze Quiz Sammlung Einblendungen Mein Konto Home Meine Quizze Meine Qui…" at bounding box center [715, 552] width 1430 height 1103
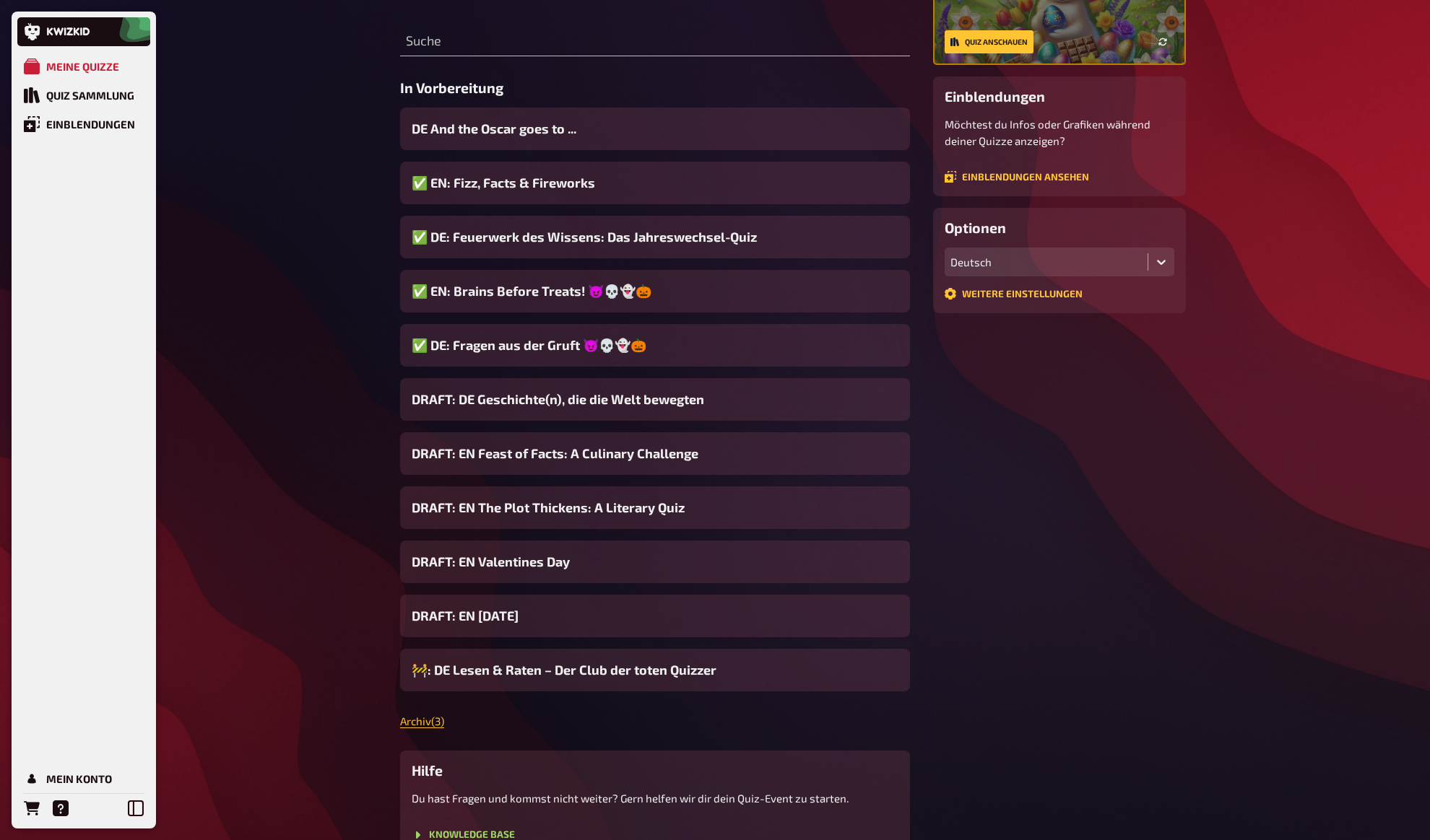
click at [324, 329] on div "Meine Quizze Quiz Sammlung Einblendungen Mein Konto Home Meine Quizze Meine Qui…" at bounding box center [715, 372] width 1430 height 1103
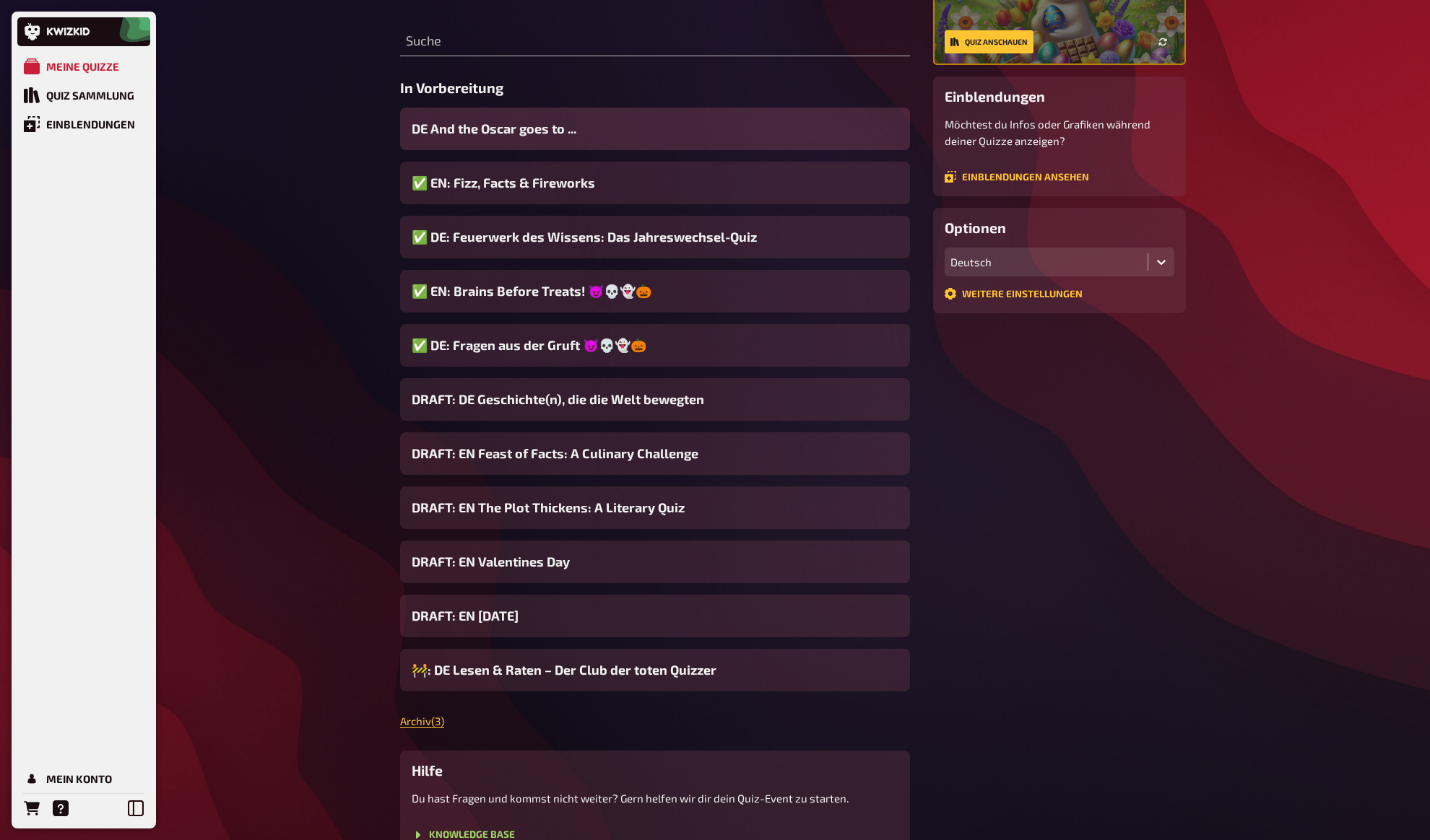
click at [447, 134] on span "DE And the Oscar goes to ..." at bounding box center [494, 129] width 165 height 20
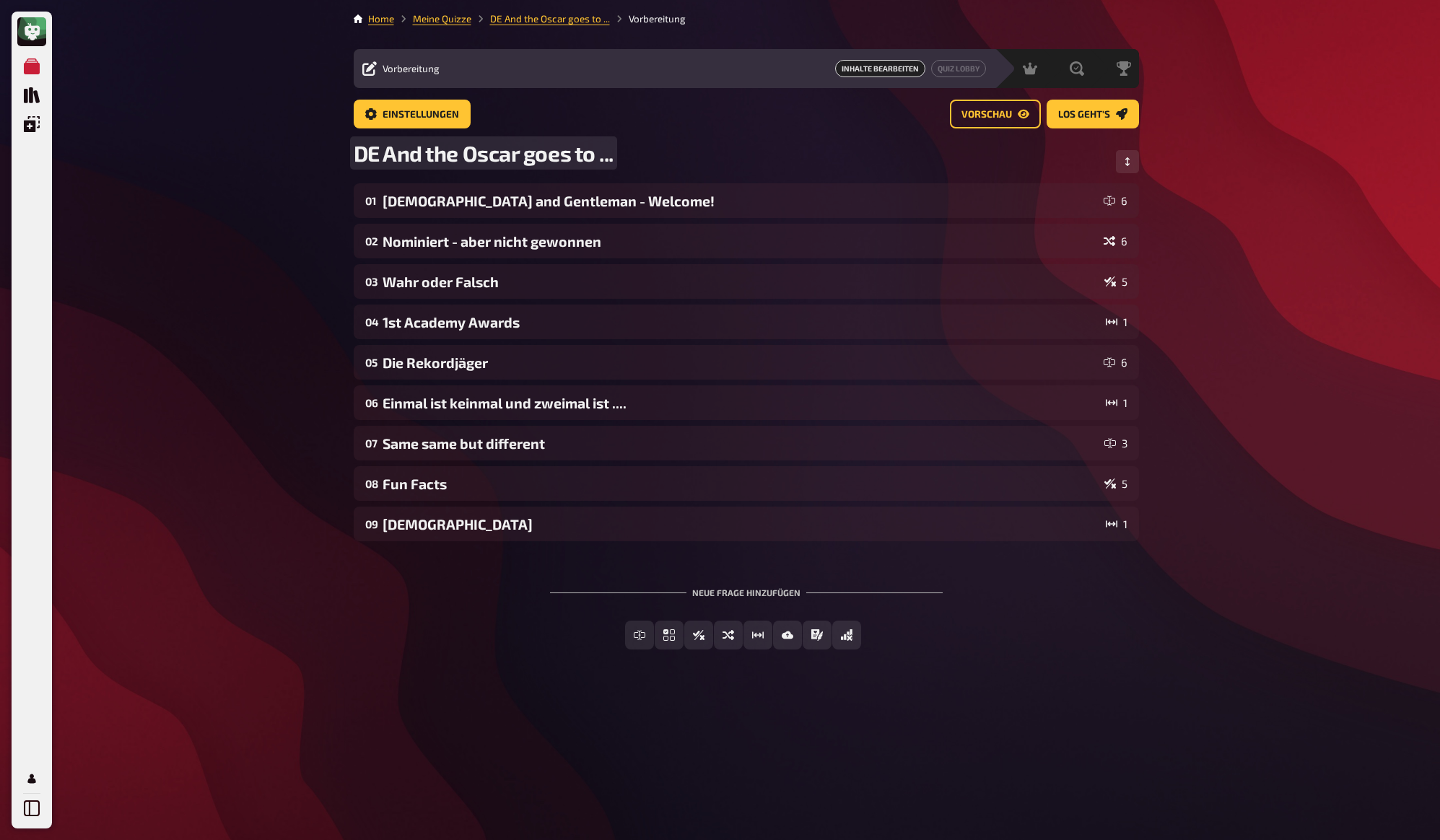
click at [396, 160] on span "DE And the Oscar goes to ..." at bounding box center [483, 153] width 260 height 26
click at [376, 154] on span "DE And the Oscar goes to ..." at bounding box center [483, 153] width 260 height 26
click at [299, 130] on div "Meine Quizze Quiz Sammlung Einblendungen Mein Konto Home Meine Quizze DE: And t…" at bounding box center [720, 420] width 1440 height 840
click at [455, 18] on link "Meine Quizze" at bounding box center [442, 18] width 59 height 11
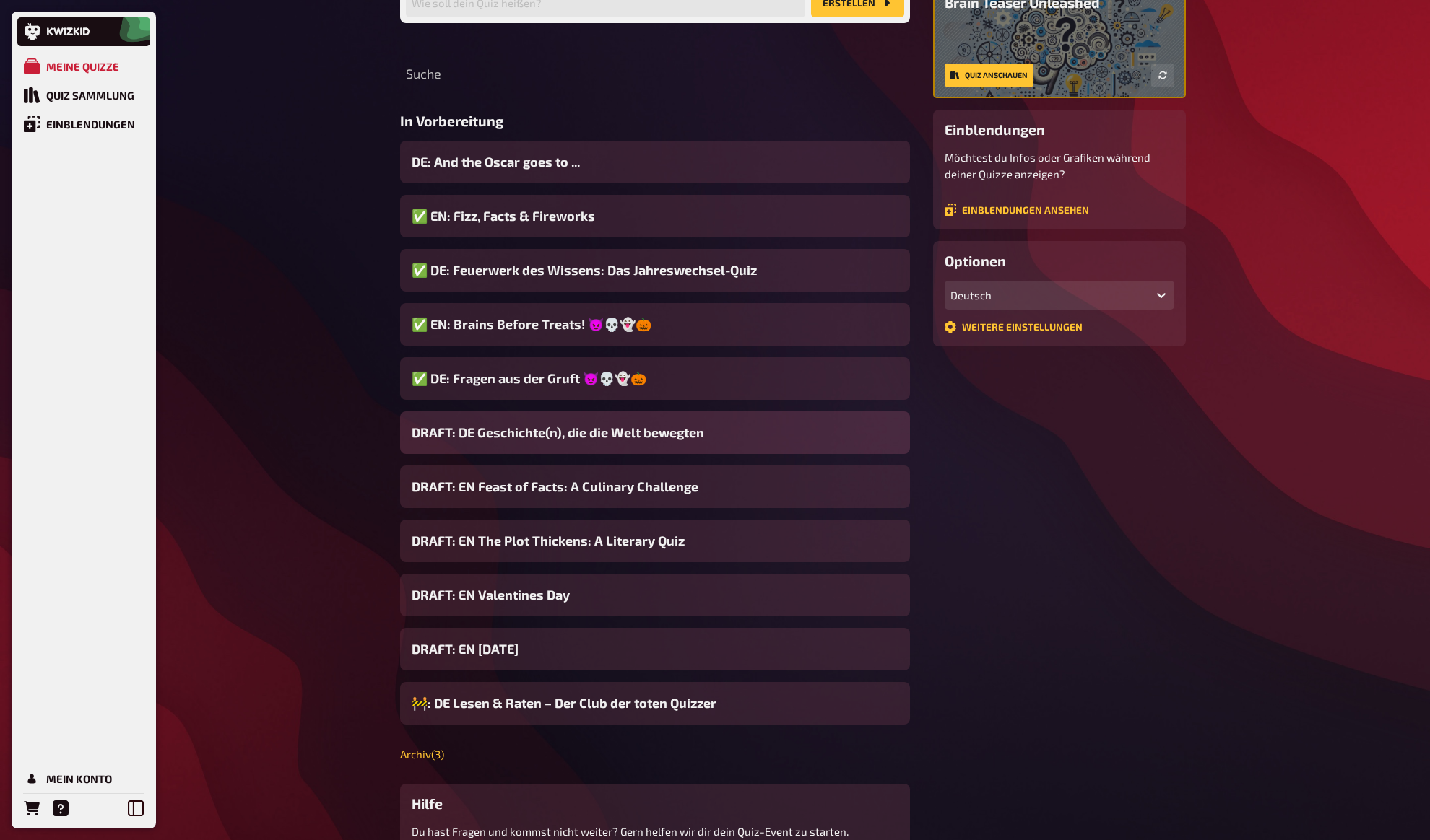
scroll to position [151, 0]
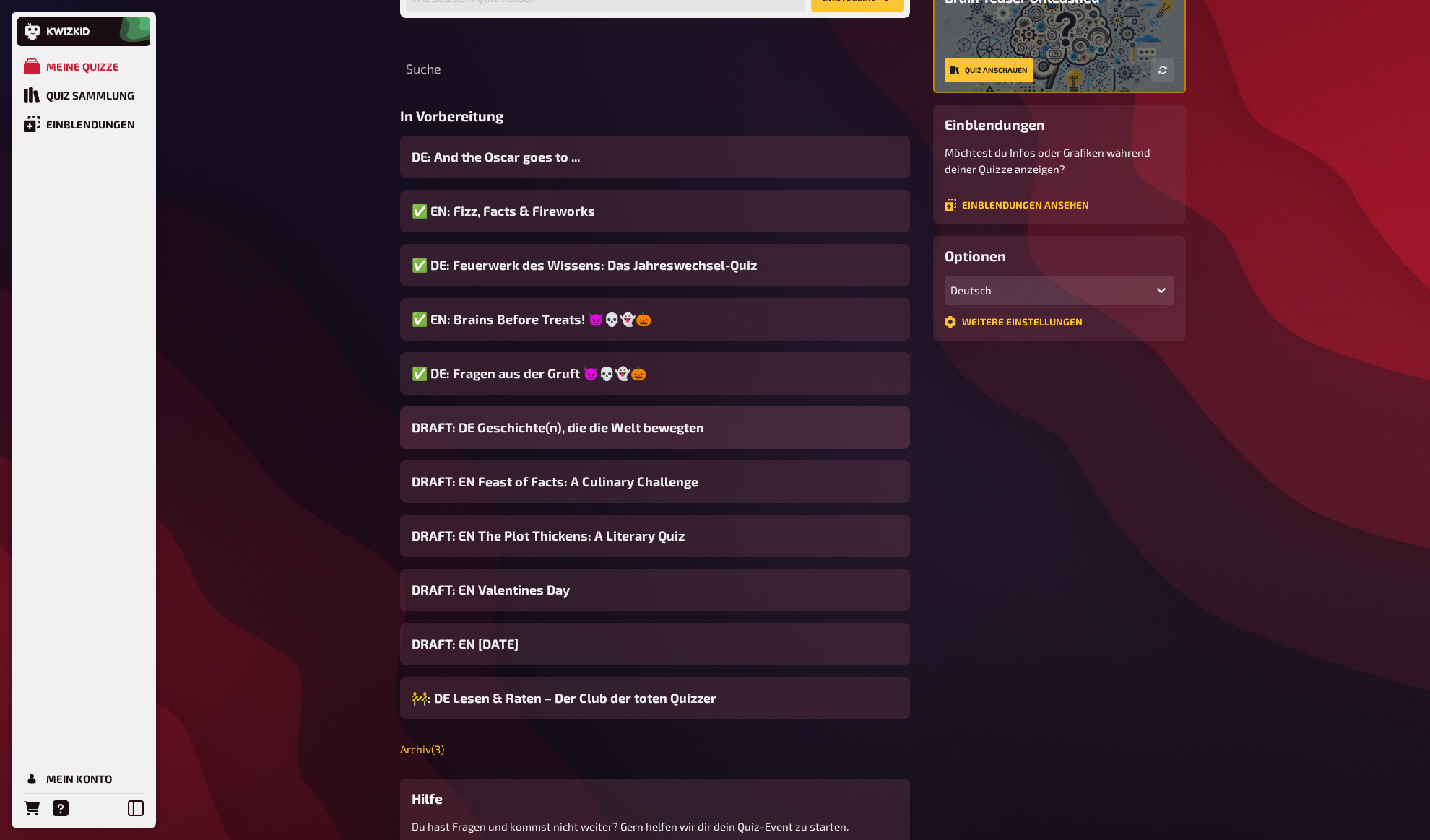
click at [464, 430] on span "DRAFT: DE Geschichte(n), die die Welt bewegten" at bounding box center [558, 428] width 292 height 20
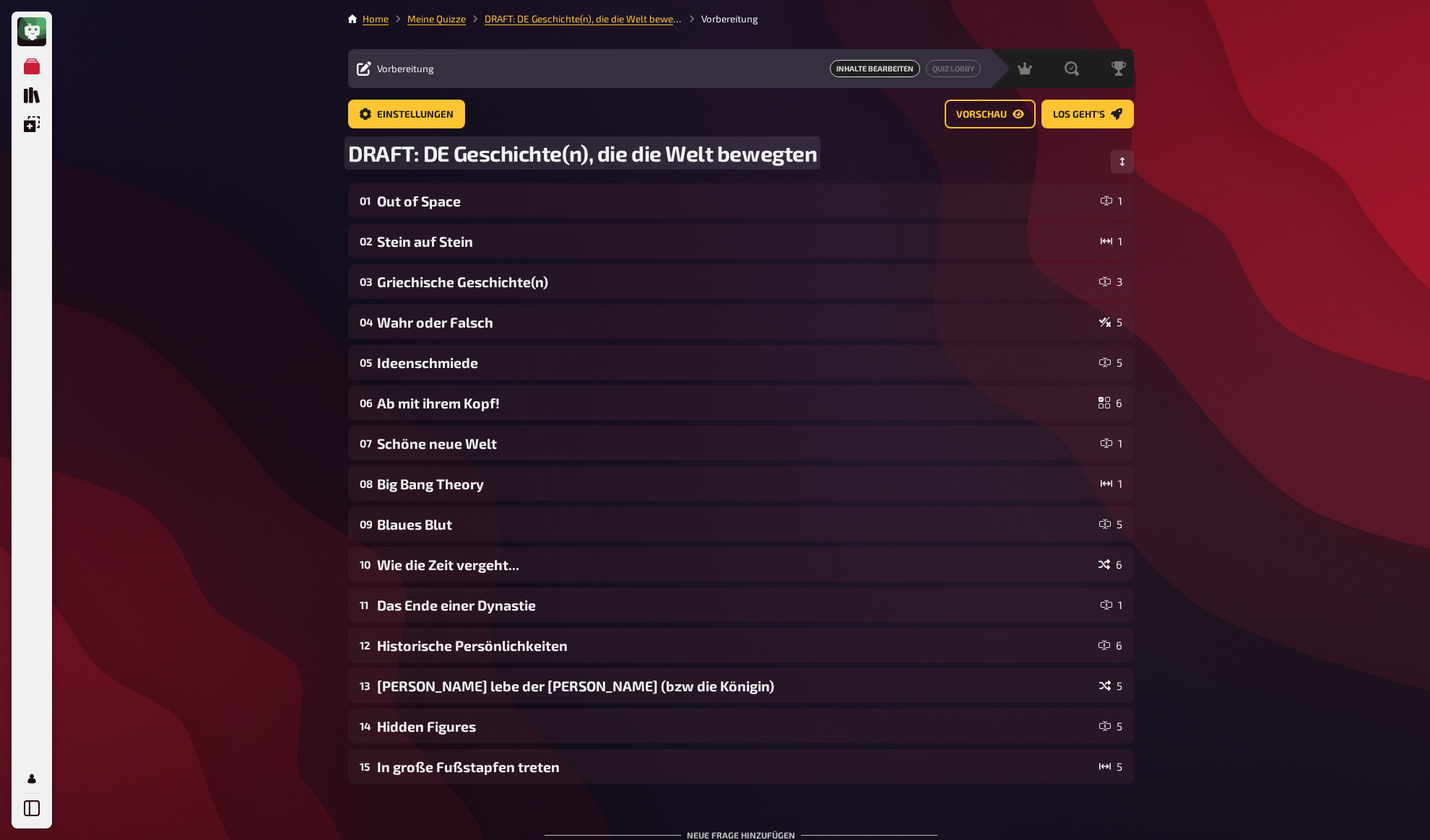
click at [448, 153] on span "DRAFT: DE Geschichte(n), die die Welt bewegten" at bounding box center [582, 153] width 468 height 26
click at [251, 286] on div "Meine Quizze Quiz Sammlung Einblendungen Mein Konto Home Meine Quizze DRAFT: DE…" at bounding box center [715, 492] width 1430 height 985
click at [430, 17] on link "Meine Quizze" at bounding box center [437, 18] width 59 height 11
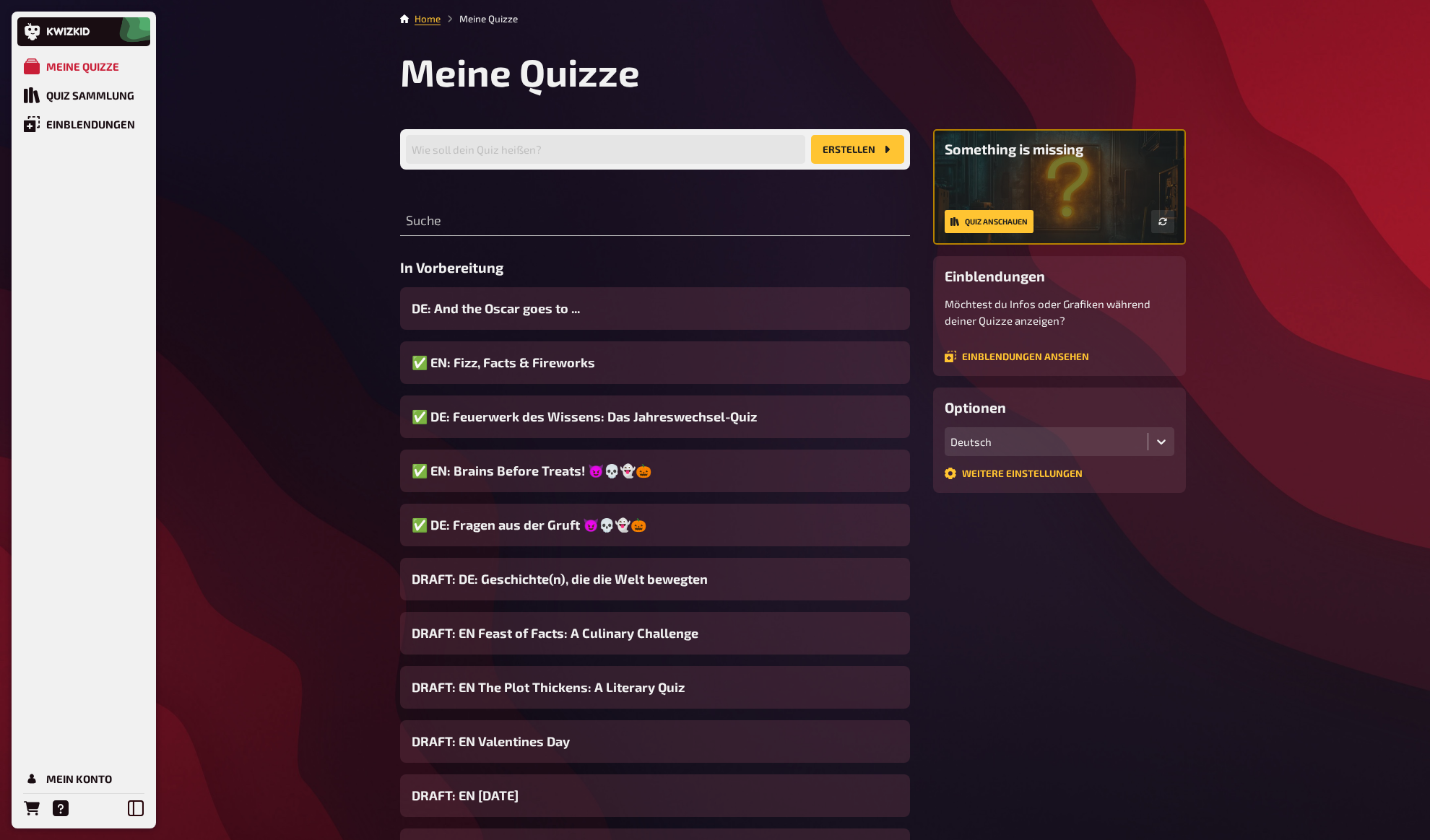
click at [306, 361] on div "Meine Quizze Quiz Sammlung Einblendungen Mein Konto Home Meine Quizze Meine Qui…" at bounding box center [715, 552] width 1430 height 1103
click at [459, 635] on span "DRAFT: EN Feast of Facts: A Culinary Challenge" at bounding box center [555, 633] width 287 height 20
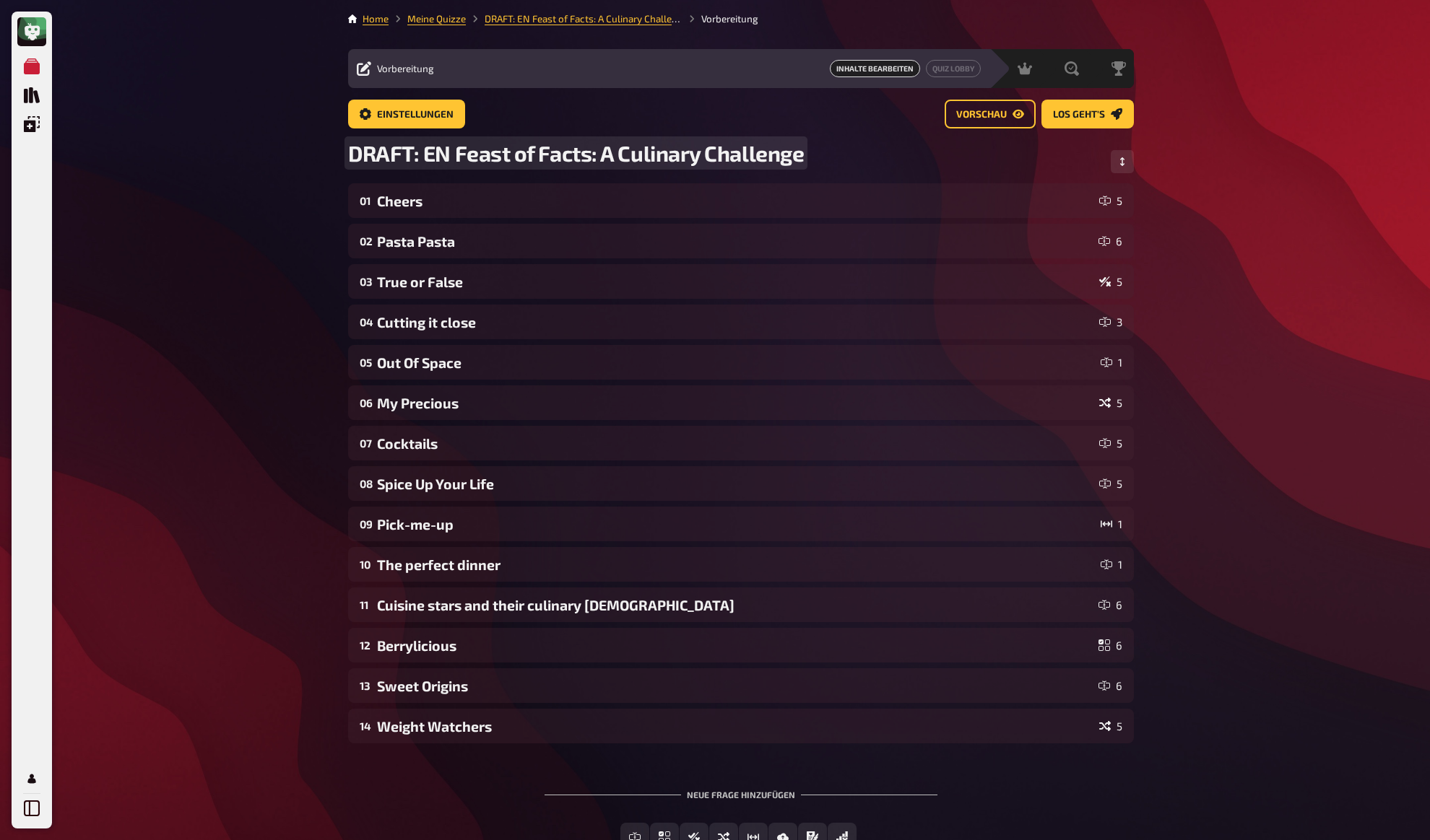
click at [447, 152] on span "DRAFT: EN Feast of Facts: A Culinary Challenge" at bounding box center [575, 153] width 456 height 26
click at [220, 129] on div "Meine Quizze Quiz Sammlung Einblendungen Mein Konto Home Meine Quizze DRAFT: EN…" at bounding box center [715, 472] width 1430 height 944
click at [431, 17] on link "Meine Quizze" at bounding box center [437, 18] width 59 height 11
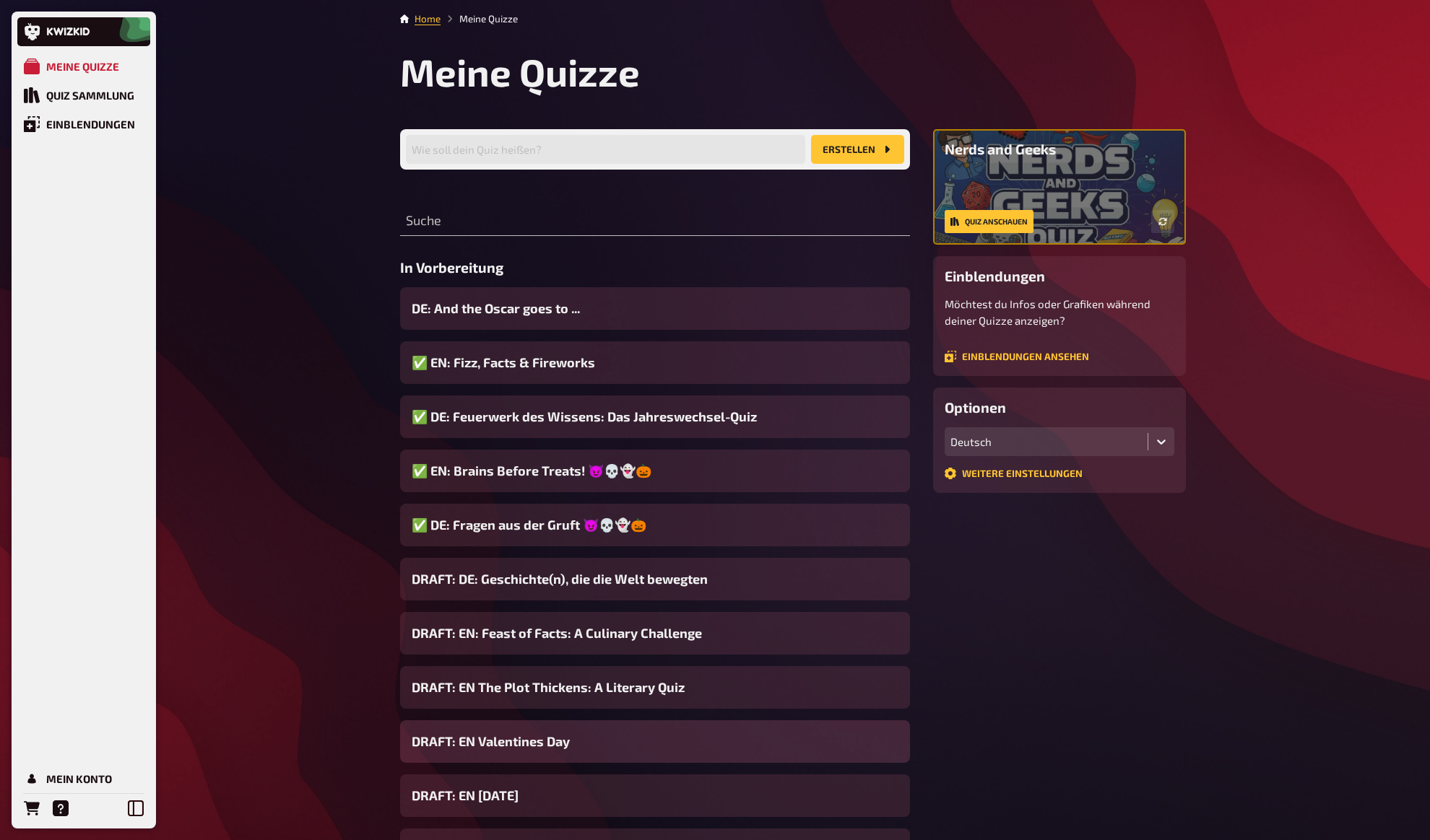
click at [441, 745] on span "DRAFT: EN Valentines Day" at bounding box center [491, 741] width 158 height 20
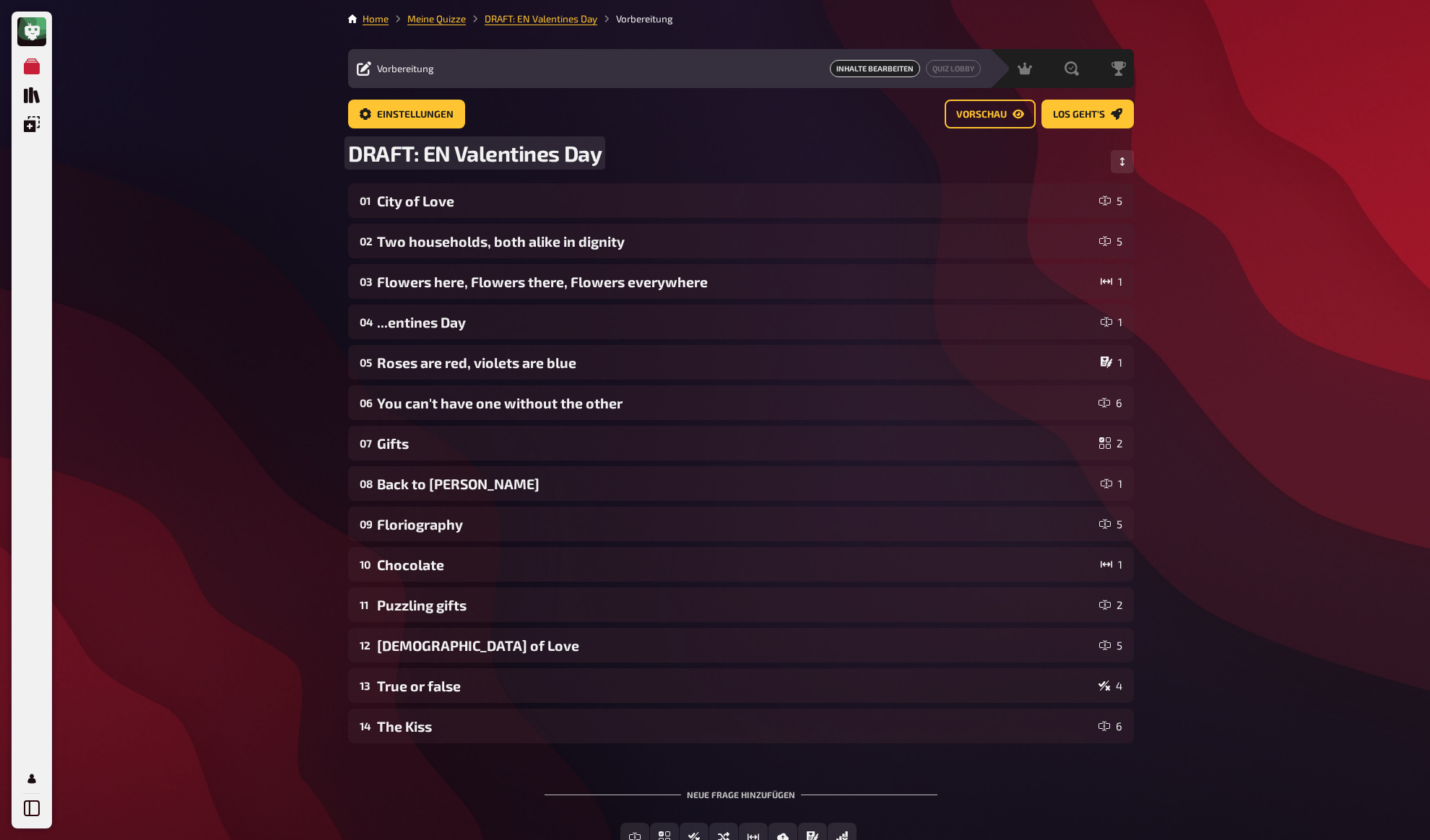
click at [425, 155] on span "DRAFT: EN Valentines Day" at bounding box center [474, 153] width 254 height 26
click at [450, 154] on span "DRAFT: EN Valentines Day" at bounding box center [474, 153] width 254 height 26
click at [290, 168] on div "Meine Quizze Quiz Sammlung Einblendungen Mein Konto Home Meine Quizze DRAFT: EN…" at bounding box center [715, 472] width 1430 height 944
click at [445, 21] on link "Meine Quizze" at bounding box center [437, 18] width 59 height 11
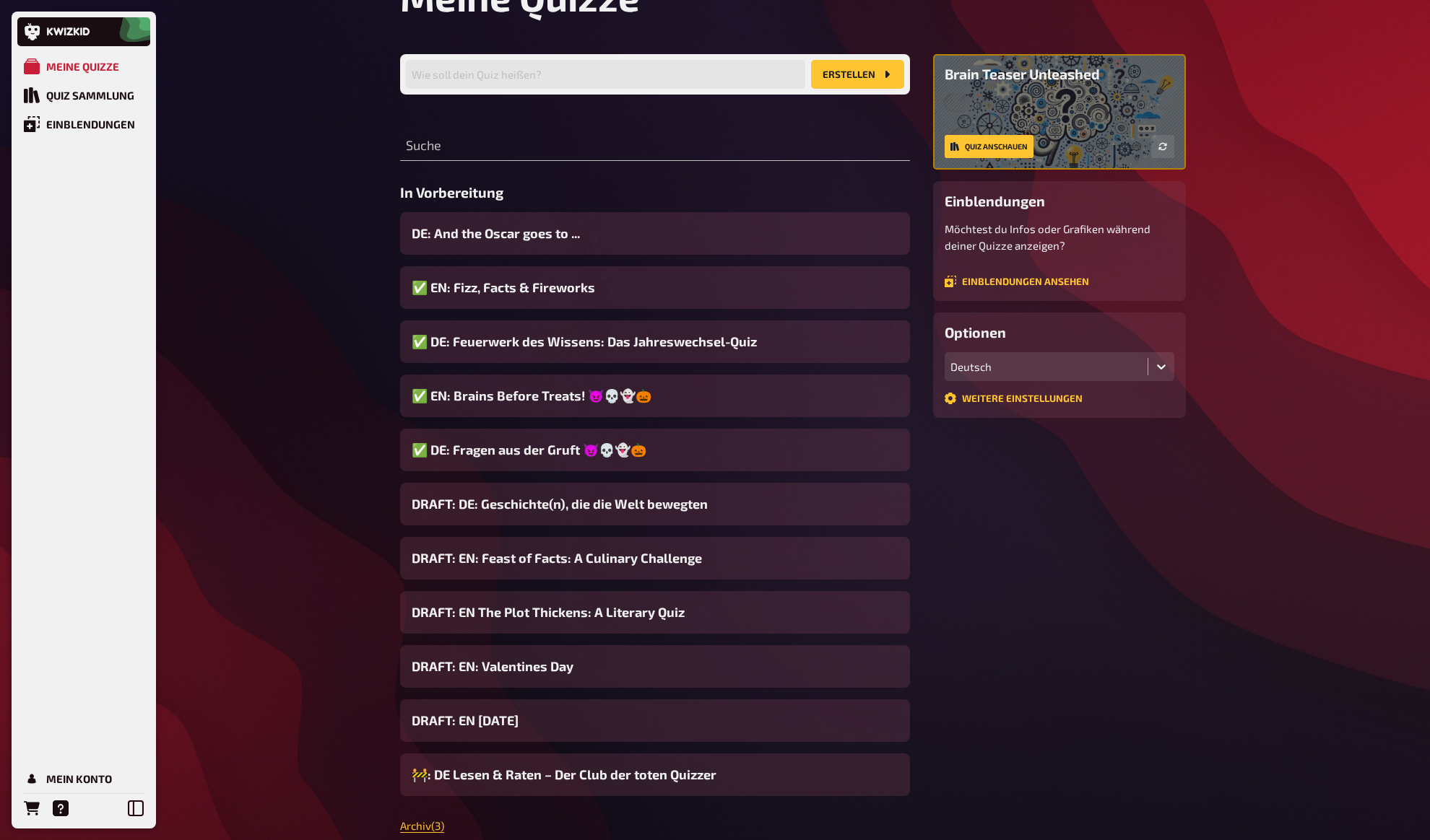
scroll to position [149, 0]
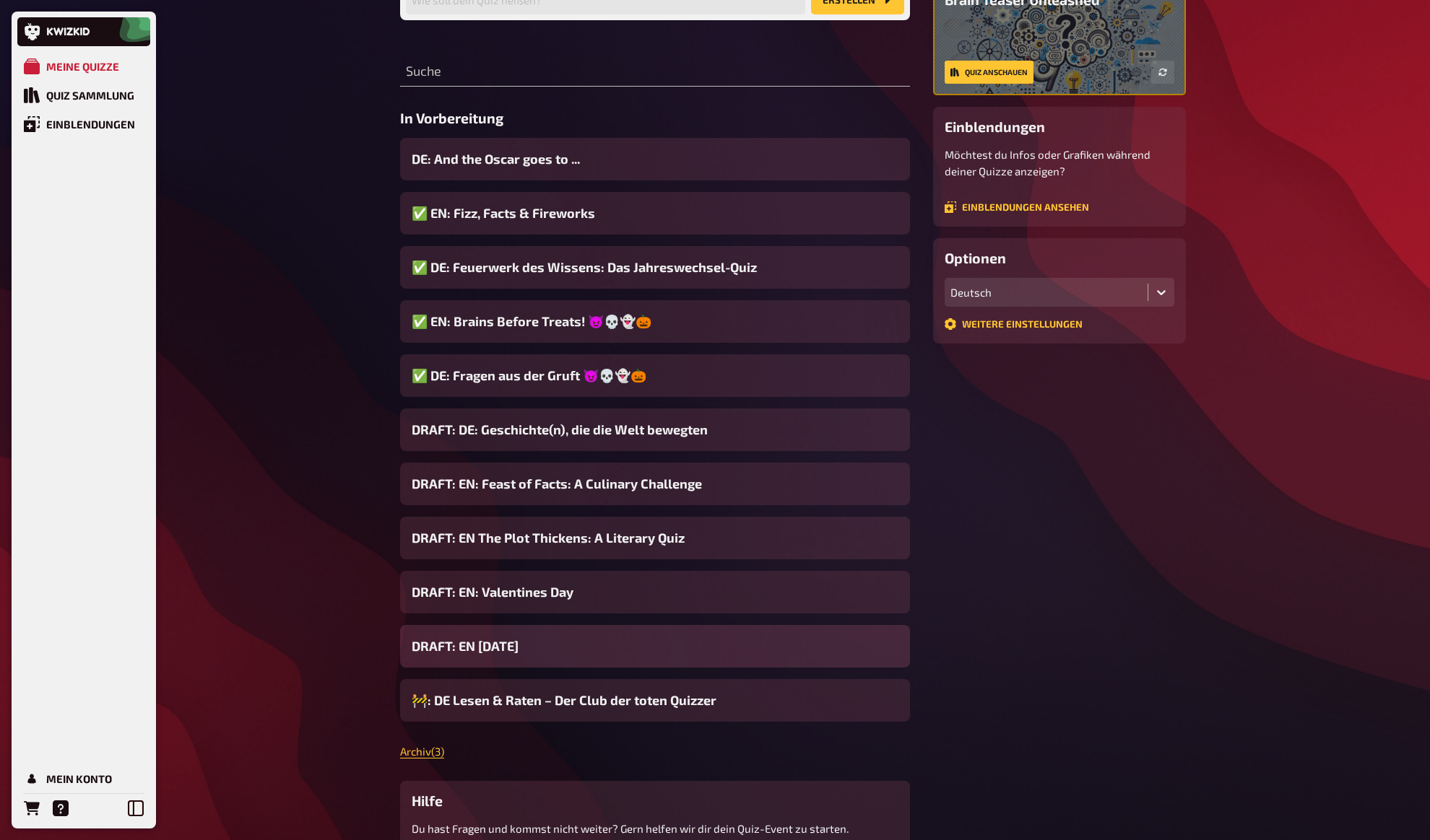
click at [478, 644] on span "DRAFT: EN [DATE]" at bounding box center [465, 647] width 107 height 20
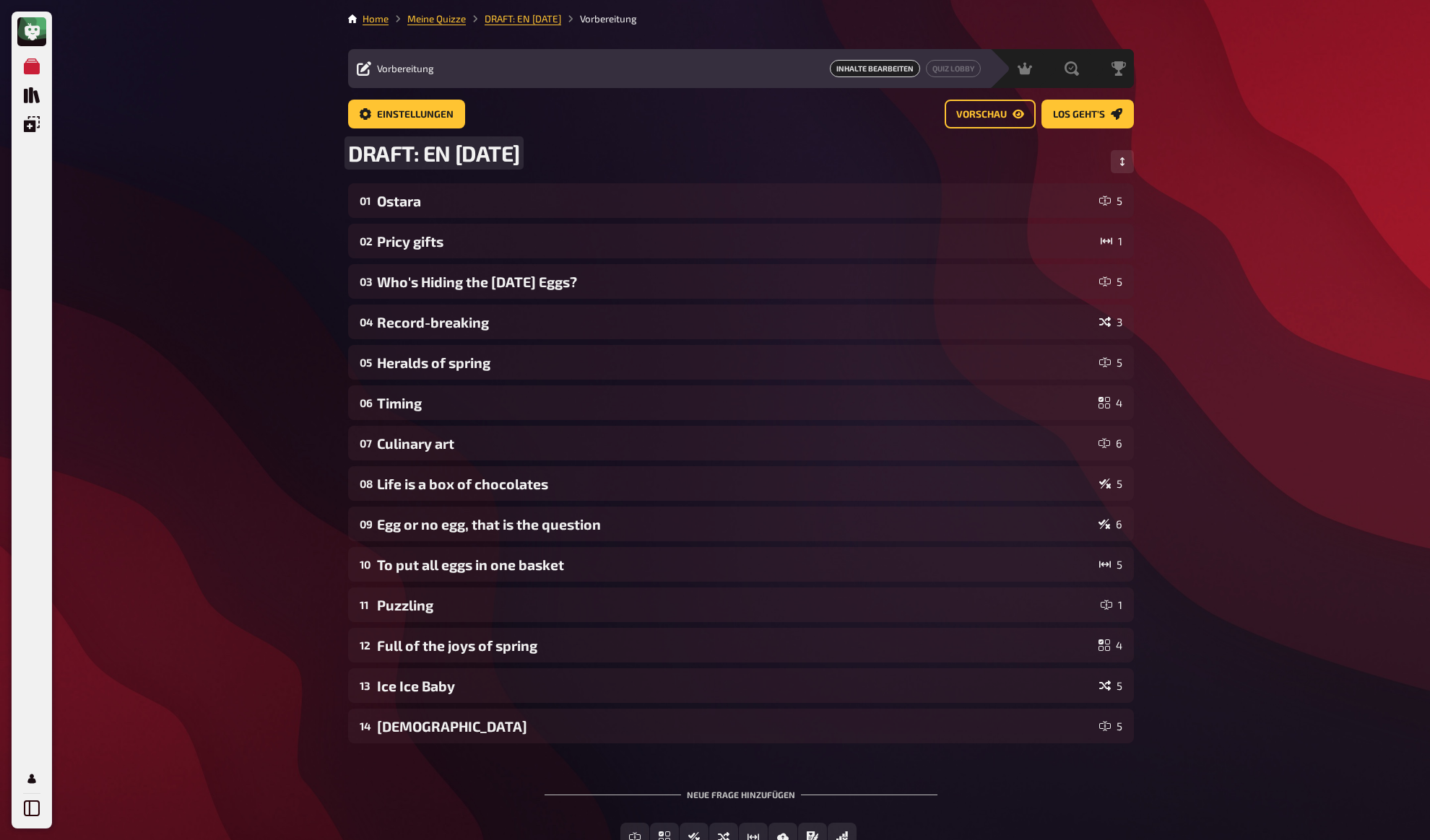
click at [441, 145] on span "DRAFT: EN [DATE]" at bounding box center [434, 153] width 172 height 26
click at [448, 155] on span "DRAFT: EN [DATE]" at bounding box center [434, 153] width 172 height 26
click at [309, 202] on div "Meine Quizze Quiz Sammlung Einblendungen Mein Konto Home Meine Quizze DRAFT: EN…" at bounding box center [715, 472] width 1430 height 944
click at [436, 21] on link "Meine Quizze" at bounding box center [437, 18] width 59 height 11
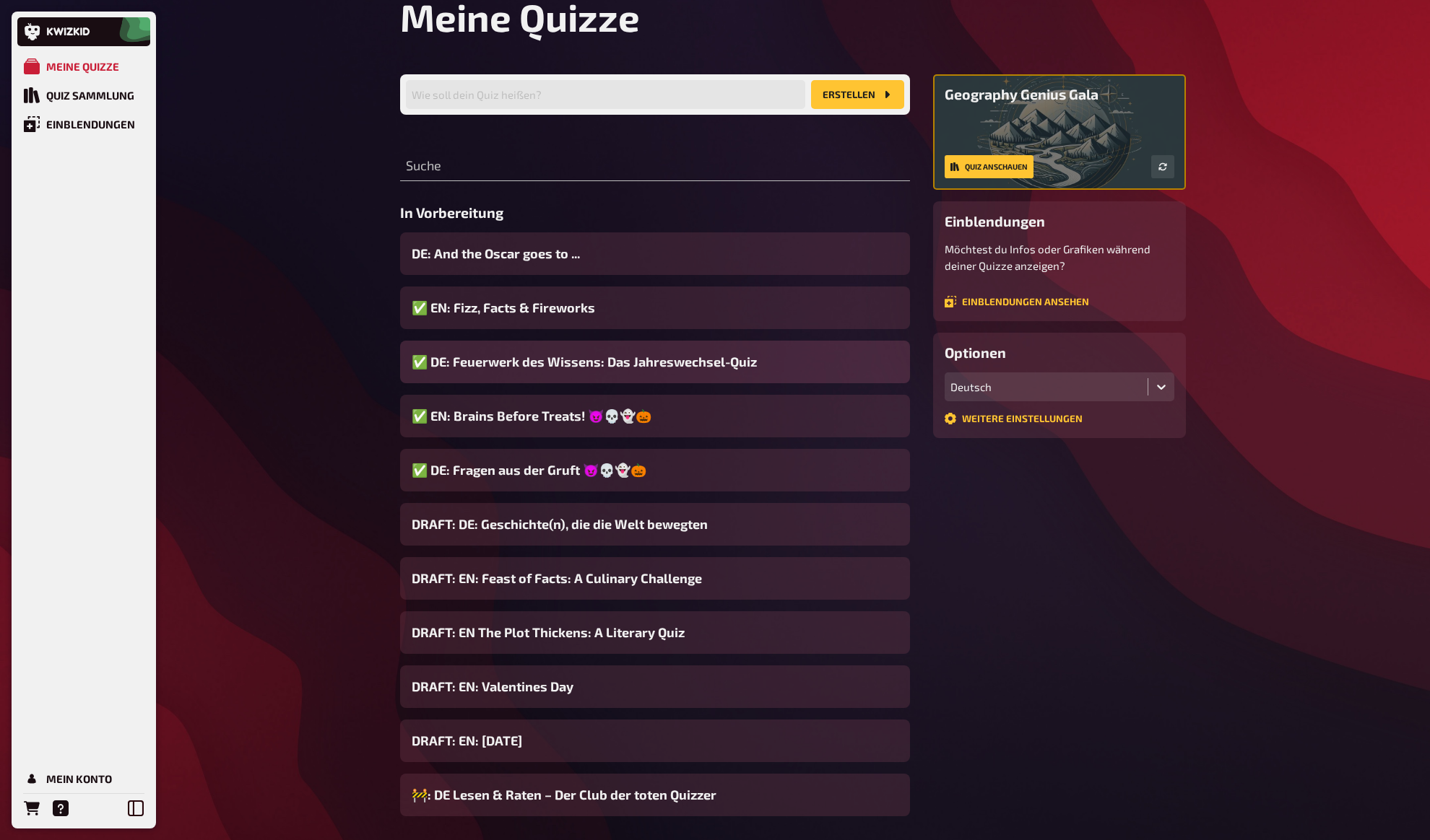
scroll to position [64, 0]
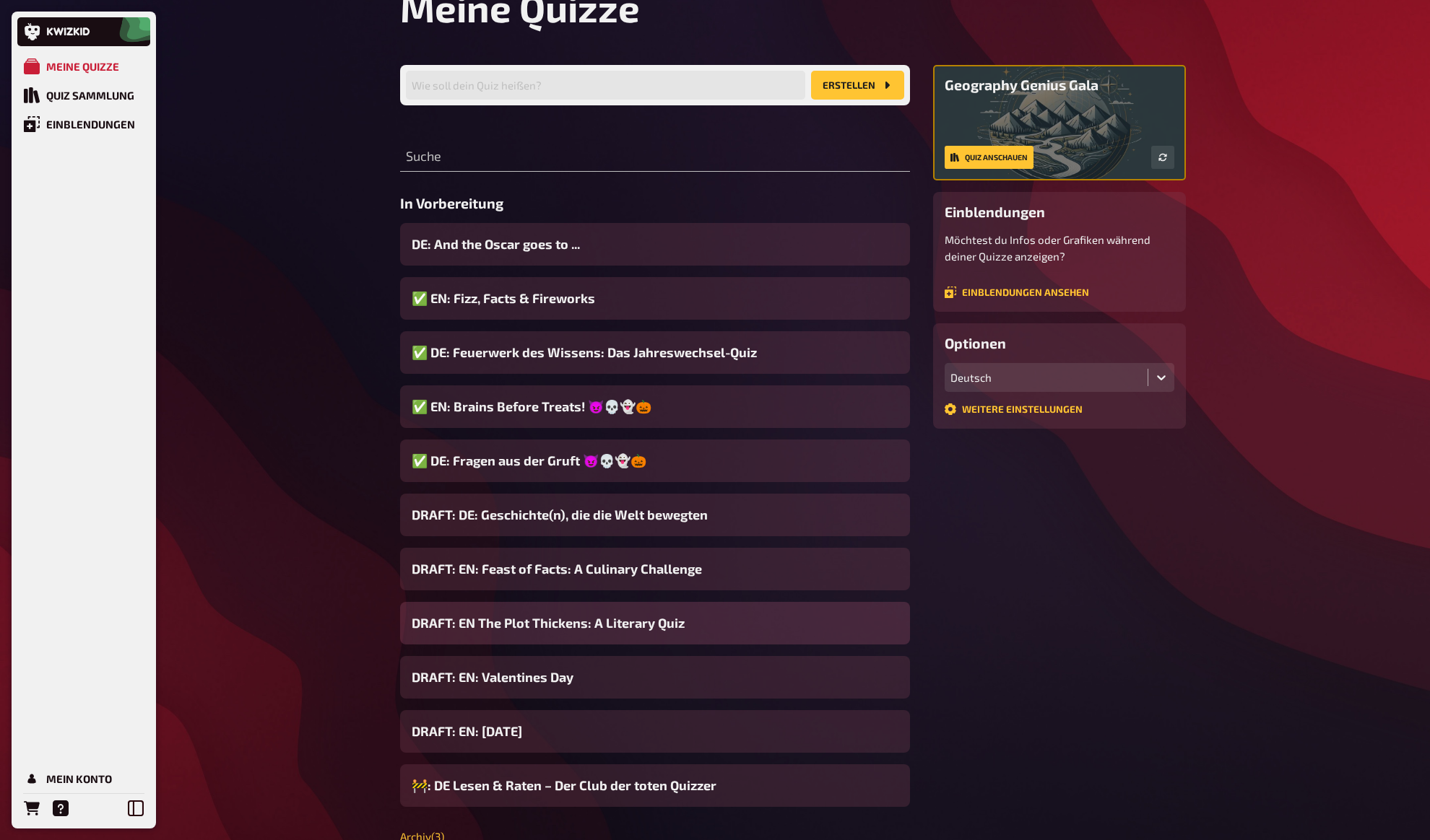
click at [508, 632] on span "DRAFT: EN The Plot Thickens: A Literary Quiz" at bounding box center [548, 623] width 273 height 20
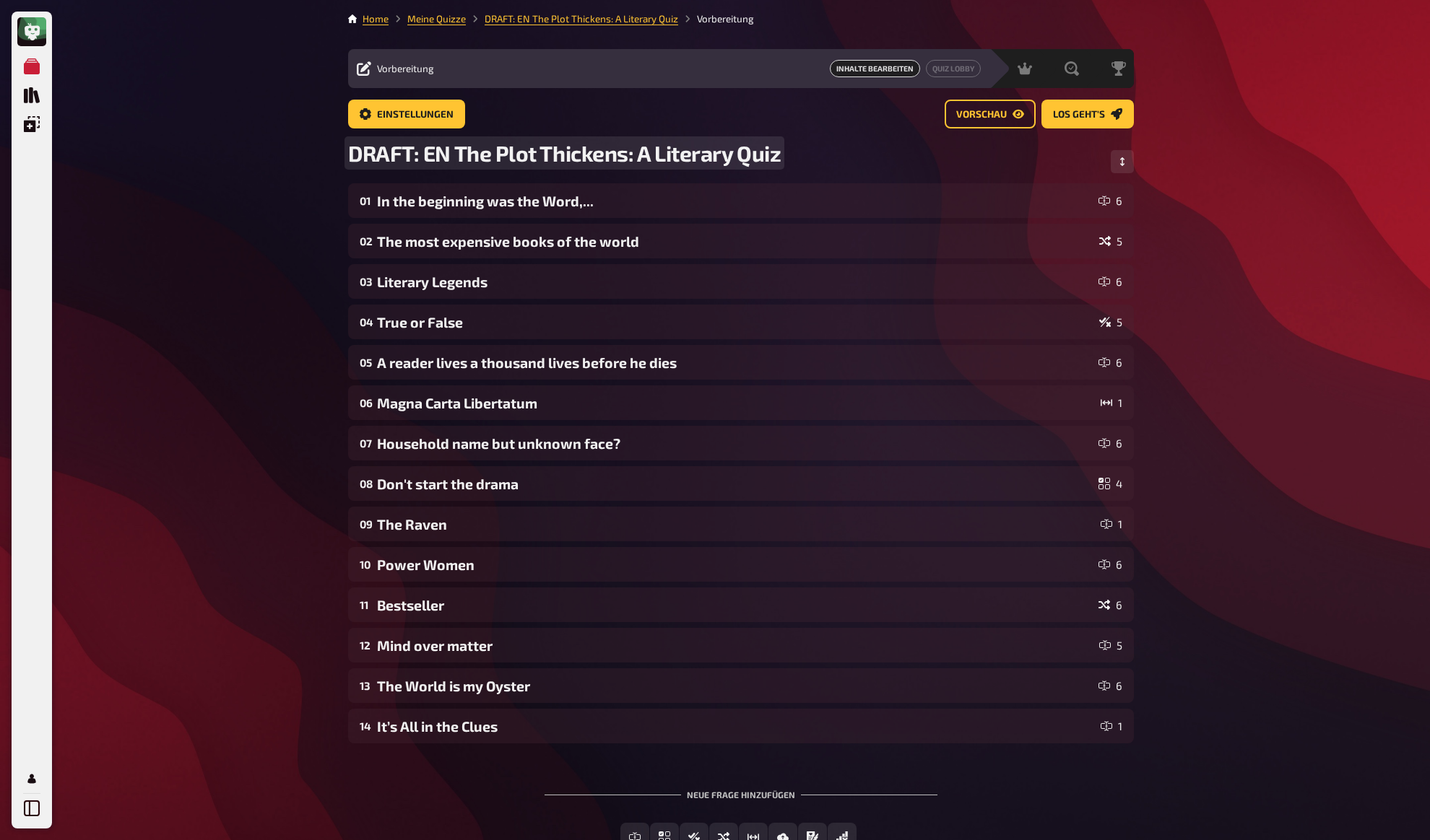
click at [423, 156] on span "DRAFT: EN The Plot Thickens: A Literary Quiz" at bounding box center [564, 153] width 432 height 26
click at [449, 157] on span "DRAFT: EN The Plot Thickens: A Literary Quiz" at bounding box center [564, 153] width 432 height 26
click at [247, 205] on div "Meine Quizze Quiz Sammlung Einblendungen Mein Konto Home Meine Quizze DRAFT: EN…" at bounding box center [715, 472] width 1430 height 944
click at [453, 16] on link "Meine Quizze" at bounding box center [437, 18] width 59 height 11
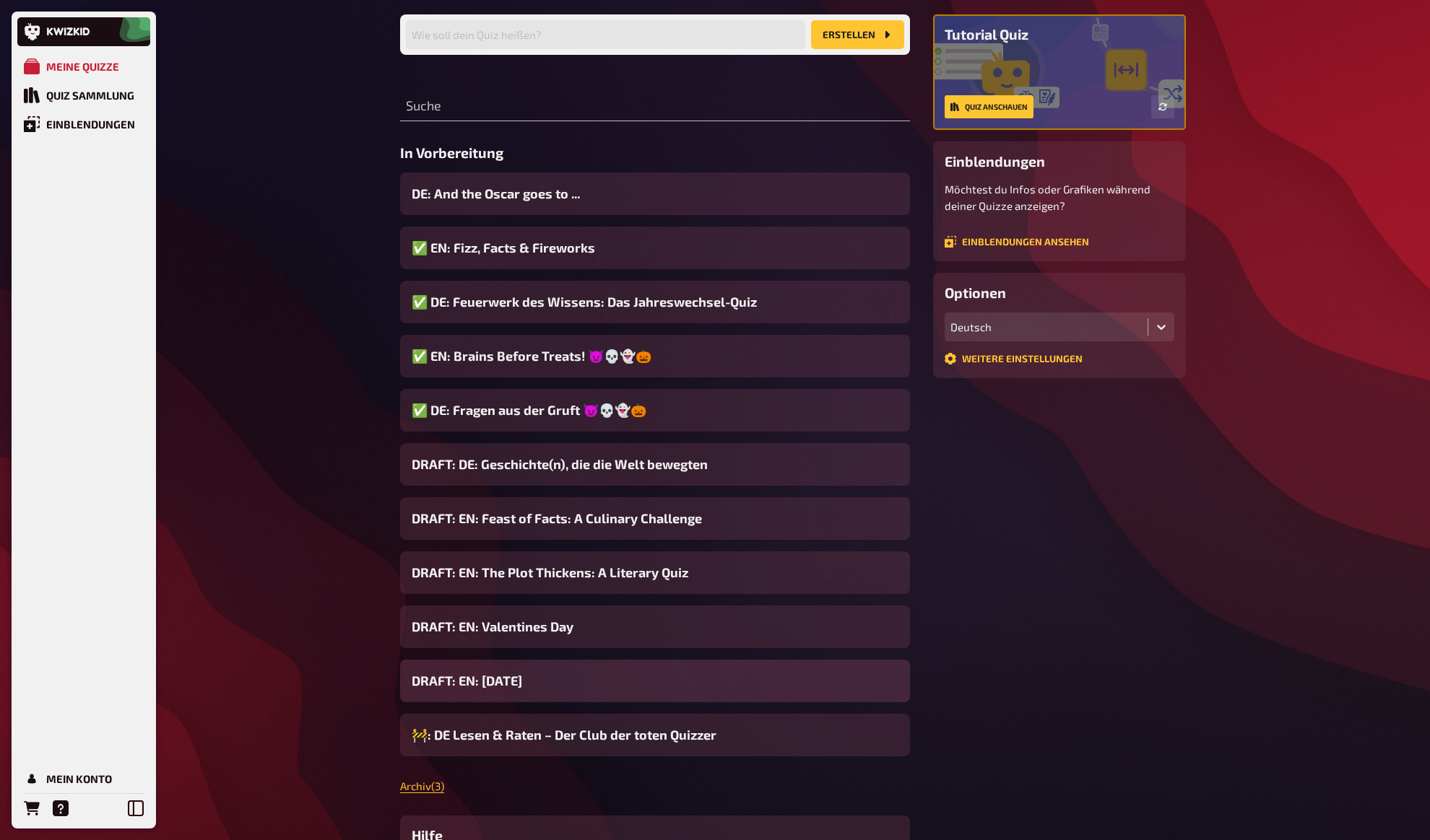
scroll to position [111, 0]
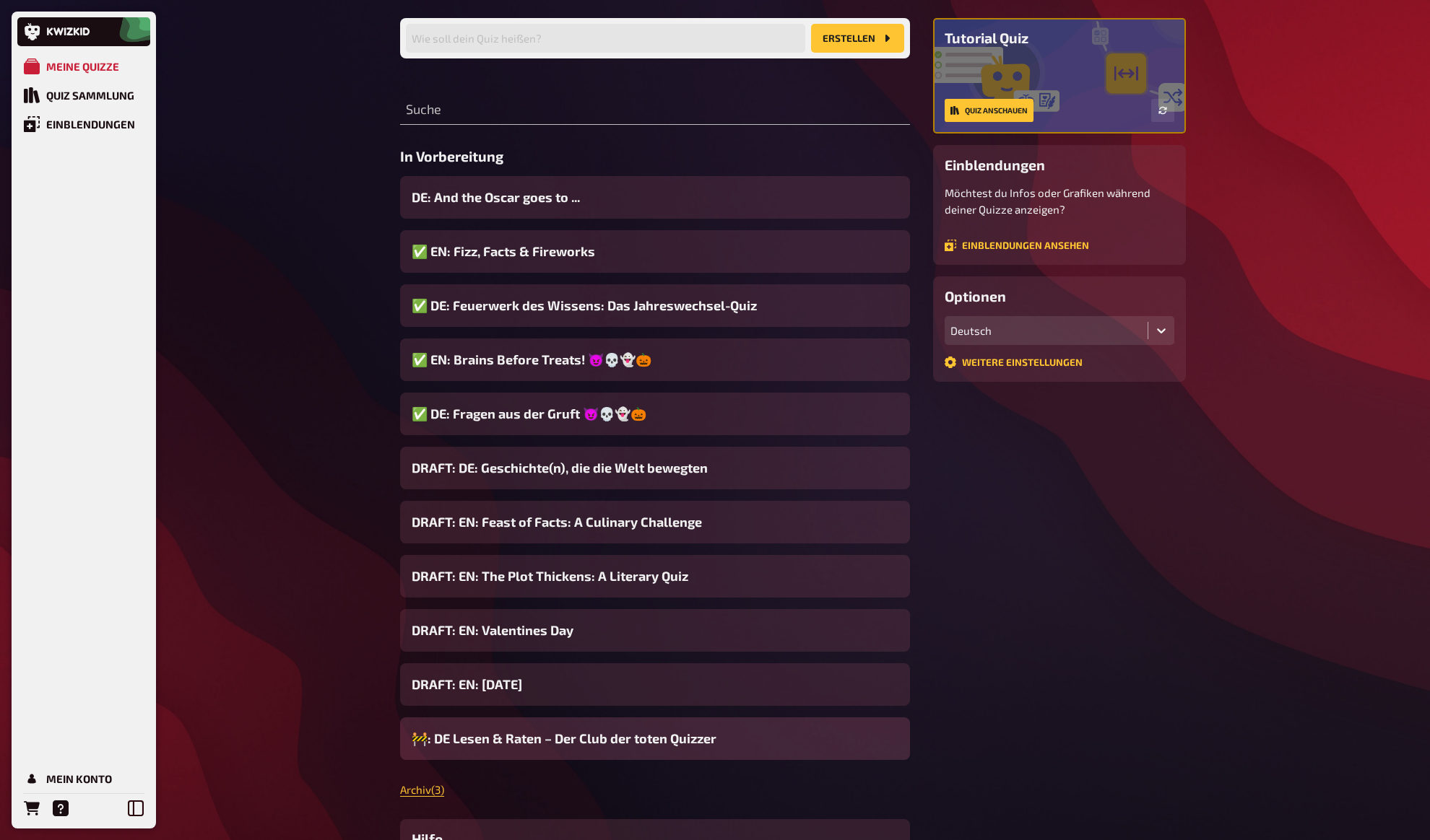
click at [450, 739] on span "🚧: DE Lesen & Raten – Der Club der toten Quizzer" at bounding box center [564, 738] width 305 height 20
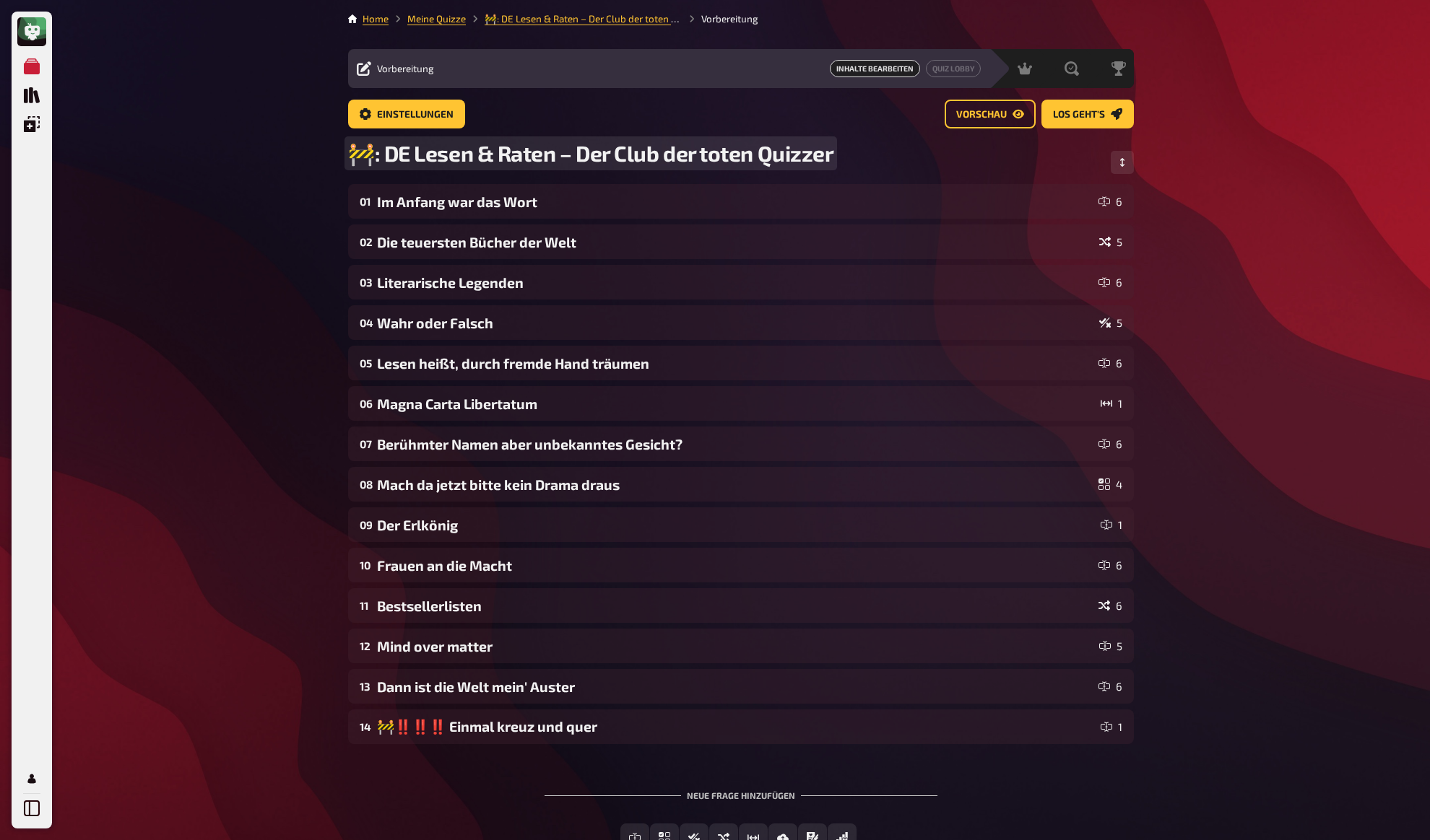
click at [377, 154] on span "🚧: DE Lesen & Raten – Der Club der toten Quizzer" at bounding box center [590, 153] width 485 height 26
click at [160, 211] on div "Meine Quizze Quiz Sammlung Einblendungen Mein Konto Home Meine Quizze 🚧 DE: Les…" at bounding box center [715, 472] width 1430 height 945
click at [273, 157] on div "Meine Quizze Quiz Sammlung Einblendungen Mein Konto Home Meine Quizze 🚧 DE: Les…" at bounding box center [715, 472] width 1430 height 945
click at [240, 60] on div "Meine Quizze Quiz Sammlung Einblendungen Mein Konto Home Meine Quizze 🚧 DE: Les…" at bounding box center [715, 472] width 1430 height 945
click at [434, 14] on link "Meine Quizze" at bounding box center [437, 18] width 59 height 11
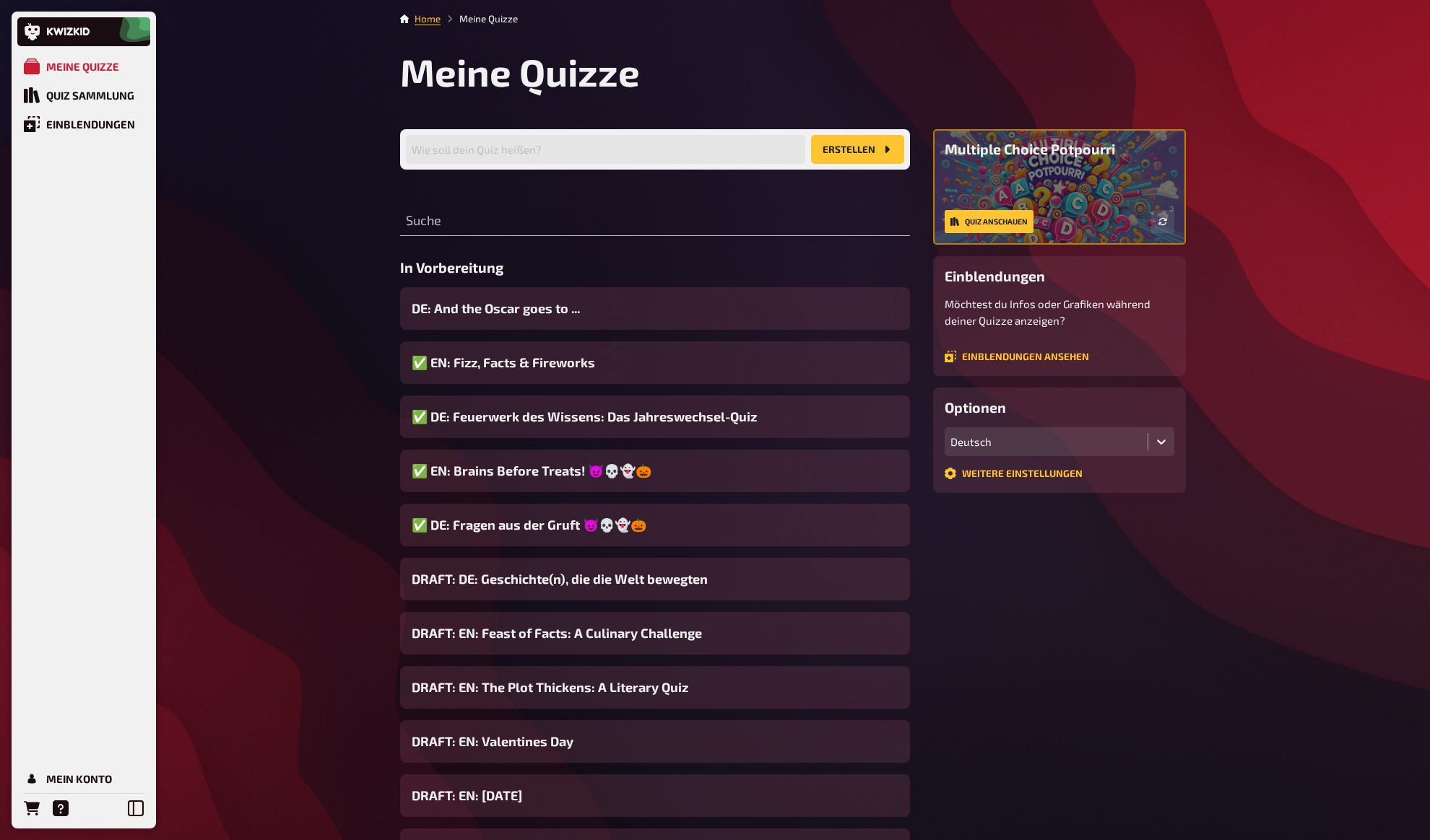
click at [328, 475] on div "Meine Quizze Quiz Sammlung Einblendungen Mein Konto Home Meine Quizze Meine Qui…" at bounding box center [715, 552] width 1430 height 1103
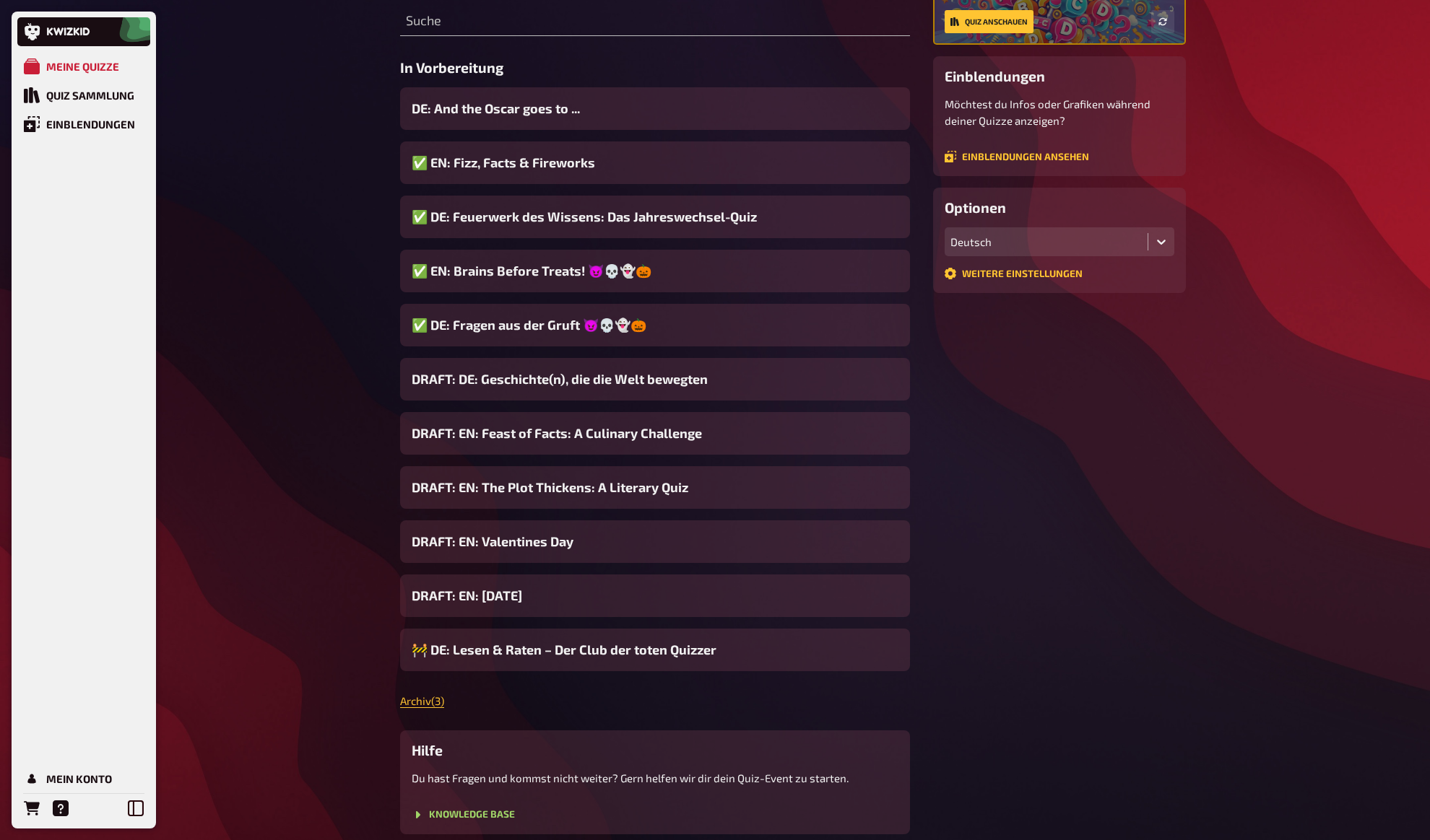
scroll to position [185, 0]
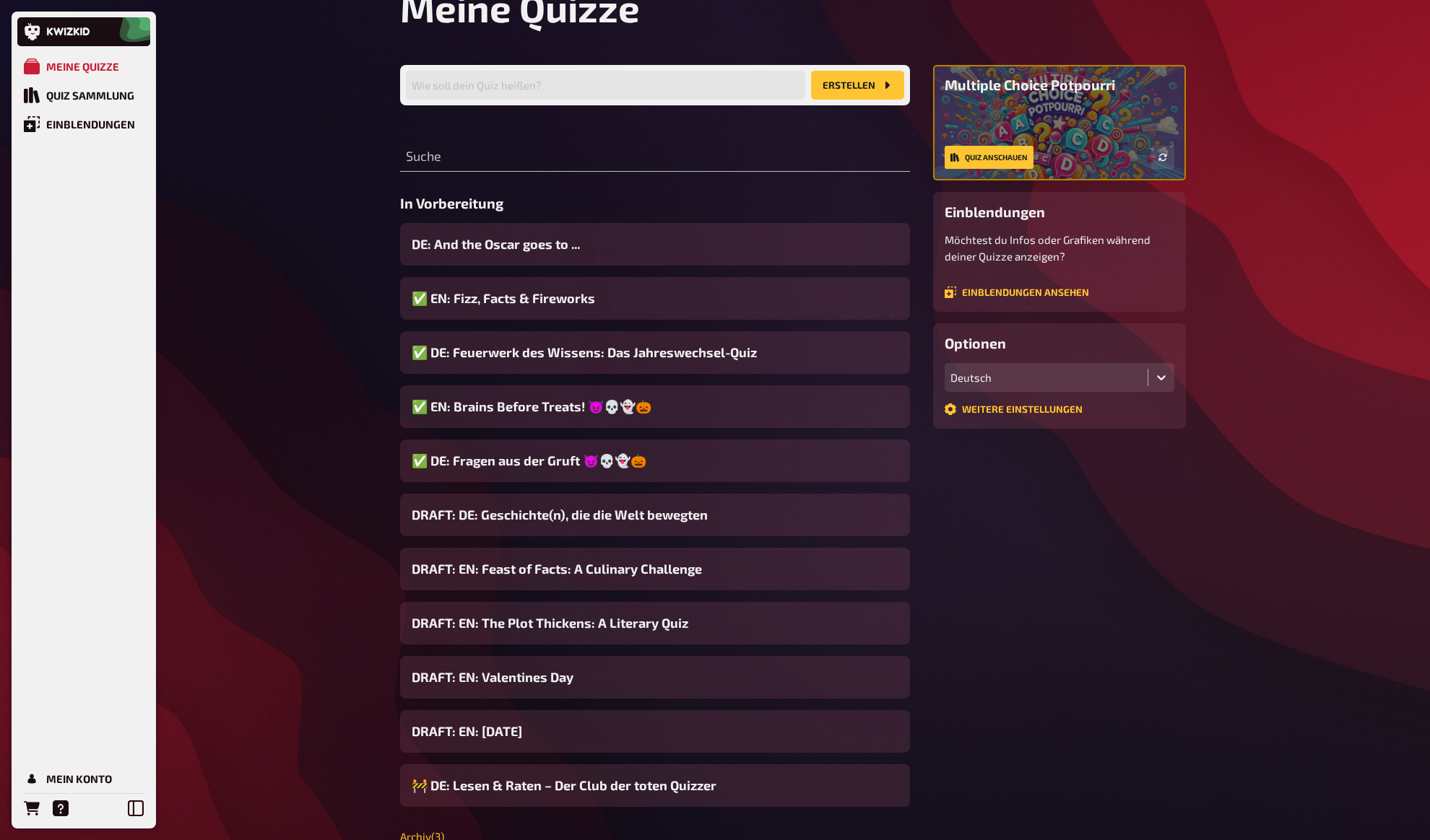
click at [329, 428] on div "Meine Quizze Quiz Sammlung Einblendungen Mein Konto Home Meine Quizze Meine Qui…" at bounding box center [715, 488] width 1430 height 1103
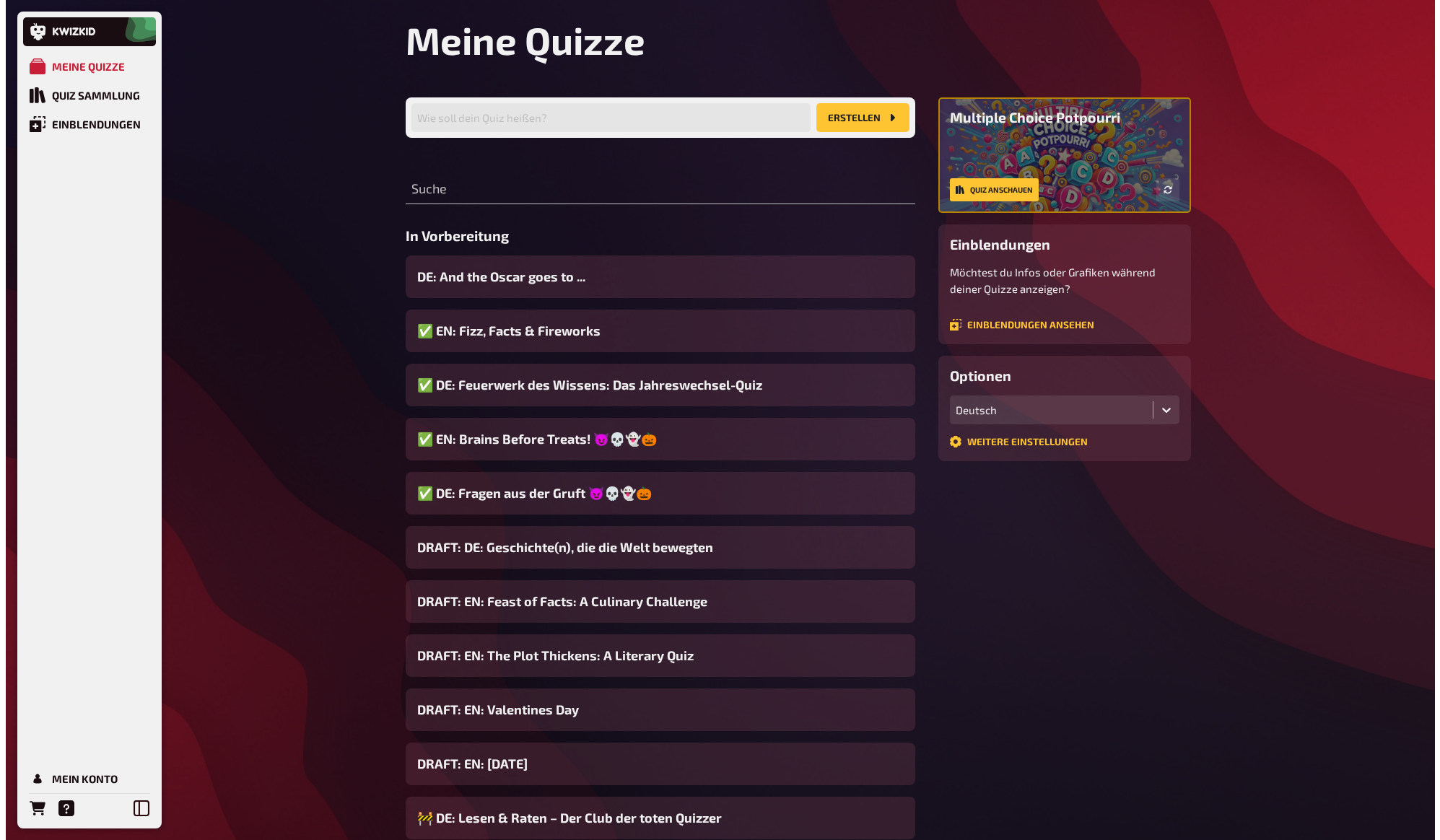
scroll to position [0, 0]
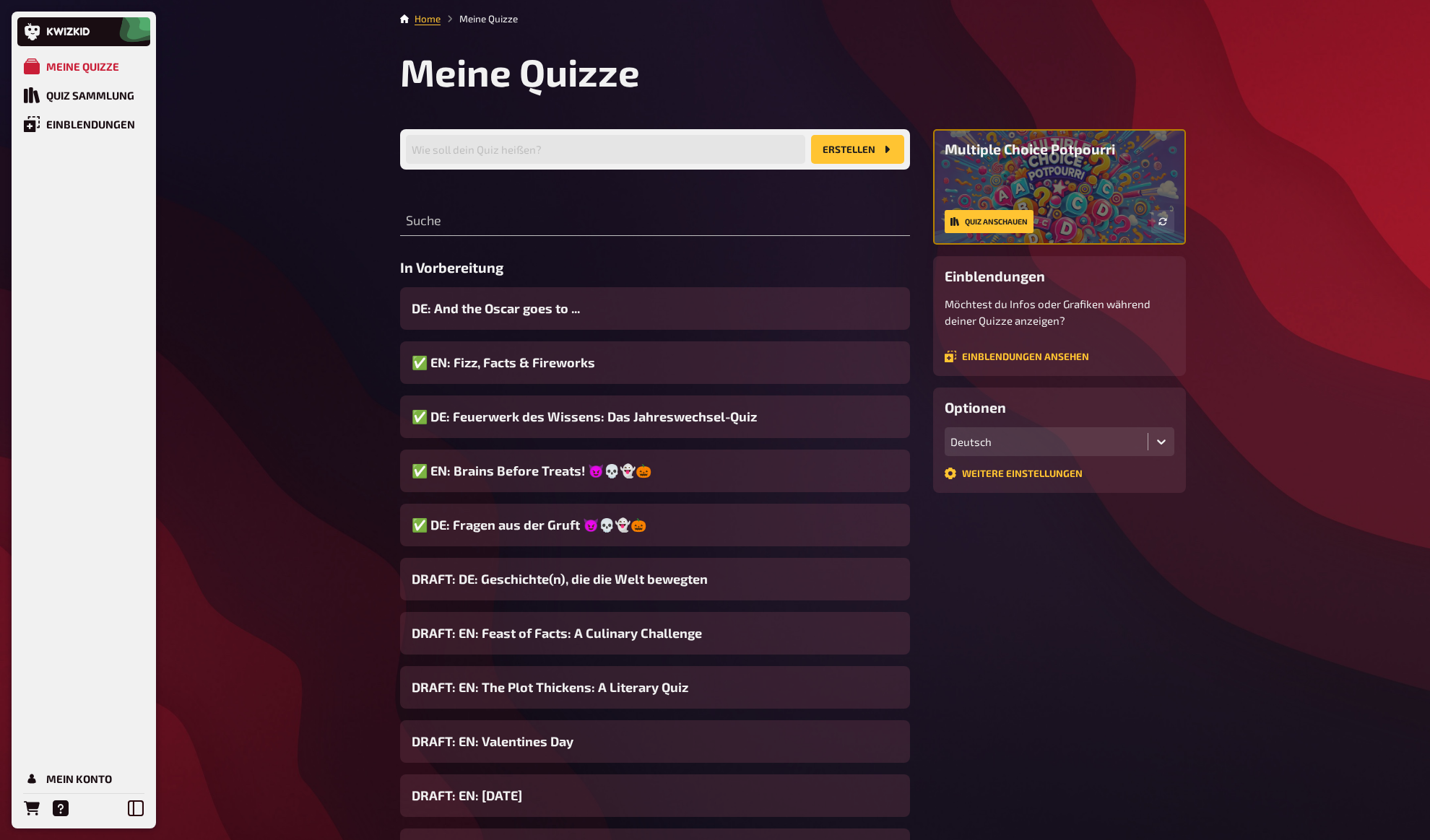
click at [322, 409] on div "Meine Quizze Quiz Sammlung Einblendungen Mein Konto Home Meine Quizze Meine Qui…" at bounding box center [715, 552] width 1430 height 1103
click at [81, 31] on icon at bounding box center [81, 31] width 2 height 8
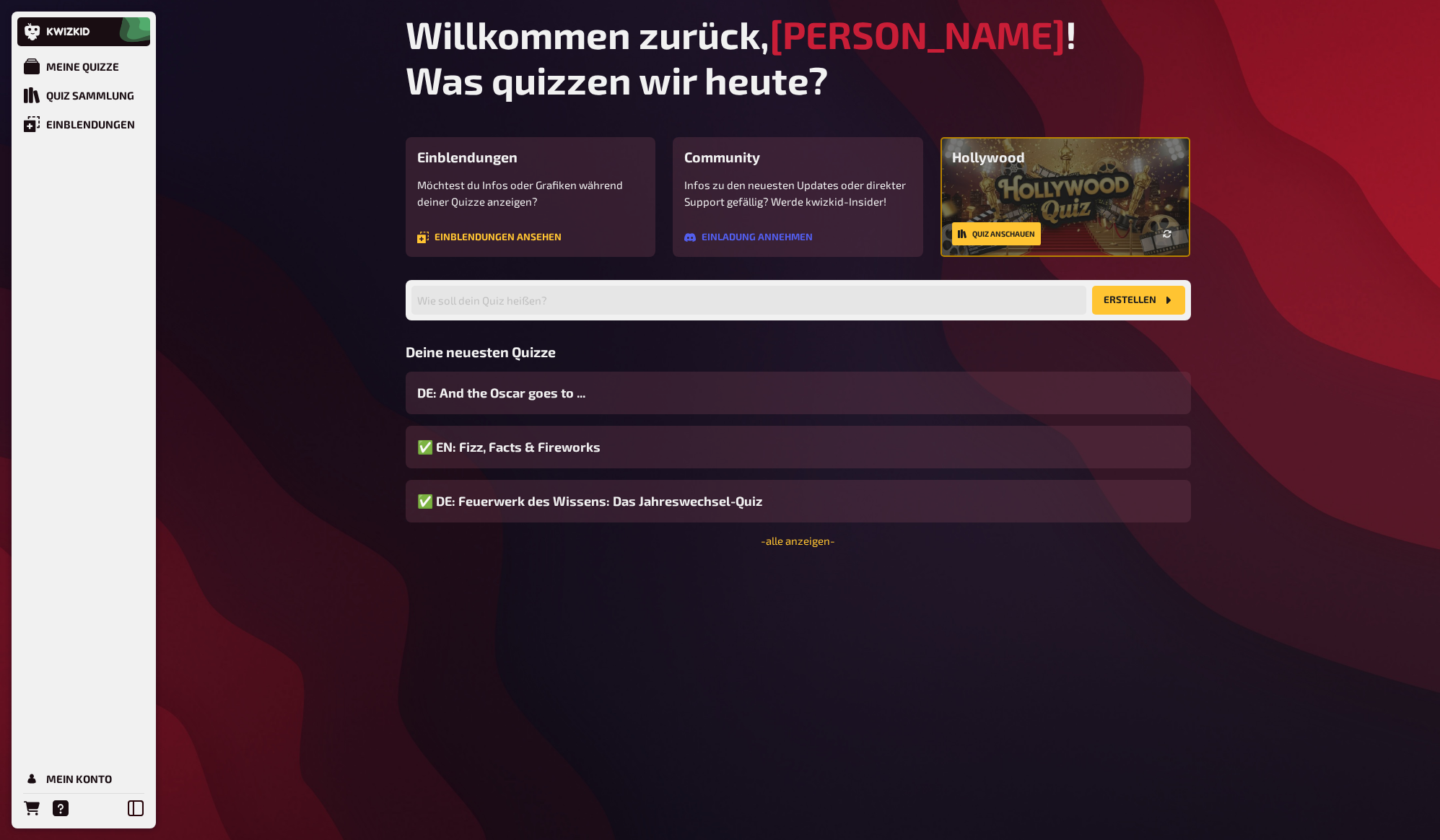
click at [278, 272] on div "Meine Quizze Quiz Sammlung Einblendungen Mein Konto Willkommen zurück, [PERSON_…" at bounding box center [720, 420] width 1440 height 840
click at [273, 265] on div "Meine Quizze Quiz Sammlung Einblendungen Mein Konto Willkommen zurück, [PERSON_…" at bounding box center [720, 420] width 1440 height 840
click at [268, 81] on div "Meine Quizze Quiz Sammlung Einblendungen Mein Konto Willkommen zurück, [PERSON_…" at bounding box center [720, 420] width 1440 height 840
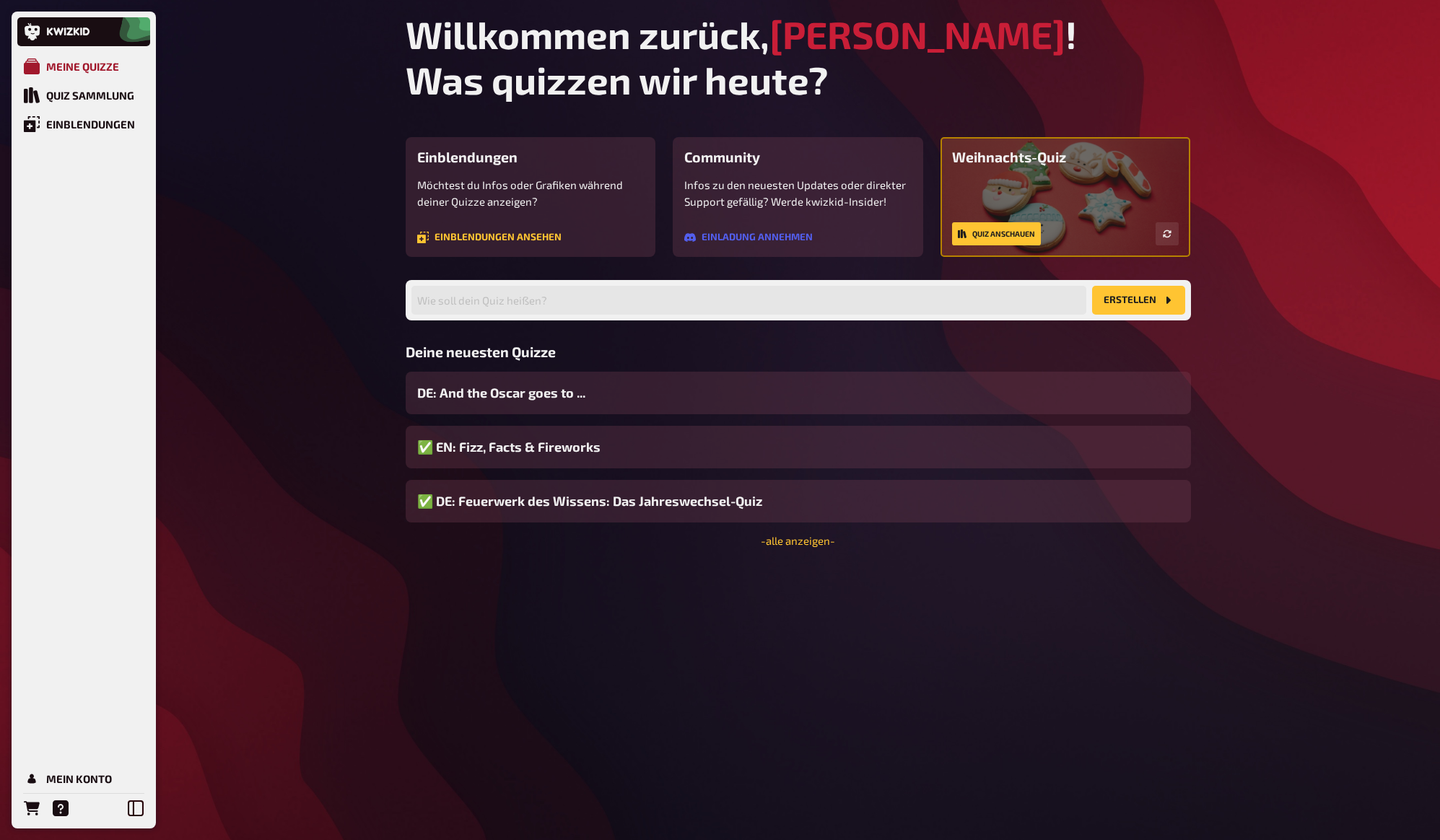
click at [85, 63] on div "Meine Quizze" at bounding box center [82, 66] width 73 height 13
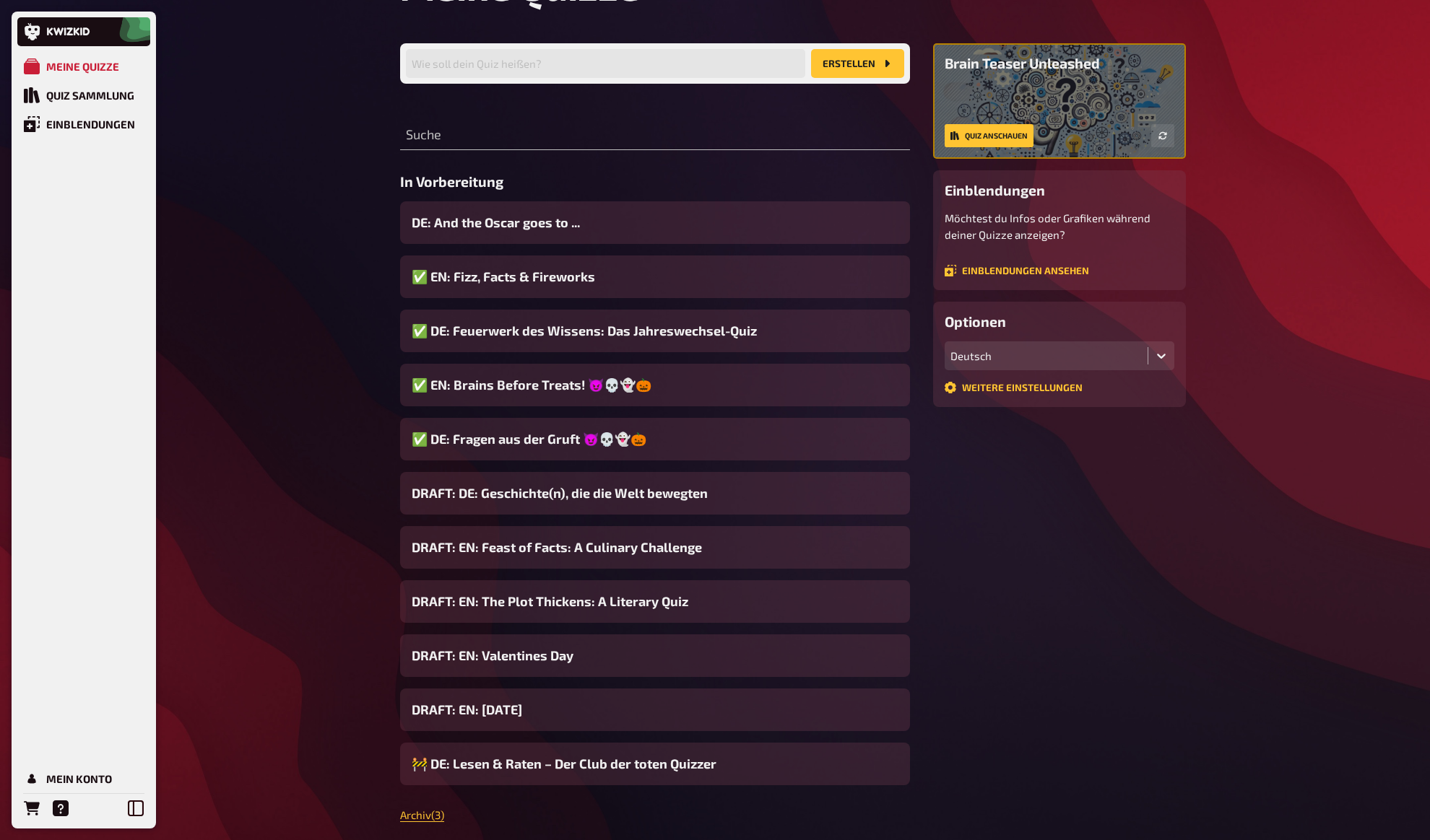
scroll to position [233, 0]
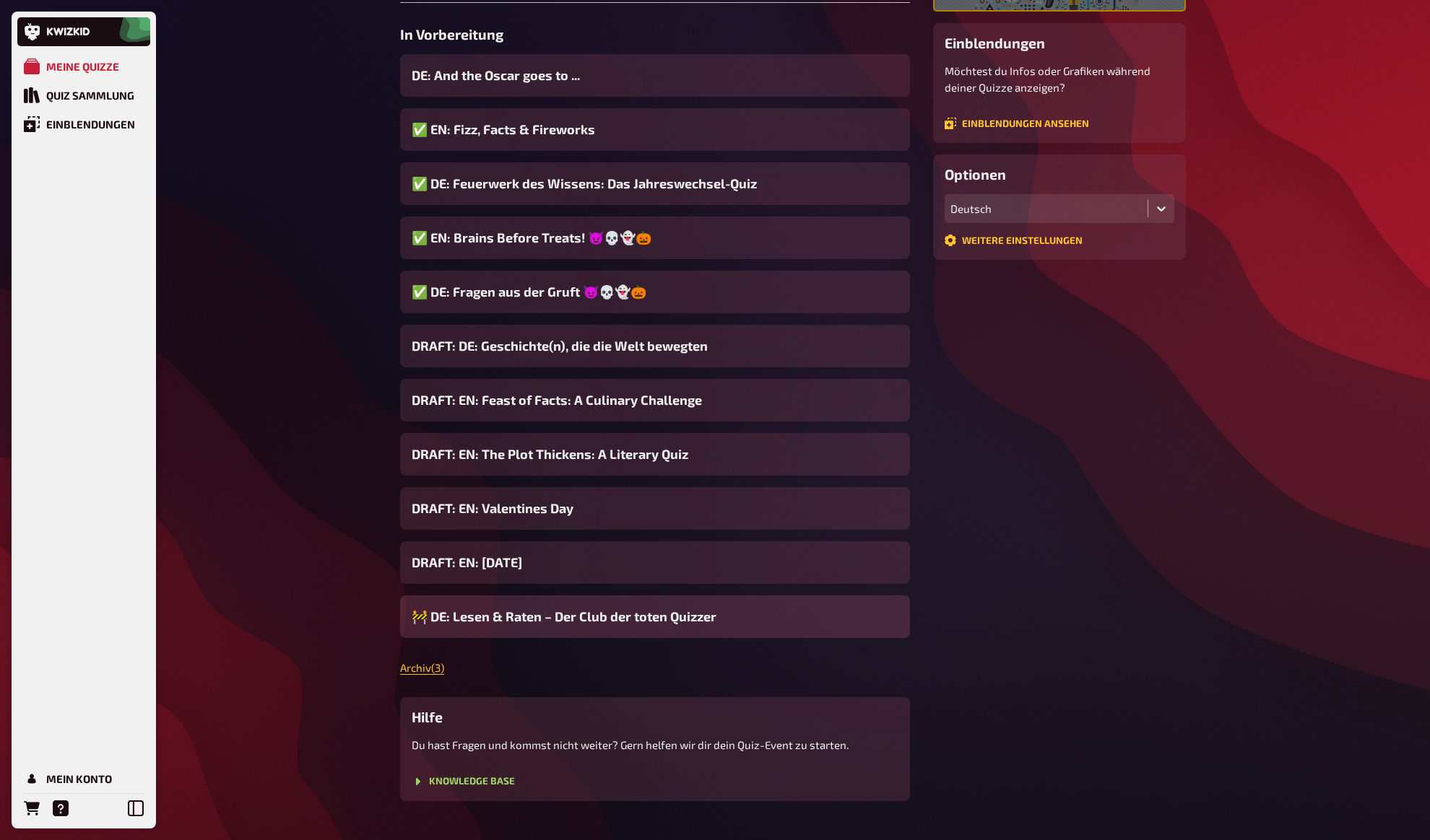
click at [520, 622] on span "🚧 DE: Lesen & Raten – Der Club der toten Quizzer" at bounding box center [564, 616] width 305 height 20
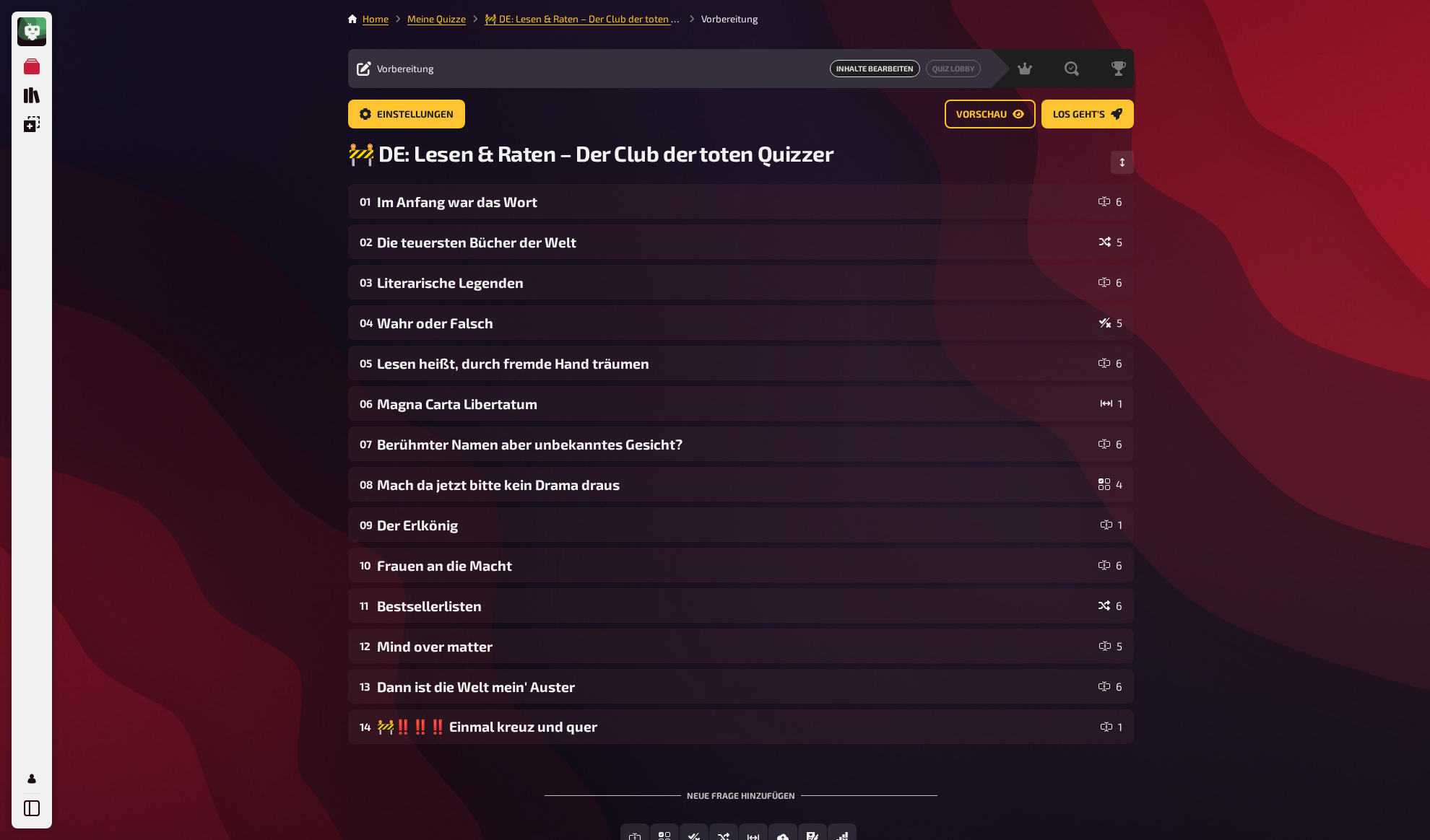
click at [248, 394] on div "Meine Quizze Quiz Sammlung Einblendungen Mein Konto Home Meine Quizze 🚧 DE: Les…" at bounding box center [715, 472] width 1430 height 945
click at [242, 379] on div "Meine Quizze Quiz Sammlung Einblendungen Mein Konto Home Meine Quizze 🚧 DE: Les…" at bounding box center [715, 472] width 1430 height 945
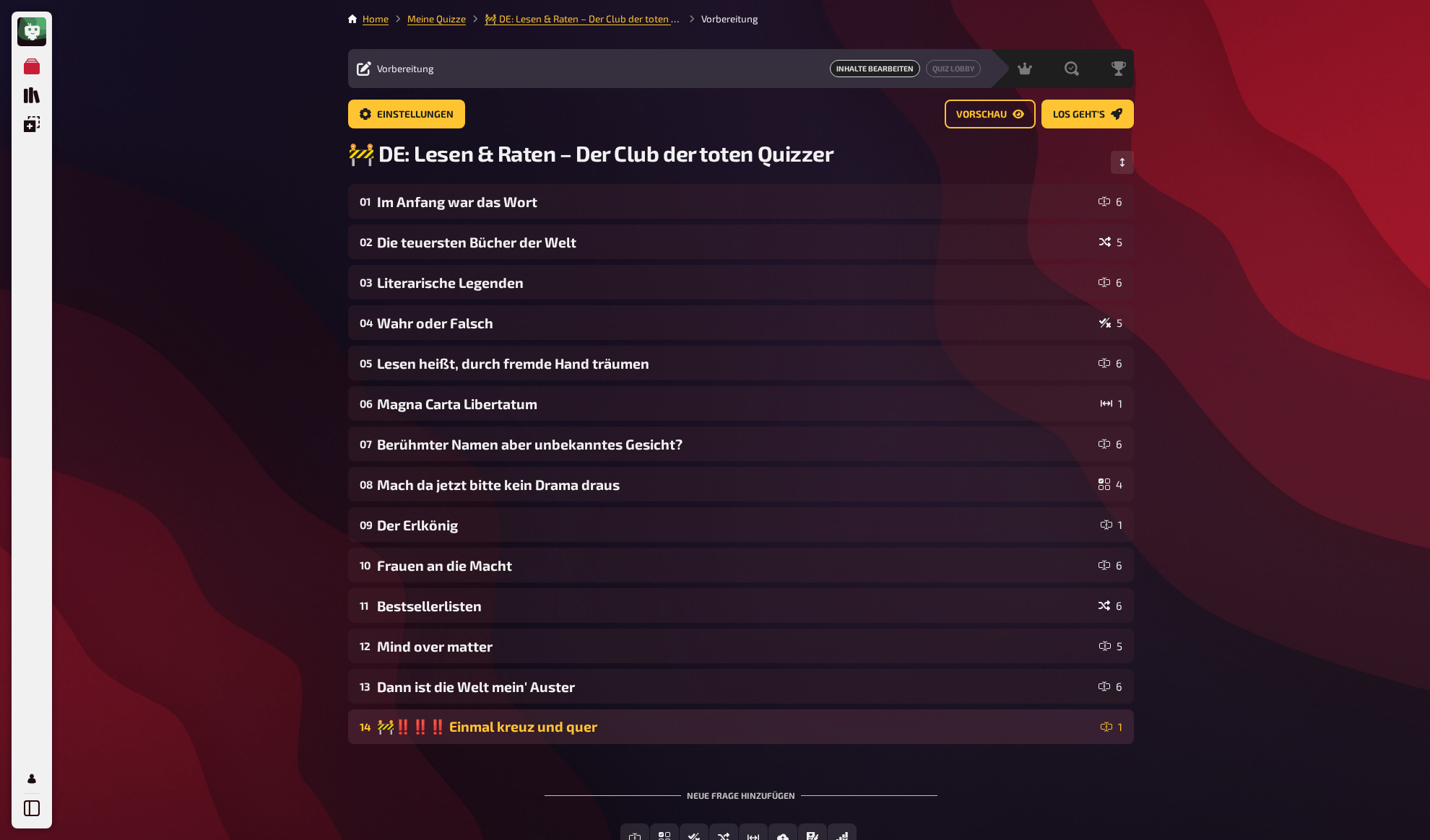
click at [599, 726] on div "🚧‼️‼️‼️ Einmal kreuz und quer" at bounding box center [736, 726] width 718 height 17
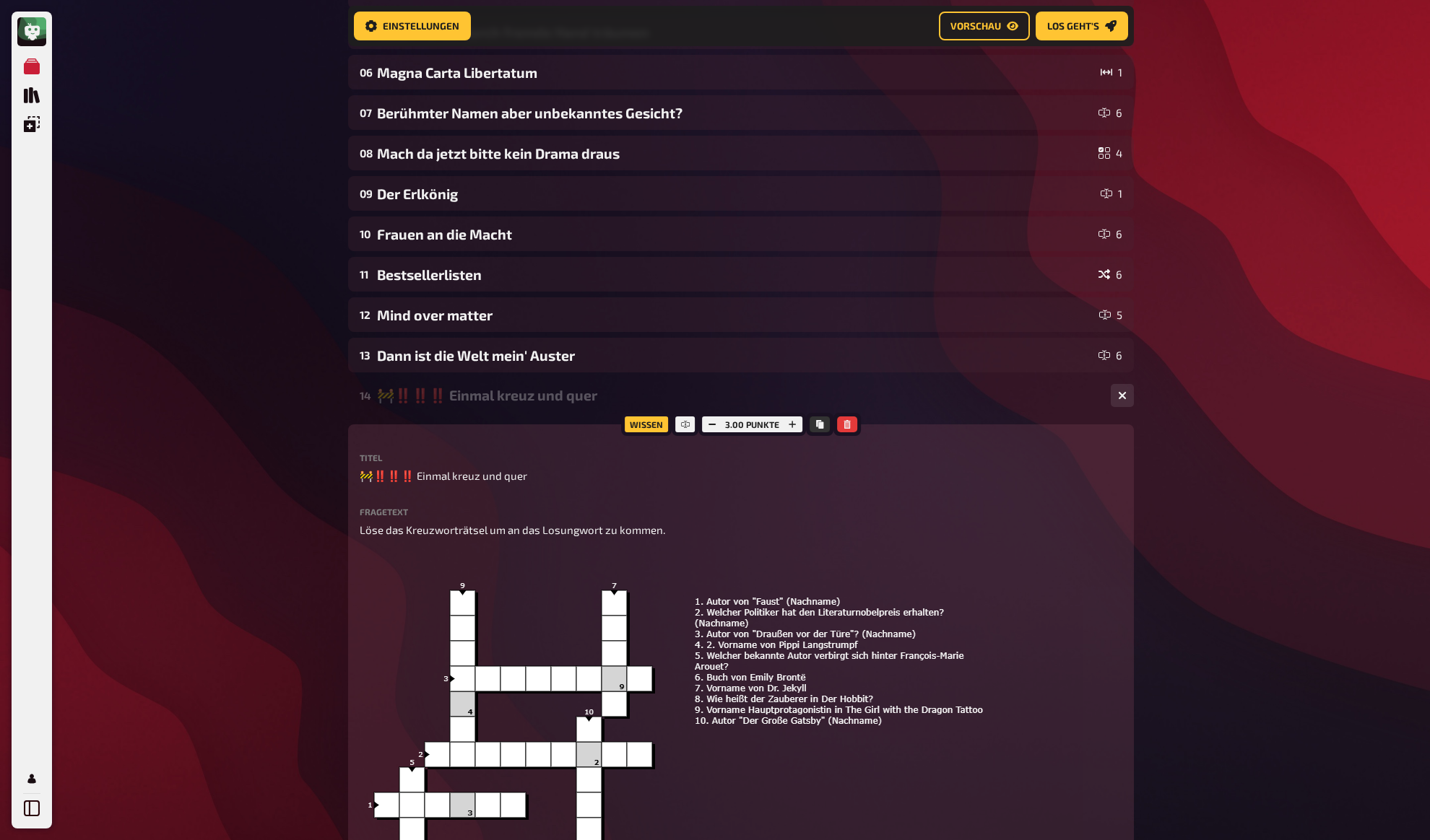
scroll to position [427, 0]
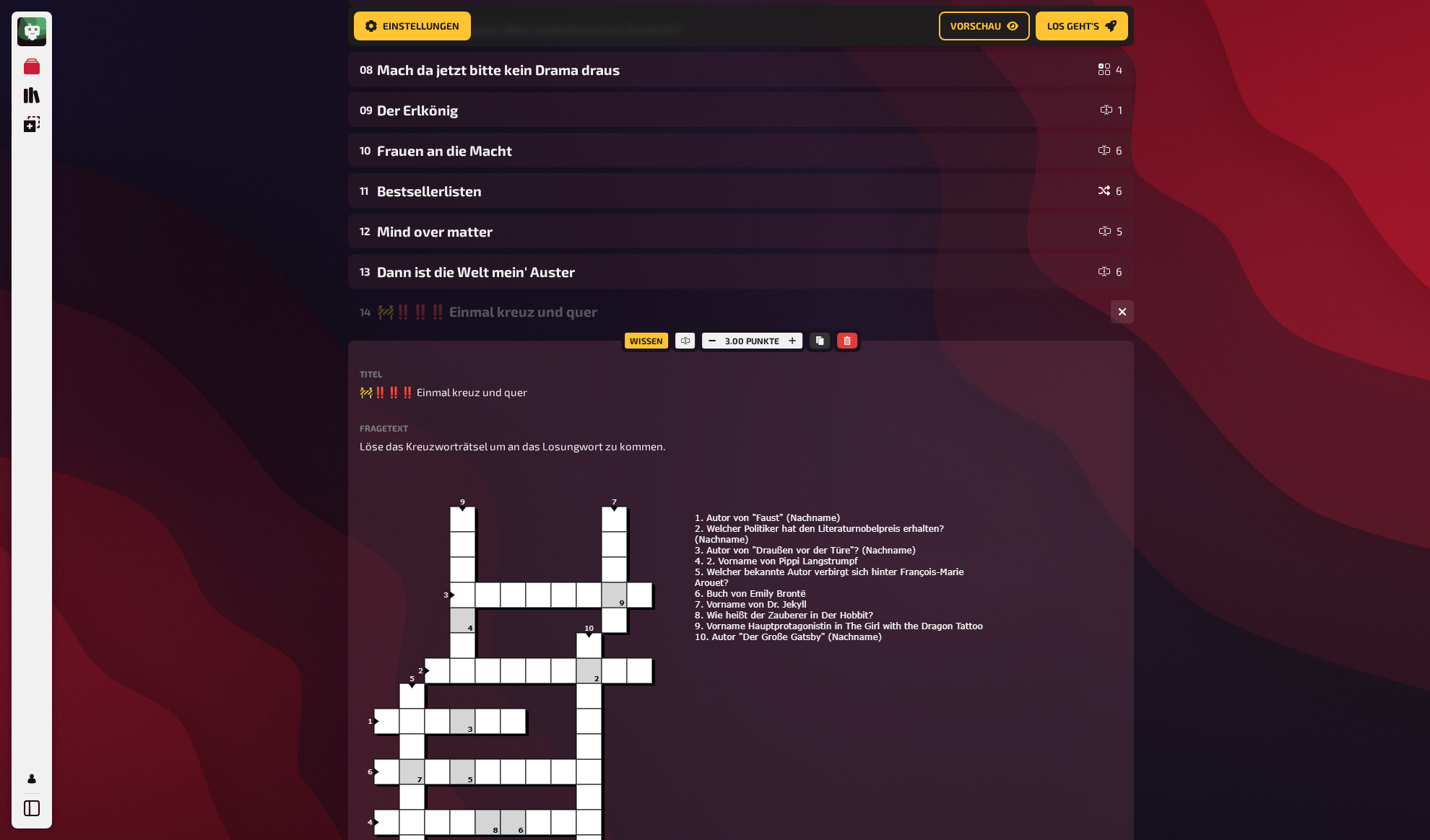
click at [242, 370] on div "Meine Quizze Quiz Sammlung Einblendungen Mein Konto Home Meine Quizze 🚧 DE: Les…" at bounding box center [715, 481] width 1430 height 1815
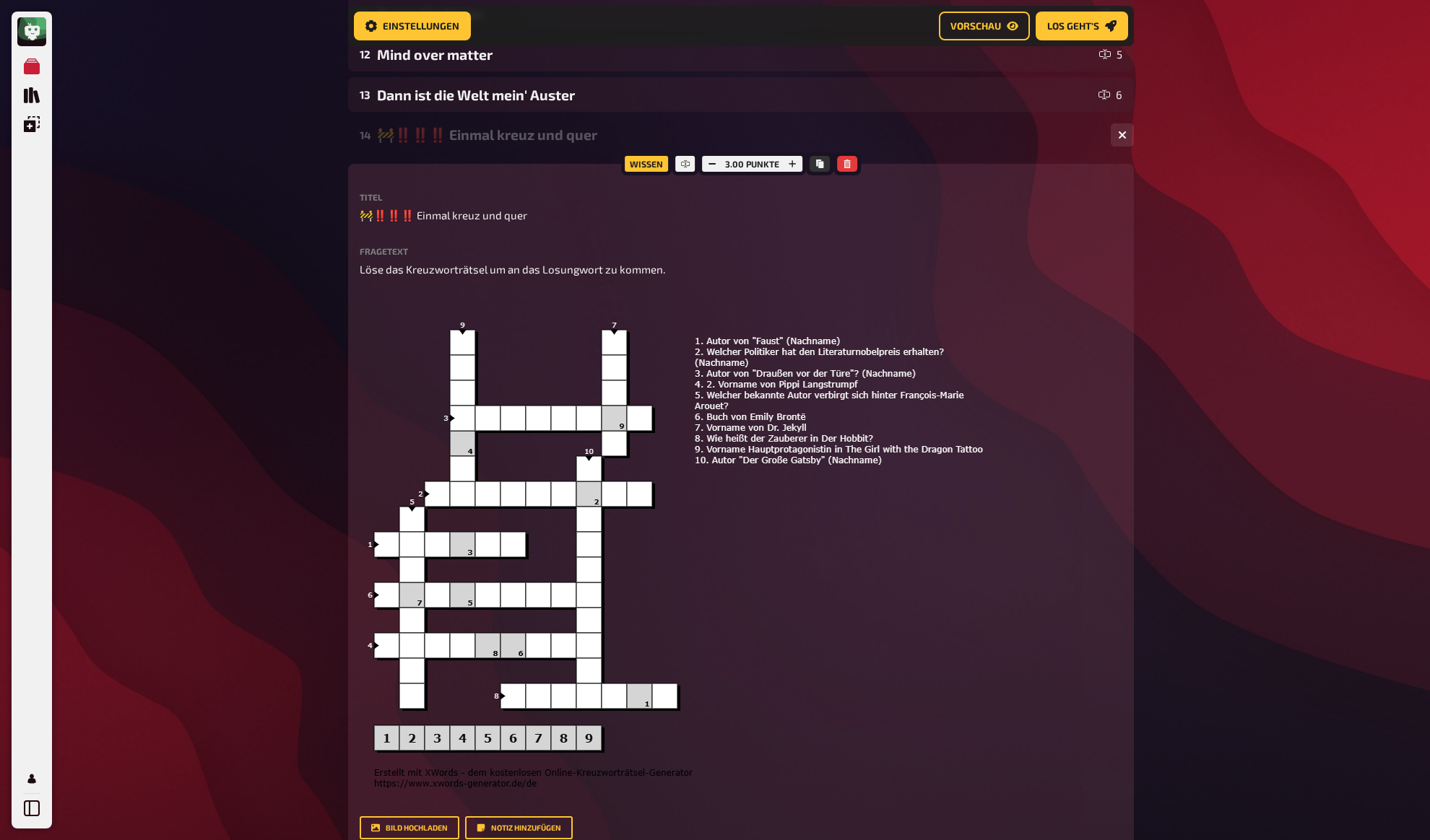
scroll to position [747, 0]
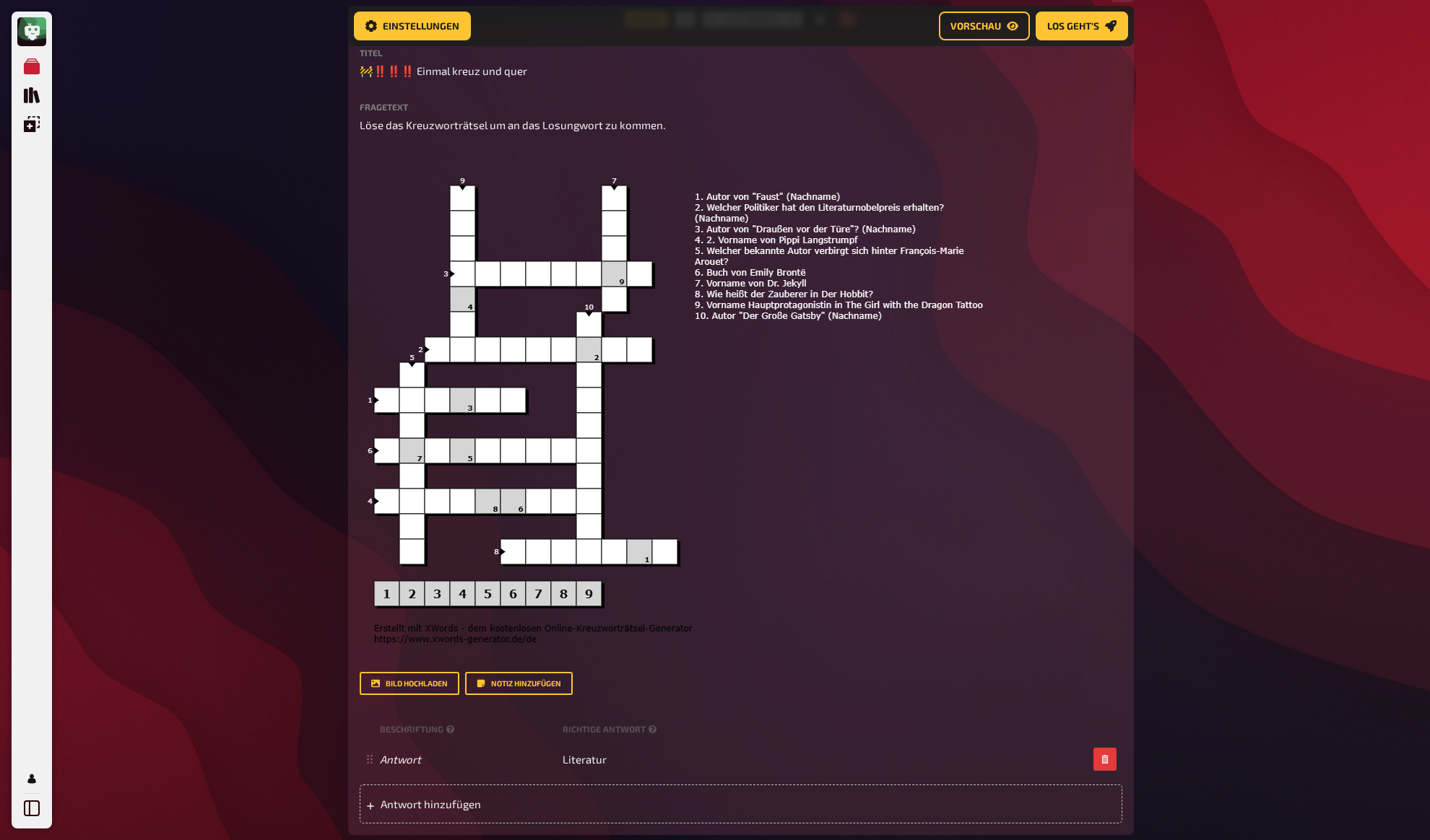
click at [242, 370] on div "Meine Quizze Quiz Sammlung Einblendungen Mein Konto Home Meine Quizze 🚧 DE: Les…" at bounding box center [715, 160] width 1430 height 1815
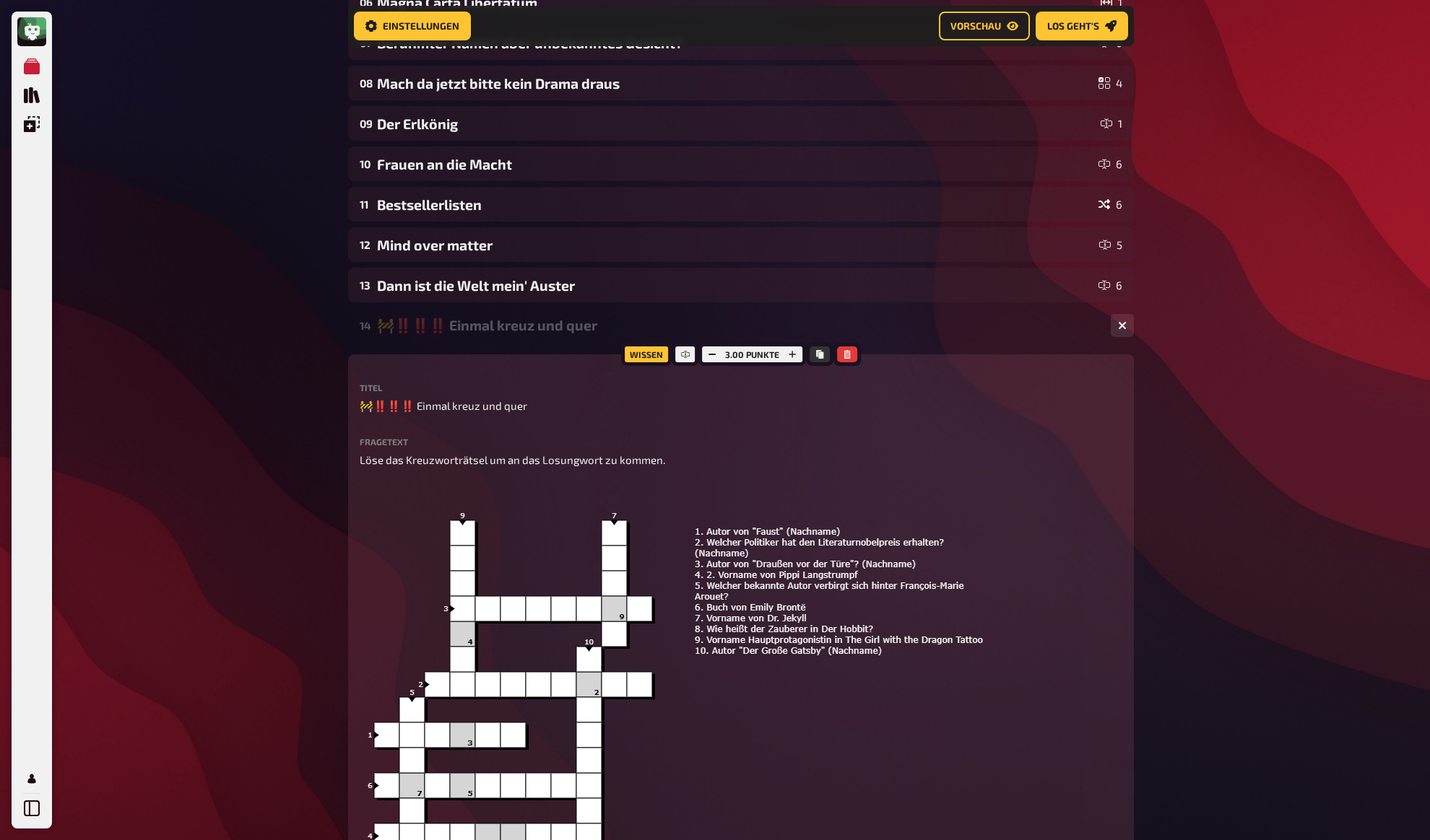
scroll to position [339, 0]
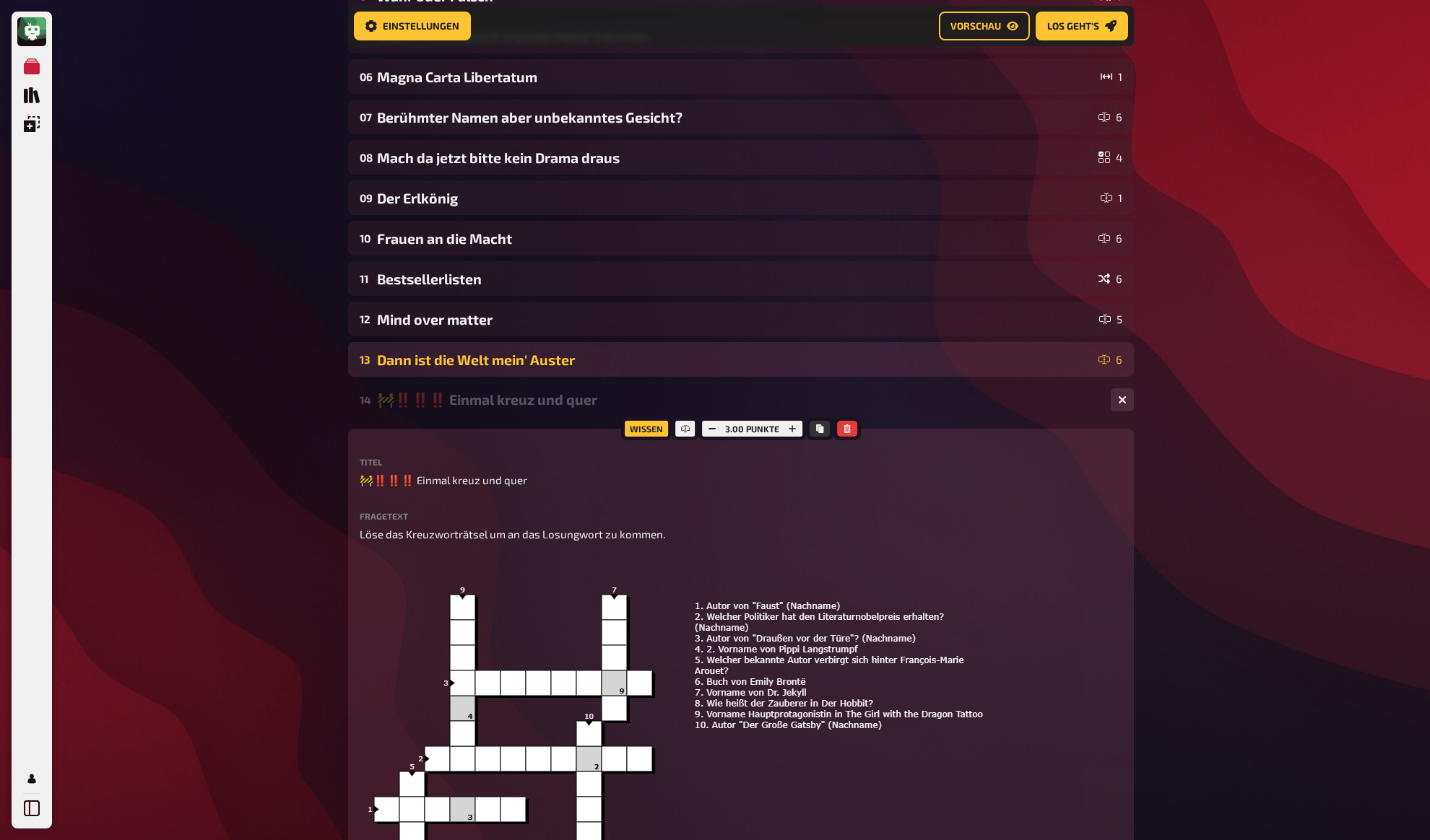
drag, startPoint x: 243, startPoint y: 367, endPoint x: 445, endPoint y: 373, distance: 202.1
click at [244, 367] on div "Meine Quizze Quiz Sammlung Einblendungen Mein Konto Home Meine Quizze 🚧 DE: Les…" at bounding box center [715, 569] width 1430 height 1815
click at [530, 359] on div "Dann ist die Welt mein' Auster" at bounding box center [735, 360] width 715 height 17
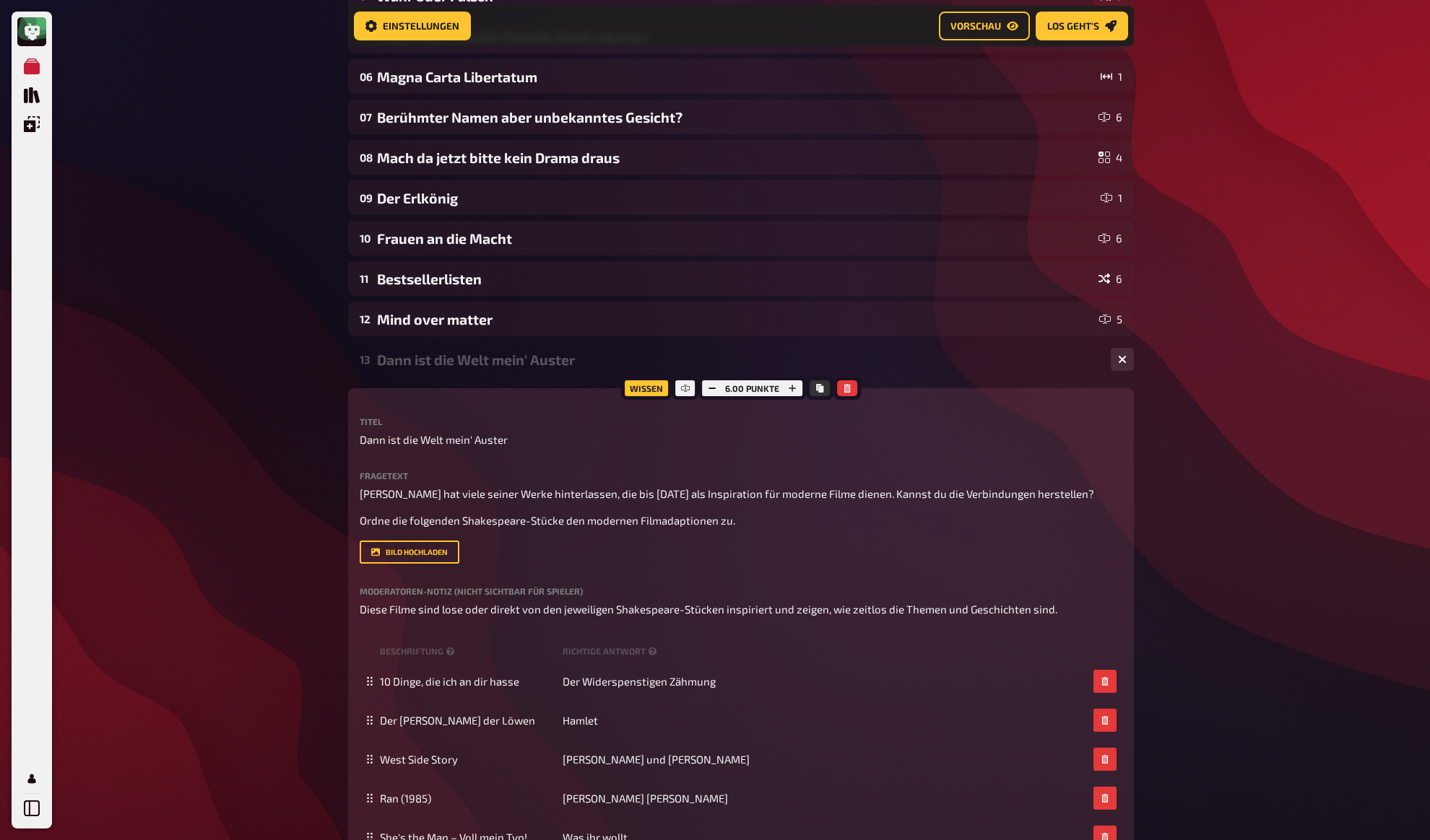
click at [526, 357] on div "Dann ist die Welt mein' Auster" at bounding box center [738, 360] width 722 height 17
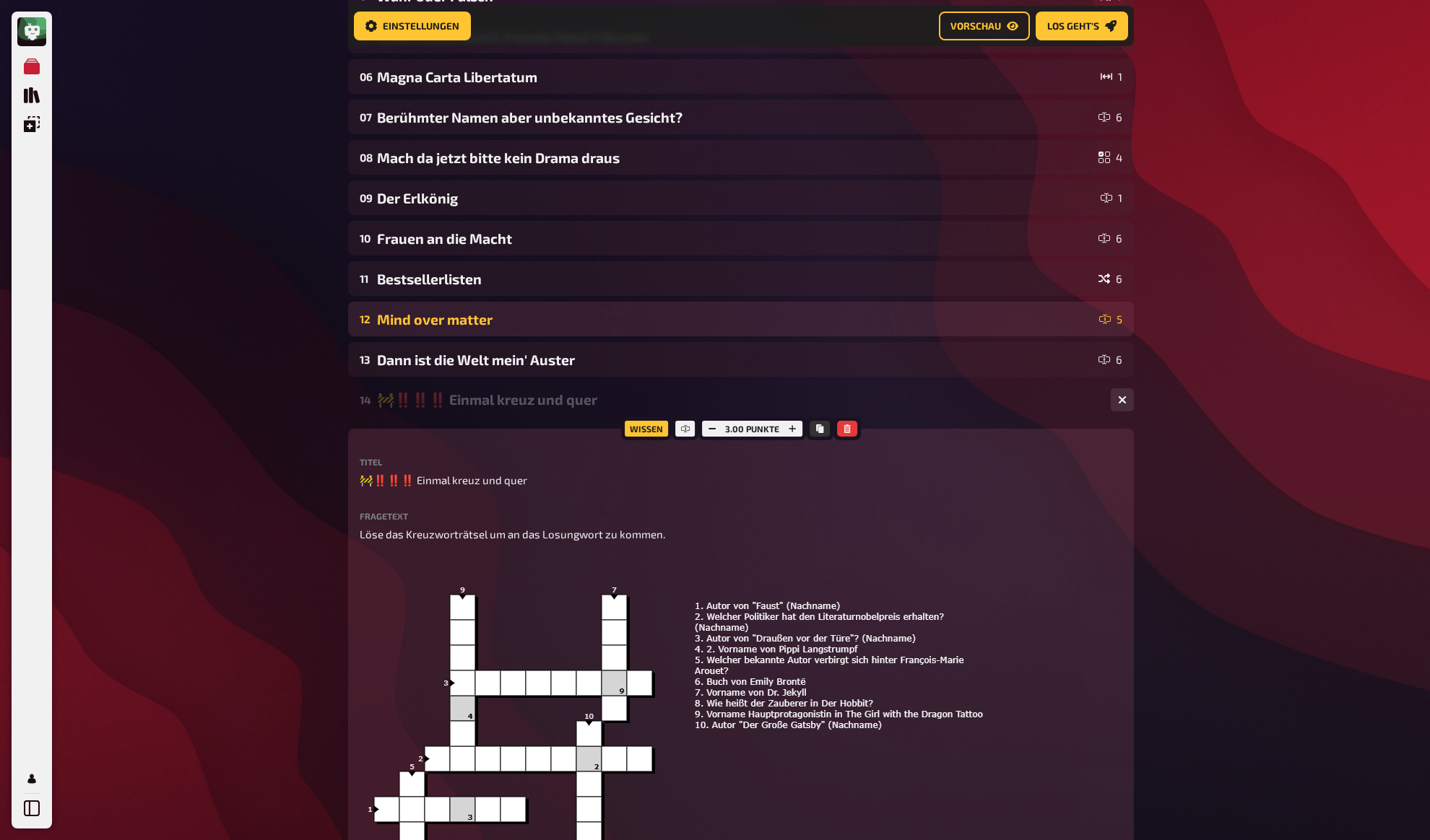
click at [507, 325] on div "Mind over matter" at bounding box center [735, 319] width 716 height 17
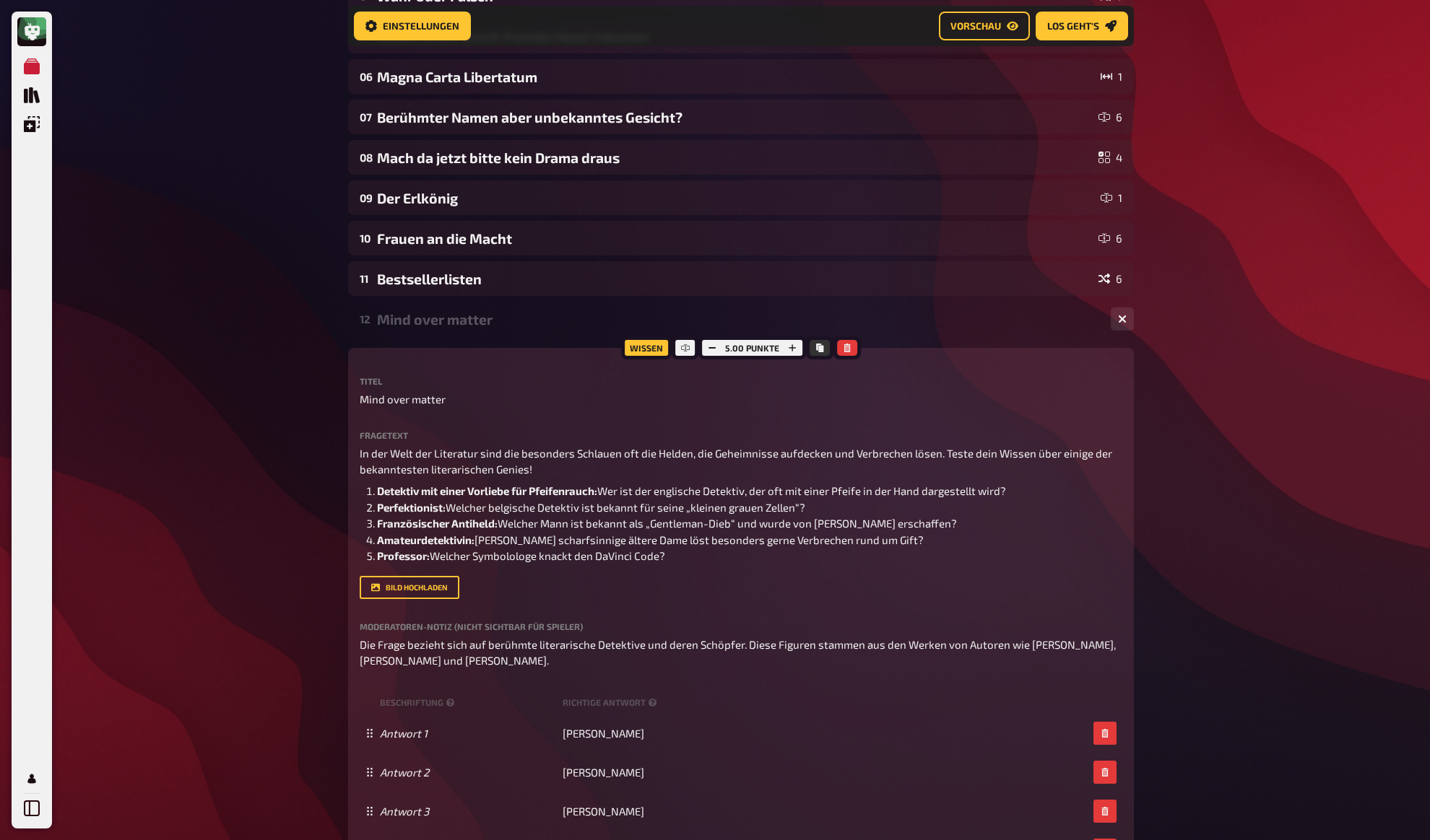
click at [507, 325] on div "Mind over matter" at bounding box center [738, 319] width 722 height 17
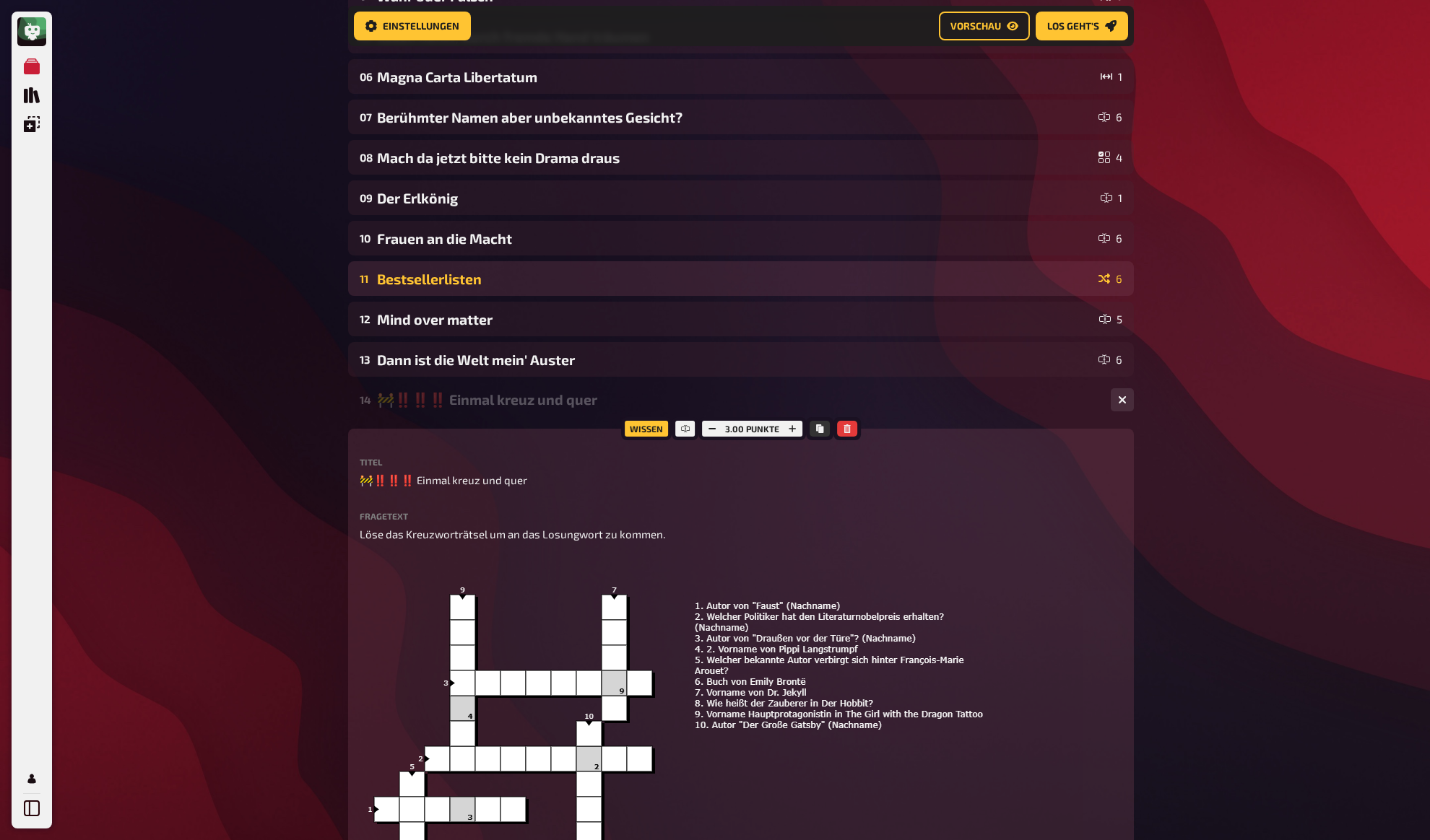
click at [517, 276] on div "Bestsellerlisten" at bounding box center [735, 279] width 715 height 17
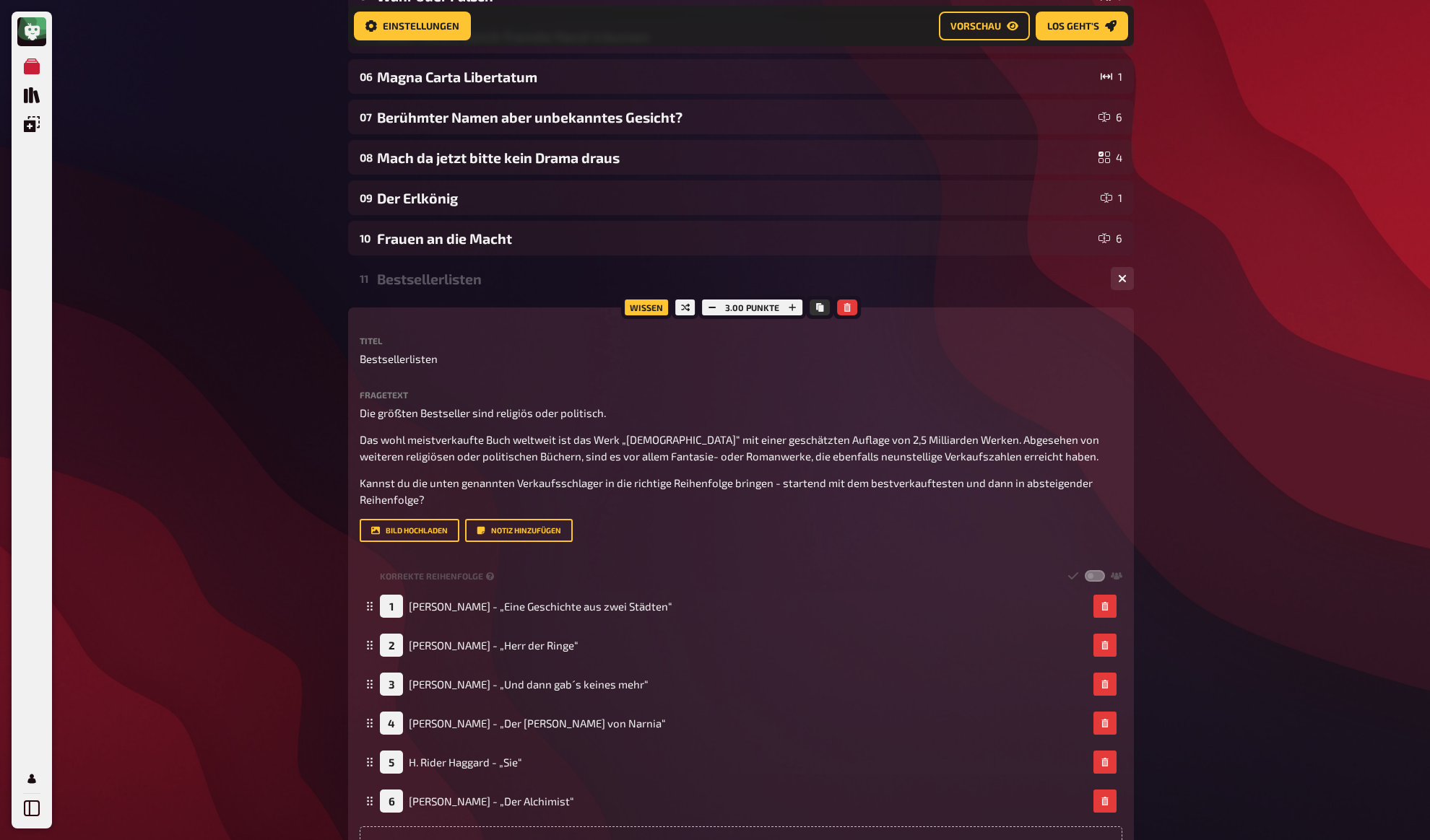
click at [517, 276] on div "Bestsellerlisten" at bounding box center [738, 279] width 722 height 17
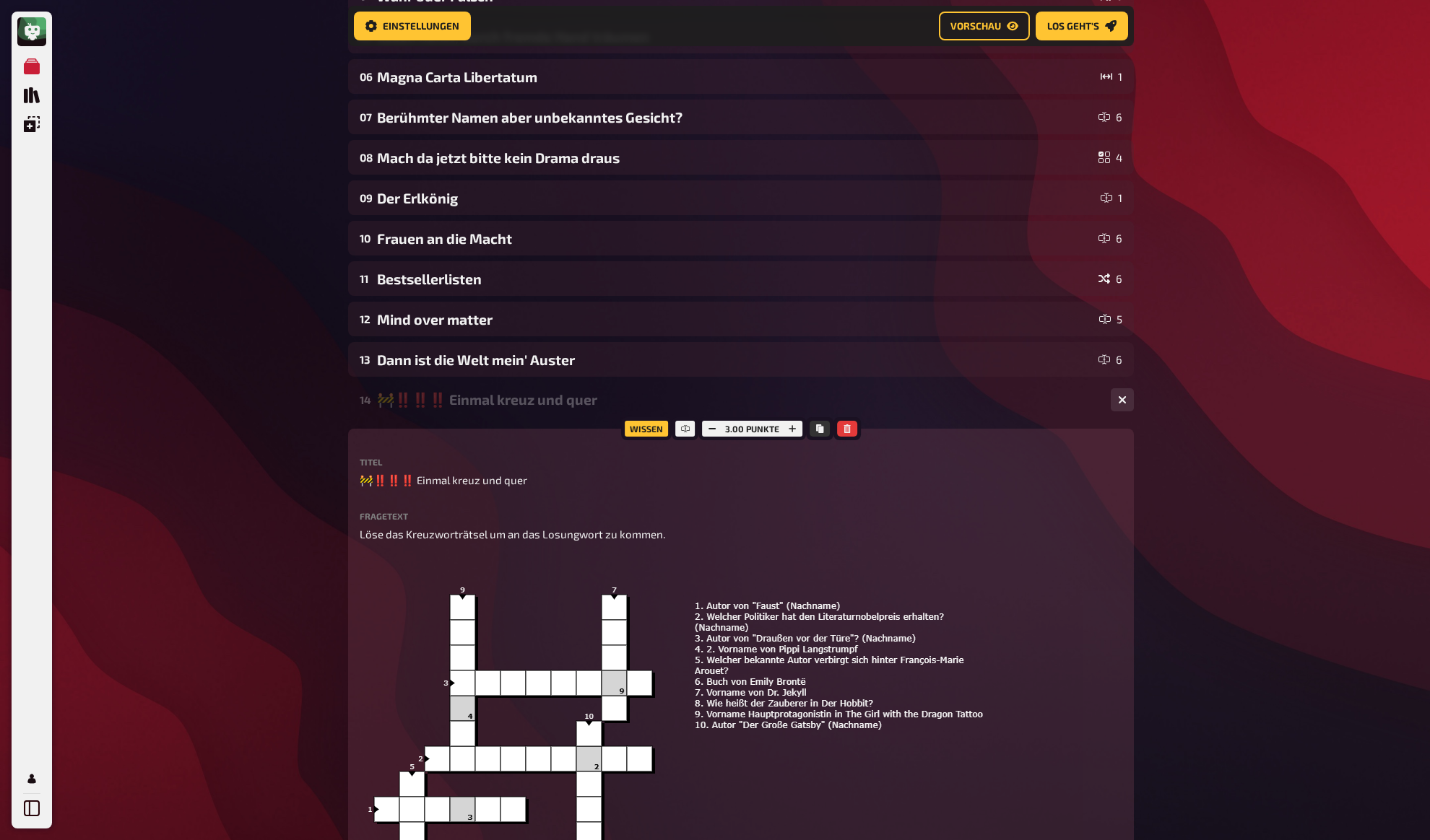
click at [282, 359] on div "Meine Quizze Quiz Sammlung Einblendungen Mein Konto Home Meine Quizze 🚧 DE: Les…" at bounding box center [715, 569] width 1430 height 1815
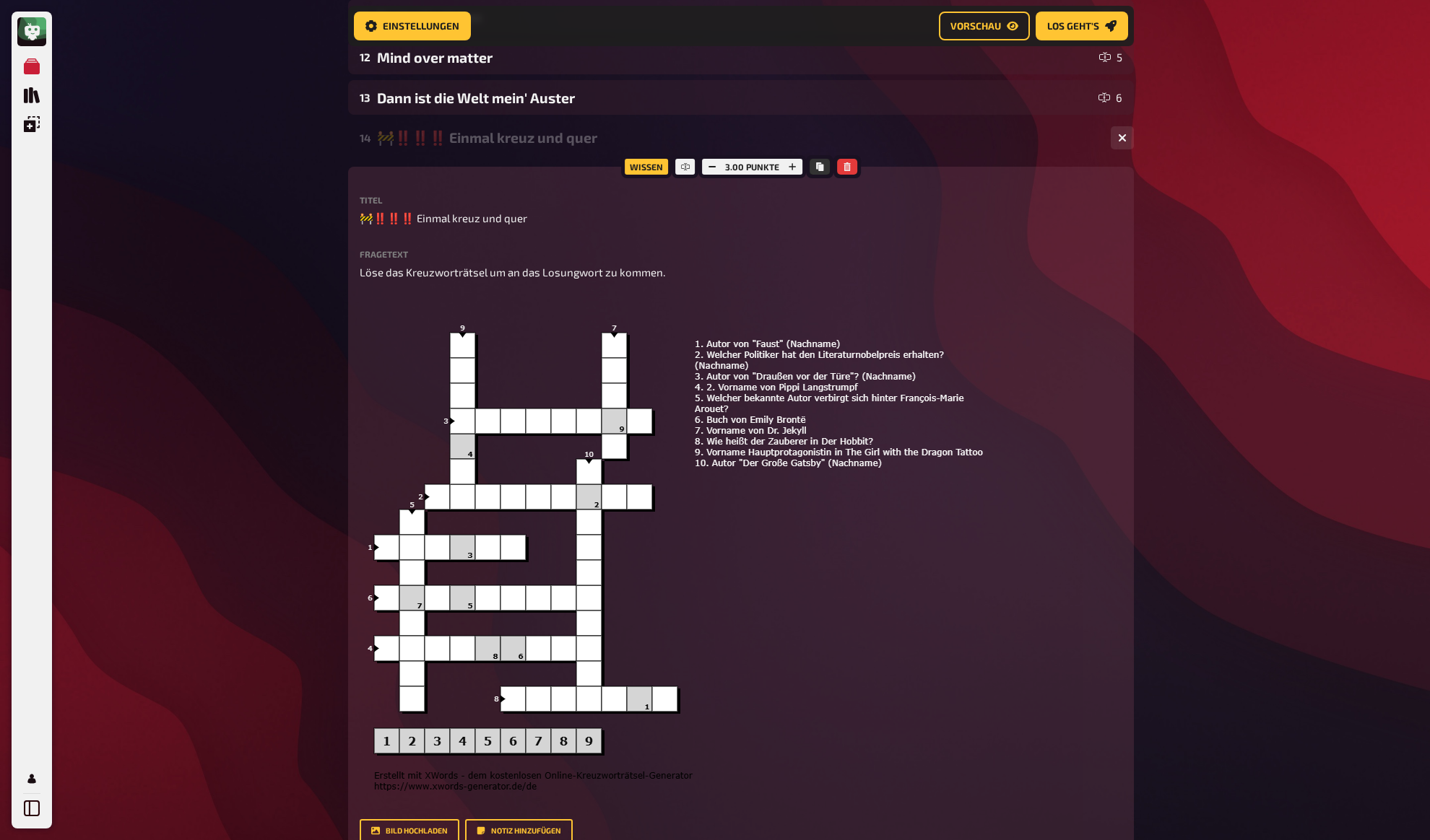
scroll to position [793, 0]
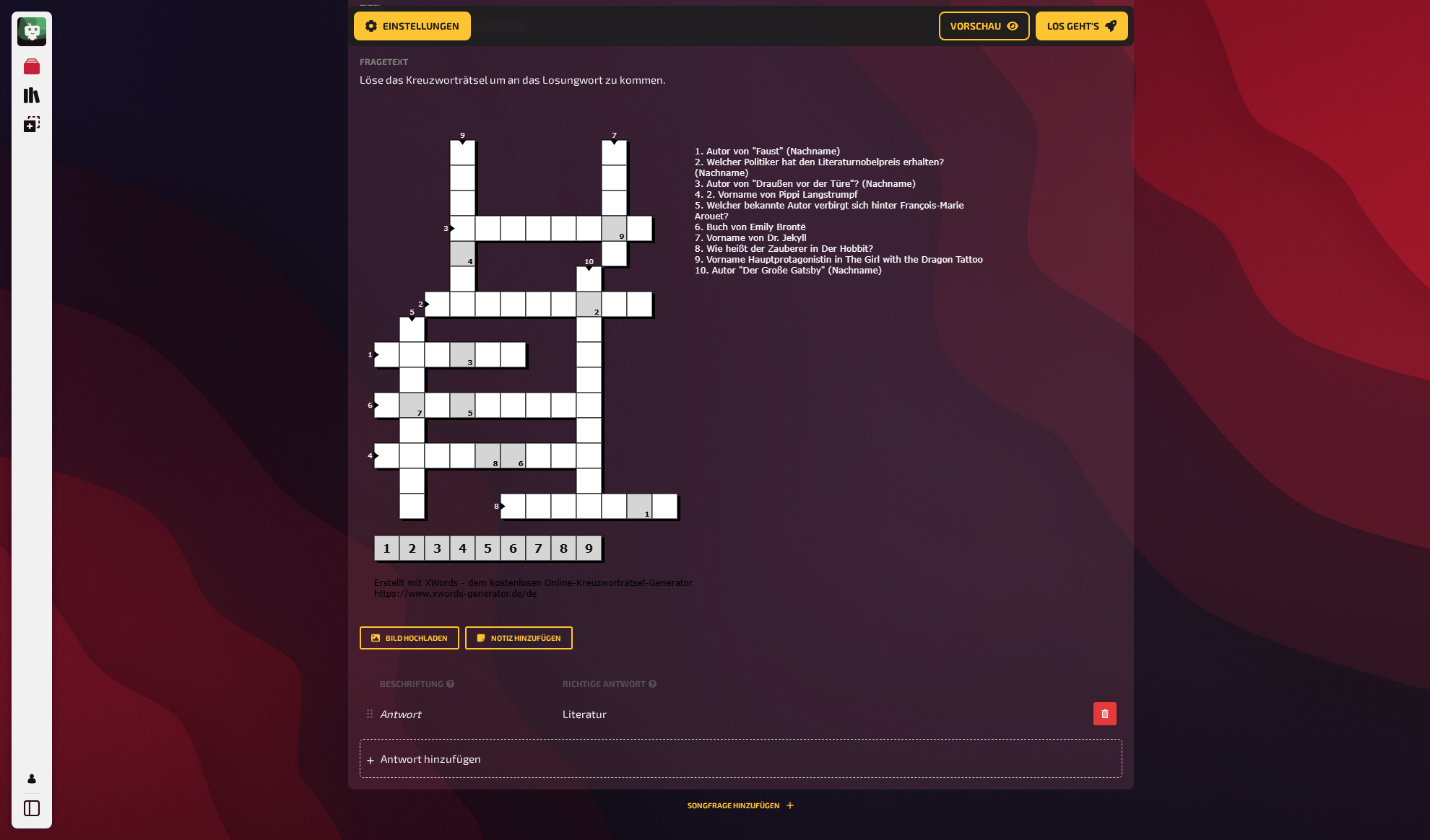
click at [297, 358] on div "Meine Quizze Quiz Sammlung Einblendungen Mein Konto Home Meine Quizze 🚧 DE: Les…" at bounding box center [715, 114] width 1430 height 1815
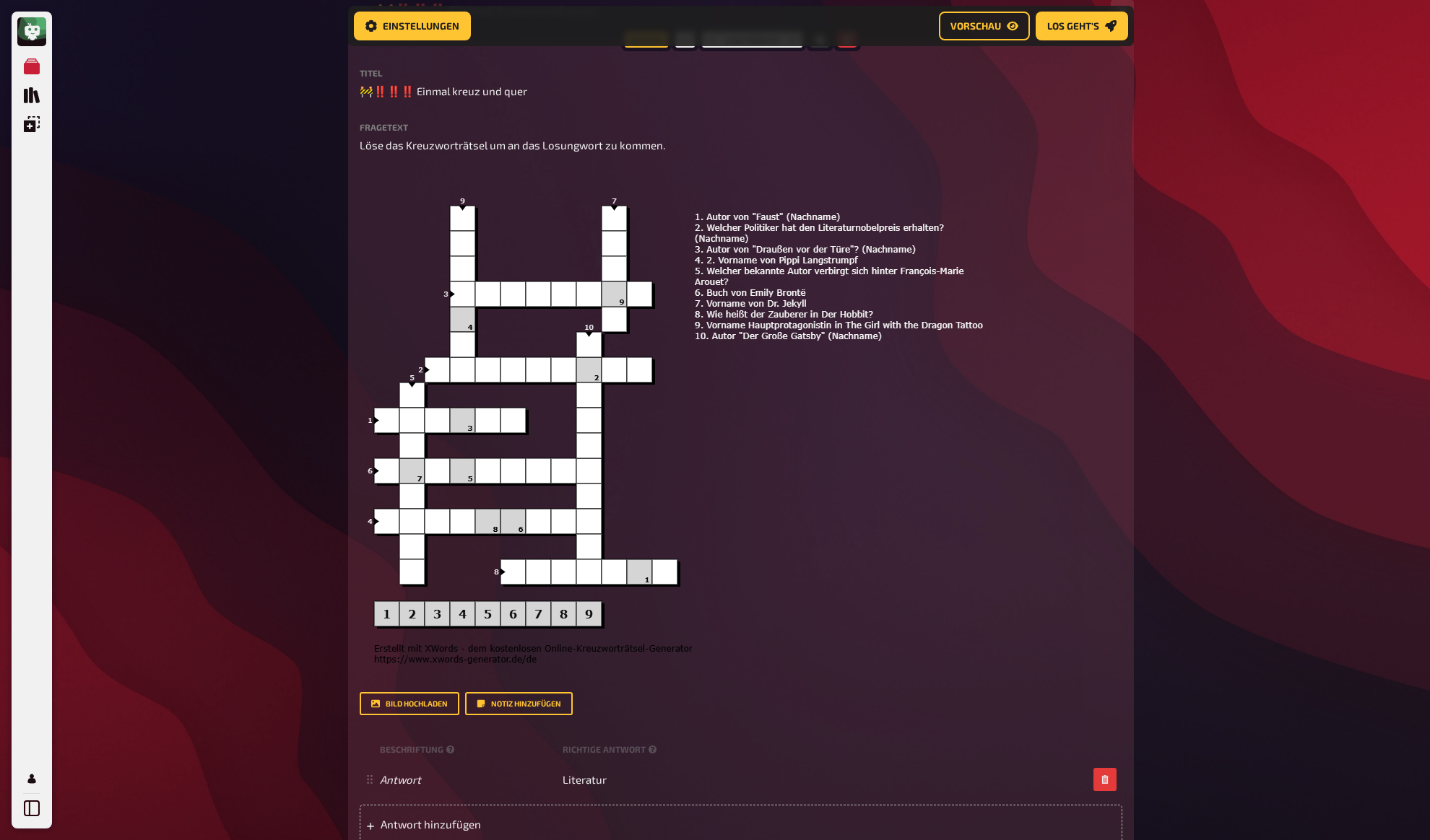
scroll to position [579, 0]
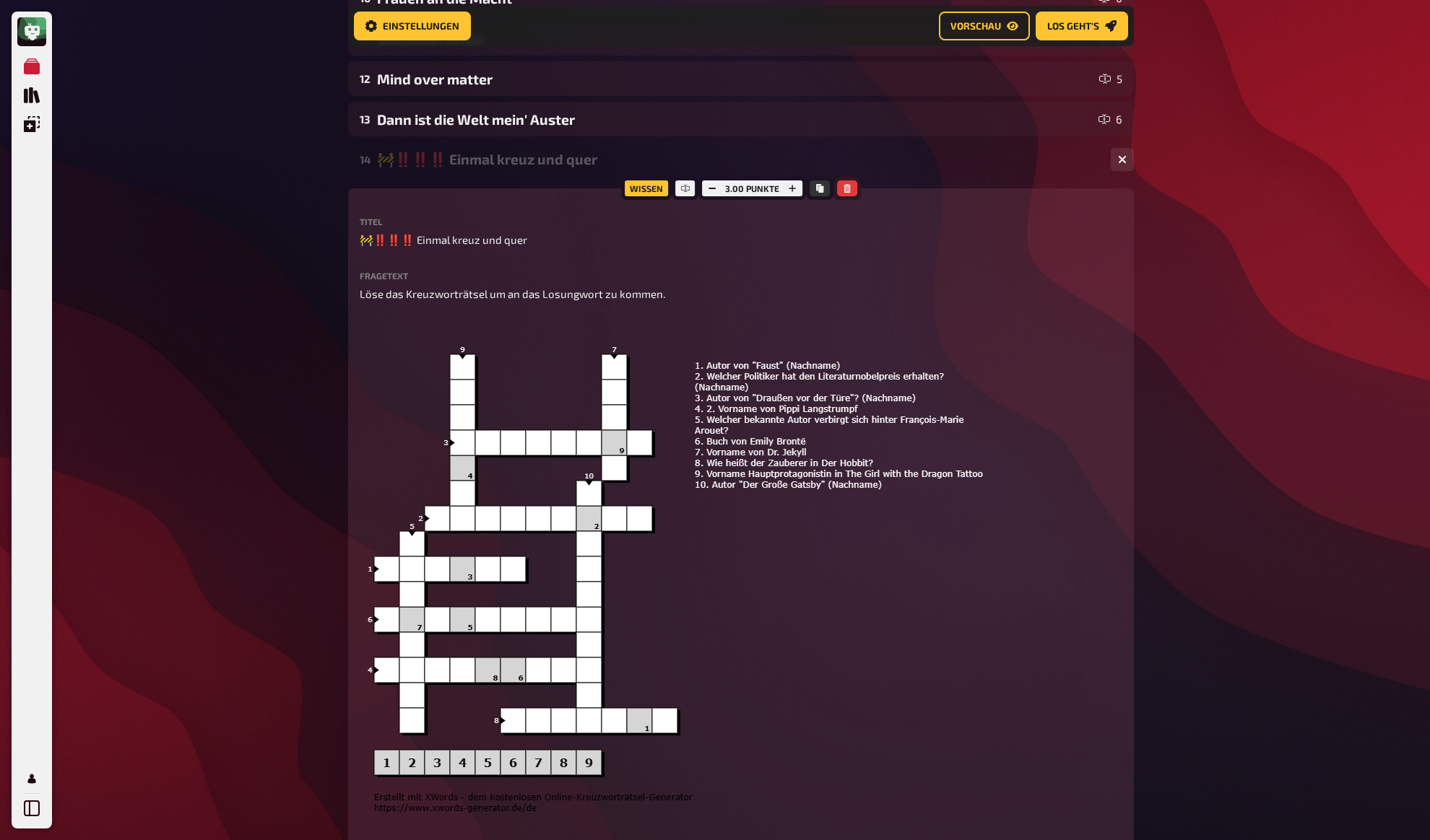
click at [845, 190] on icon "button" at bounding box center [846, 189] width 7 height 9
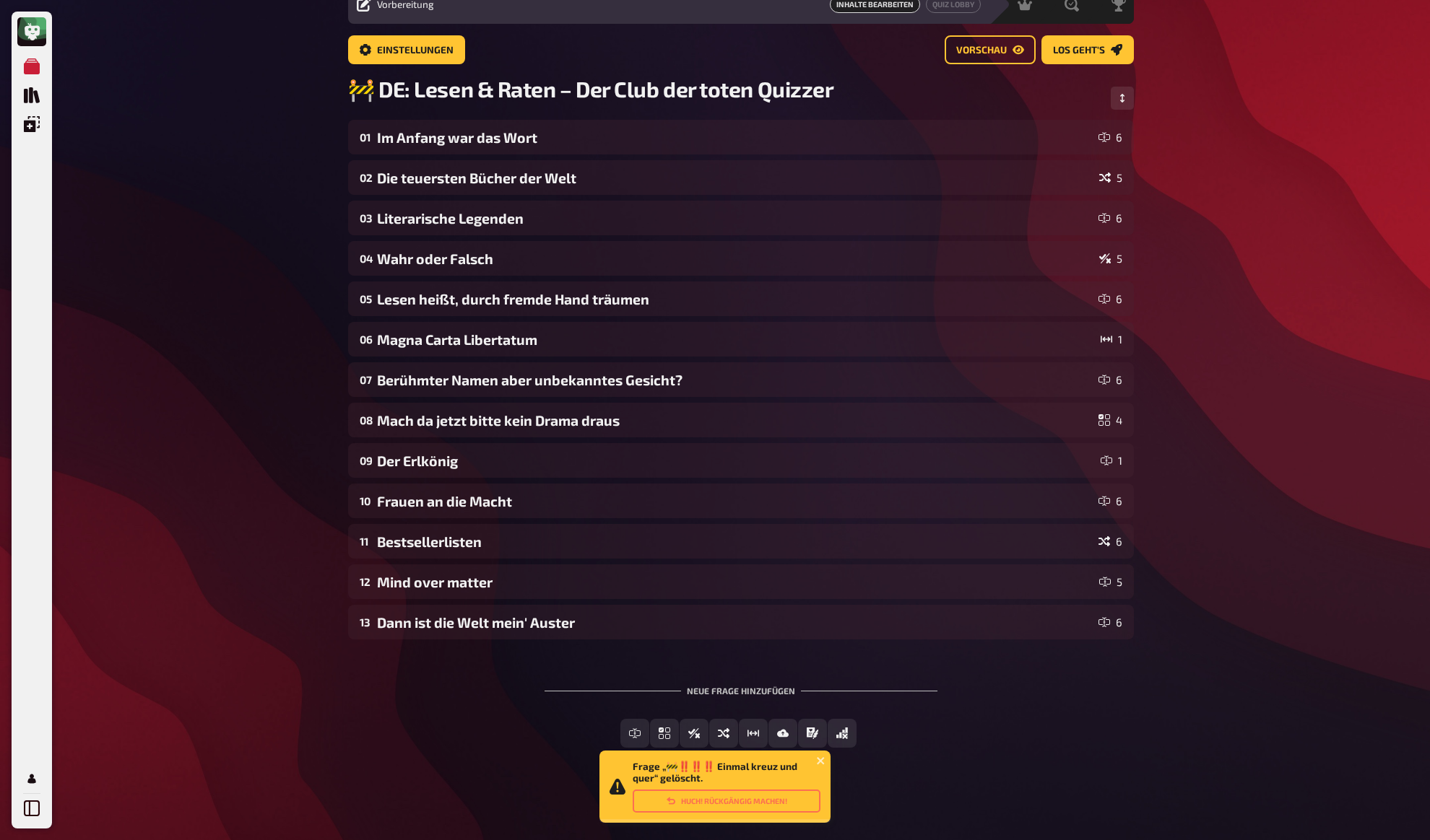
scroll to position [66, 0]
click at [297, 336] on div "Meine Quizze Quiz Sammlung Einblendungen Mein Konto Frage „🚧‼️‼️‼️ Einmal kreuz…" at bounding box center [715, 388] width 1430 height 904
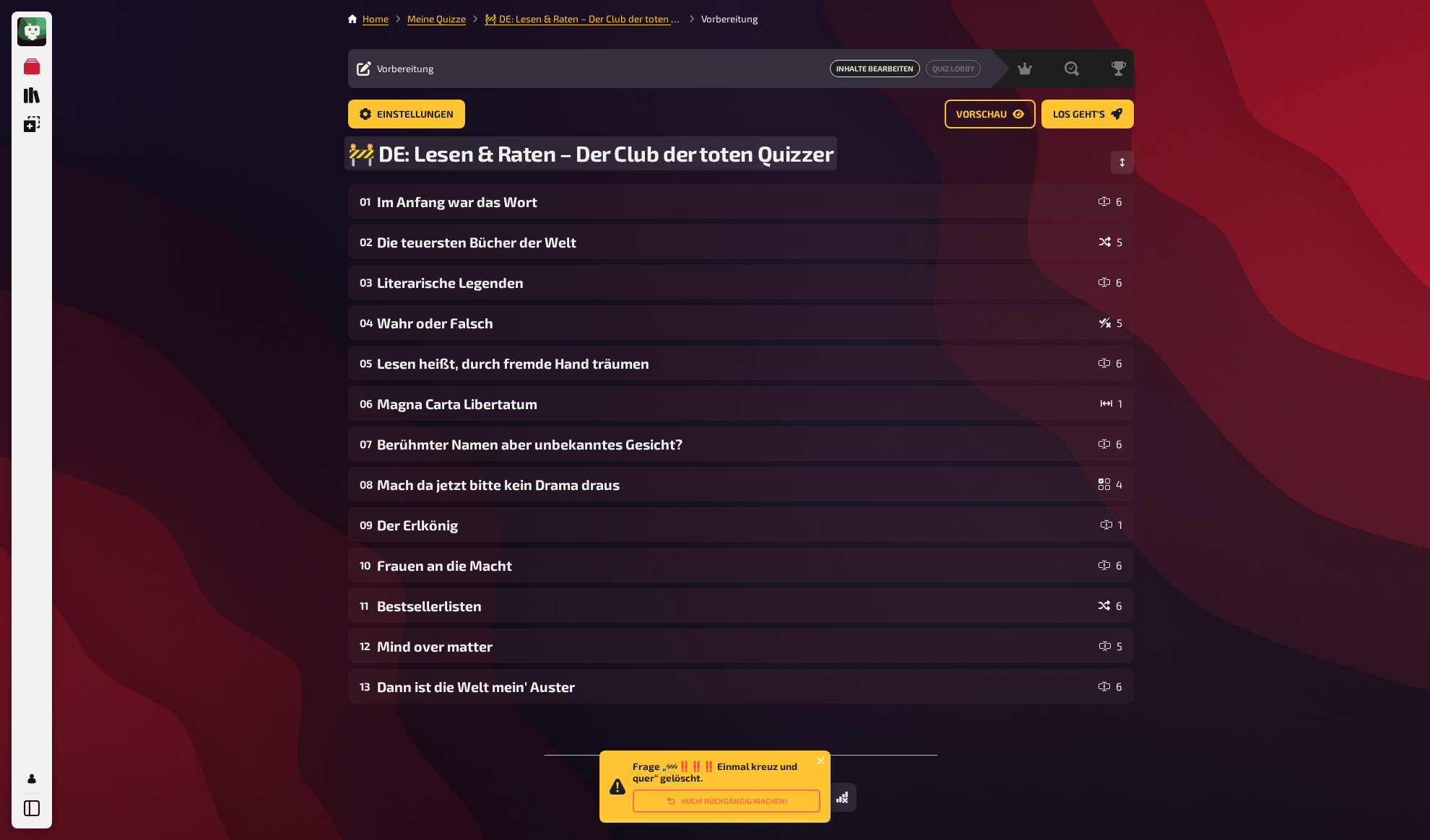
click at [395, 149] on span "🚧 DE: Lesen & Raten – Der Club der toten Quizzer" at bounding box center [590, 153] width 485 height 26
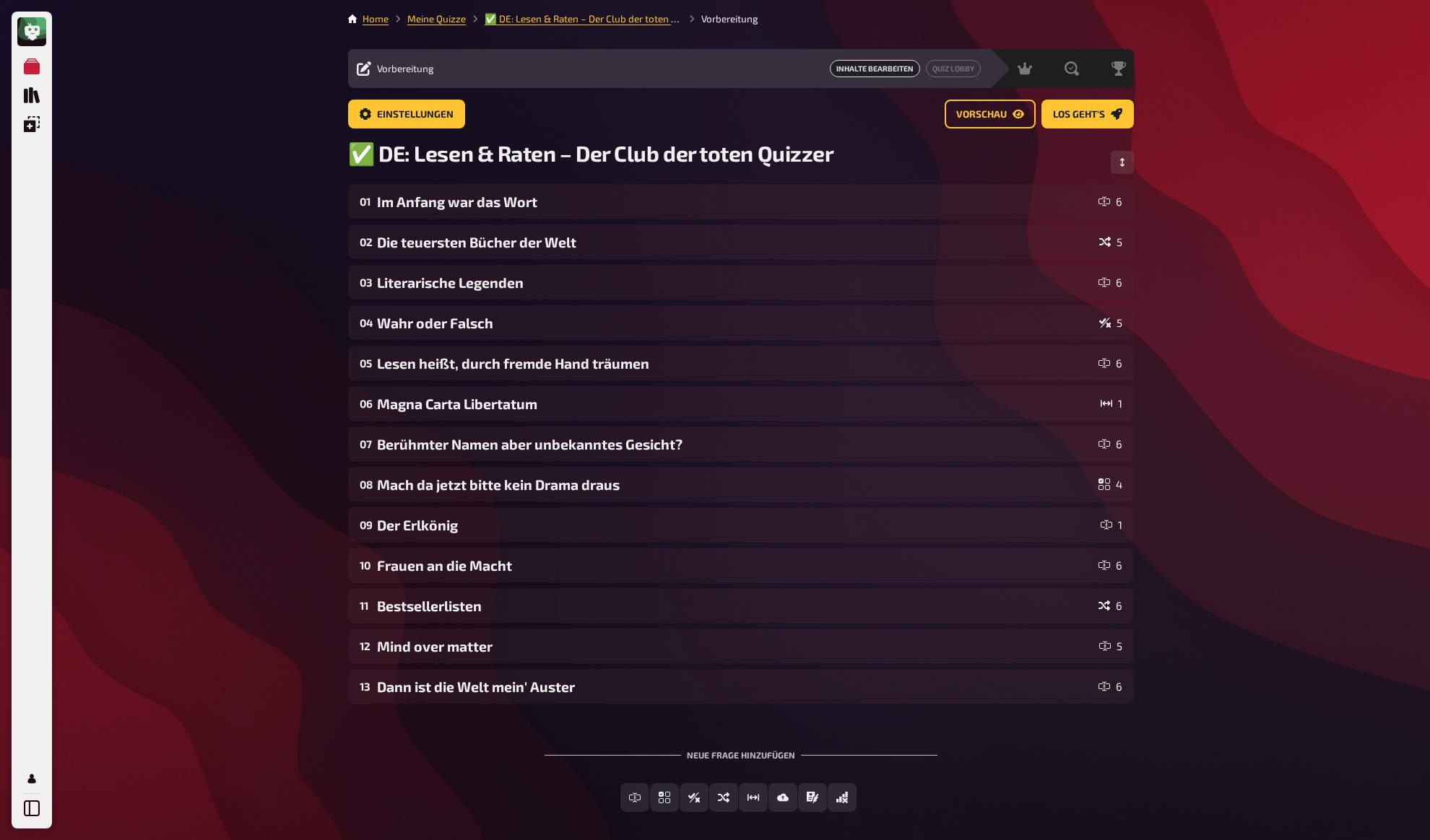
click at [302, 249] on div "Meine Quizze Quiz Sammlung Einblendungen Mein Konto Home Meine Quizze ✅ DE: Les…" at bounding box center [715, 452] width 1430 height 904
click at [281, 196] on div "Meine Quizze Quiz Sammlung Einblendungen Mein Konto Home Meine Quizze ✅ DE: Les…" at bounding box center [715, 452] width 1430 height 904
click at [299, 158] on div "Meine Quizze Quiz Sammlung Einblendungen Mein Konto Home Meine Quizze ✅ DE: Les…" at bounding box center [715, 452] width 1430 height 904
click at [259, 187] on div "Meine Quizze Quiz Sammlung Einblendungen Mein Konto Home Meine Quizze ✅ DE: Les…" at bounding box center [715, 452] width 1430 height 904
click at [418, 21] on link "Meine Quizze" at bounding box center [437, 18] width 59 height 11
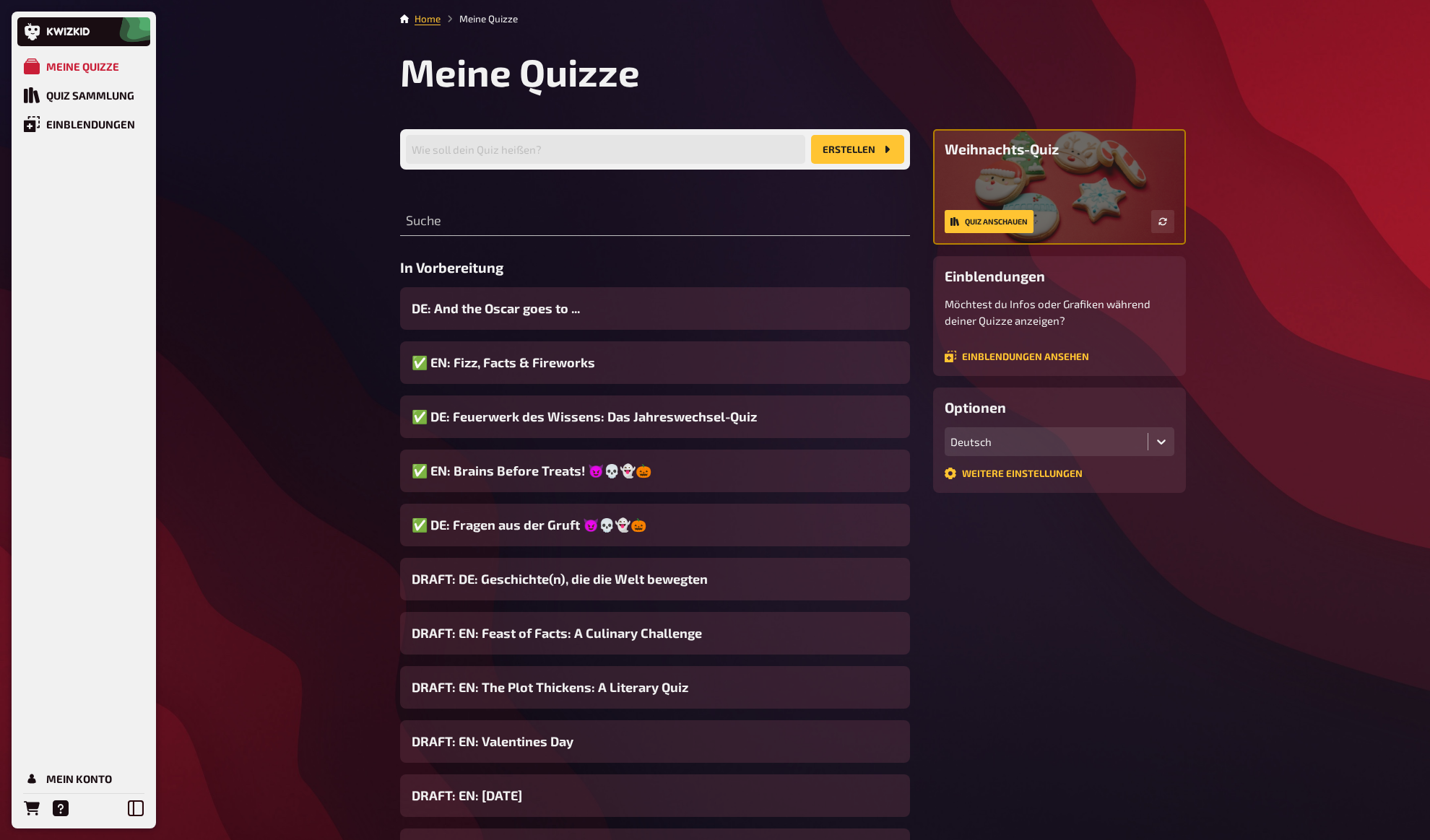
click at [349, 245] on div "Meine Quizze Quiz Sammlung Einblendungen Mein Konto Home Meine Quizze Meine Qui…" at bounding box center [715, 552] width 1430 height 1103
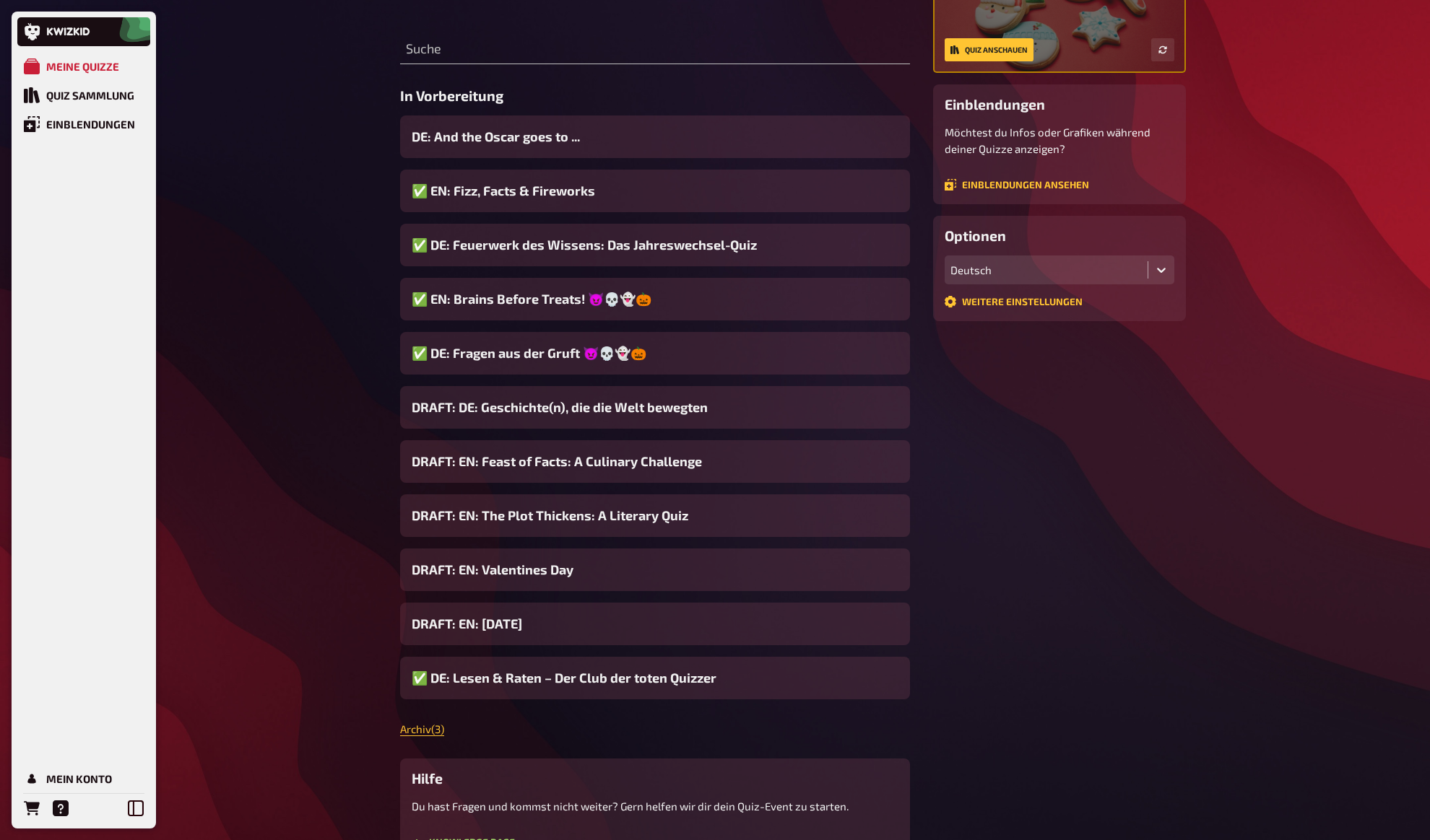
scroll to position [24, 0]
